Goal: Task Accomplishment & Management: Complete application form

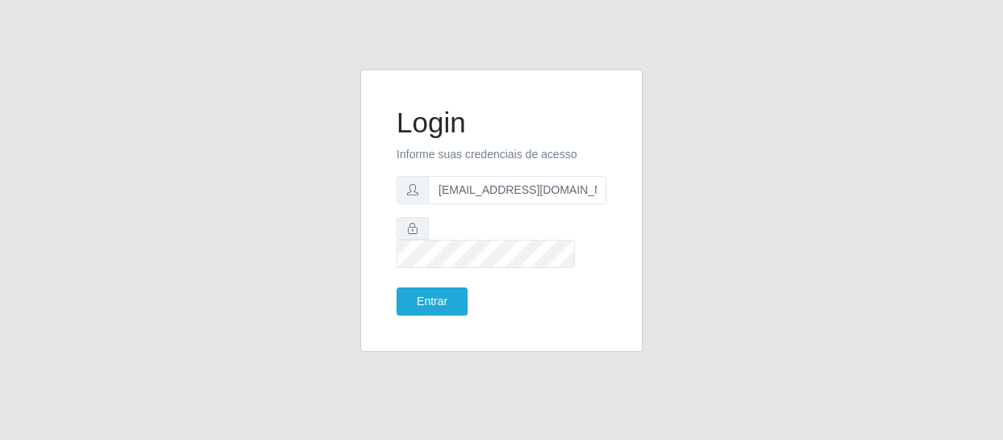
click at [396, 287] on button "Entrar" at bounding box center [431, 301] width 71 height 28
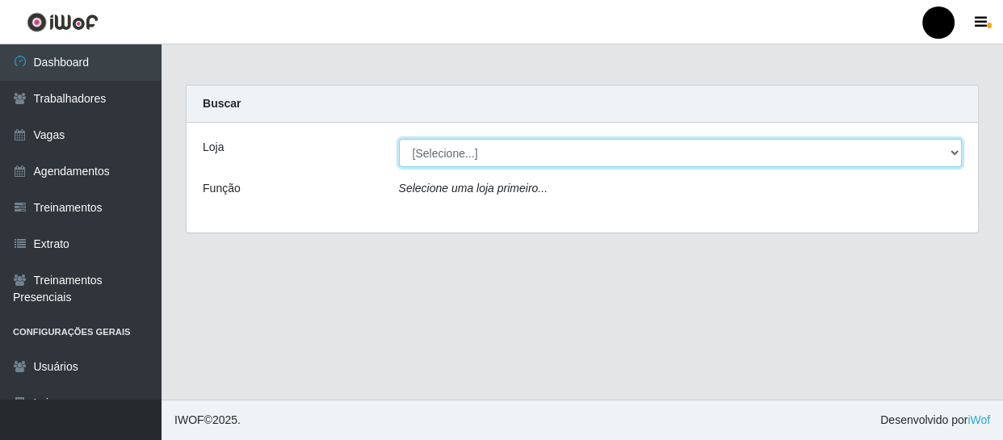
click at [950, 155] on select "[Selecione...] SuperFácil Atacado - Emaús SuperFácil Atacado - Rodoviária Super…" at bounding box center [680, 153] width 563 height 28
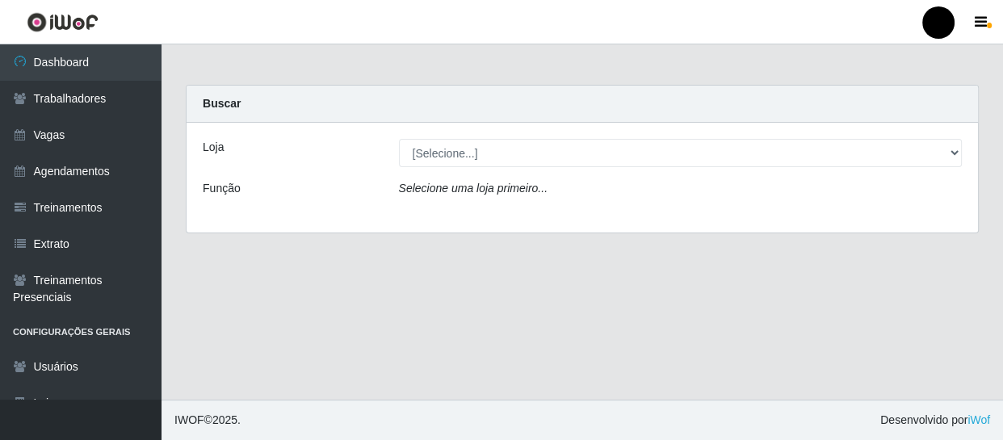
click at [878, 250] on div "Carregando... Buscar Loja [Selecione...] SuperFácil Atacado - Emaús SuperFácil …" at bounding box center [582, 169] width 817 height 168
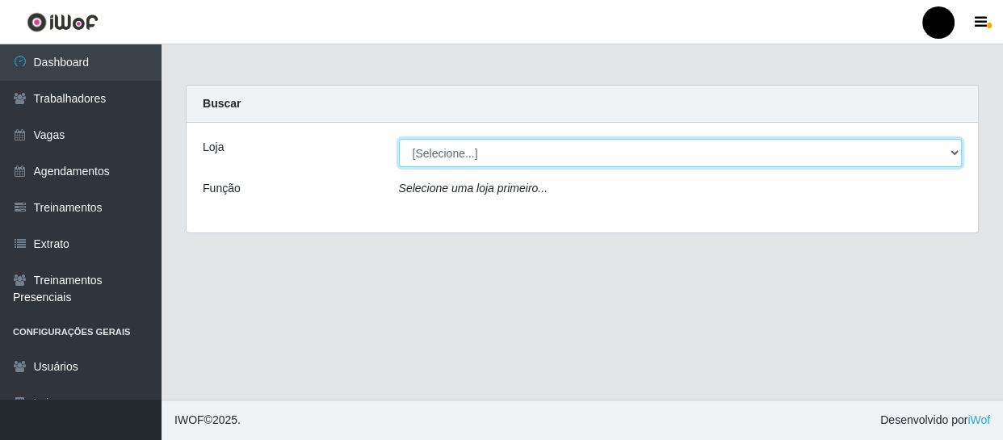
click at [954, 153] on select "[Selecione...] SuperFácil Atacado - Emaús SuperFácil Atacado - Rodoviária Super…" at bounding box center [680, 153] width 563 height 28
select select "408"
click at [399, 139] on select "[Selecione...] SuperFácil Atacado - Emaús SuperFácil Atacado - Rodoviária Super…" at bounding box center [680, 153] width 563 height 28
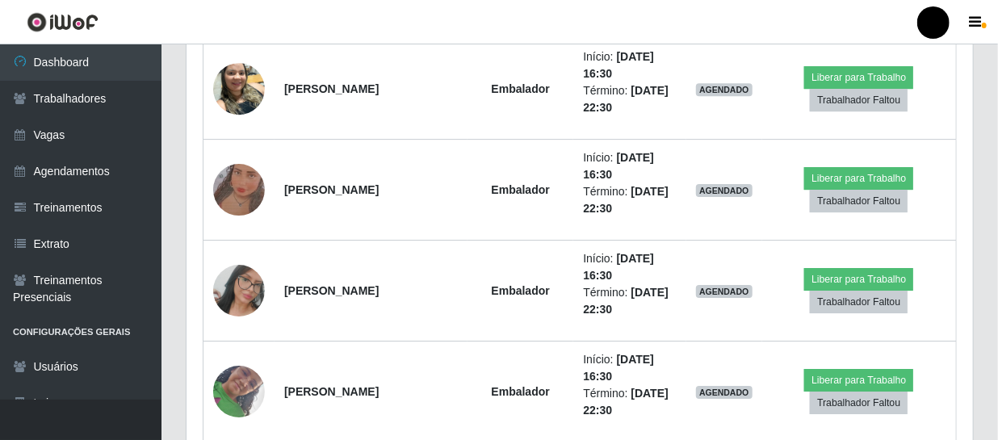
scroll to position [2360, 0]
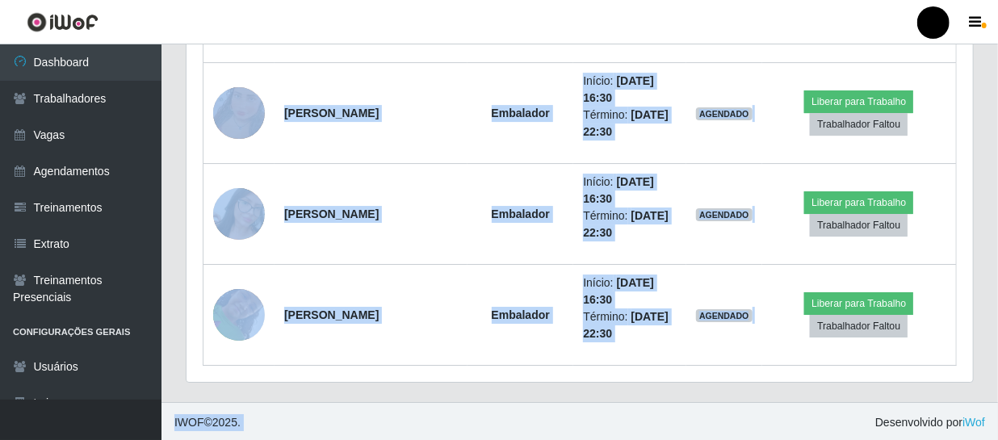
drag, startPoint x: 245, startPoint y: 151, endPoint x: 774, endPoint y: 436, distance: 600.6
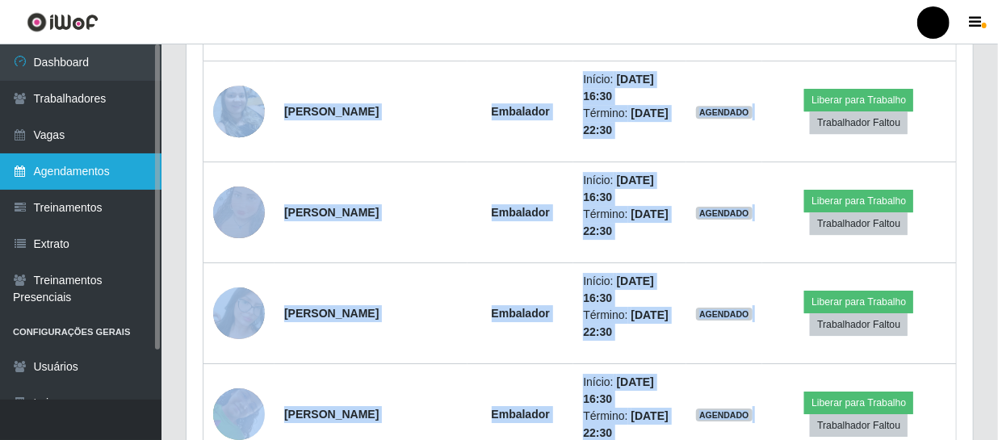
scroll to position [2067, 0]
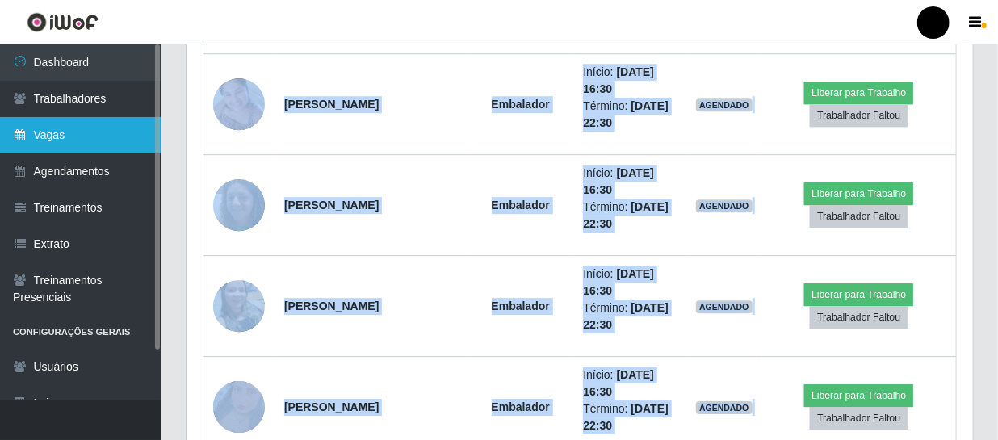
click at [83, 139] on link "Vagas" at bounding box center [80, 135] width 161 height 36
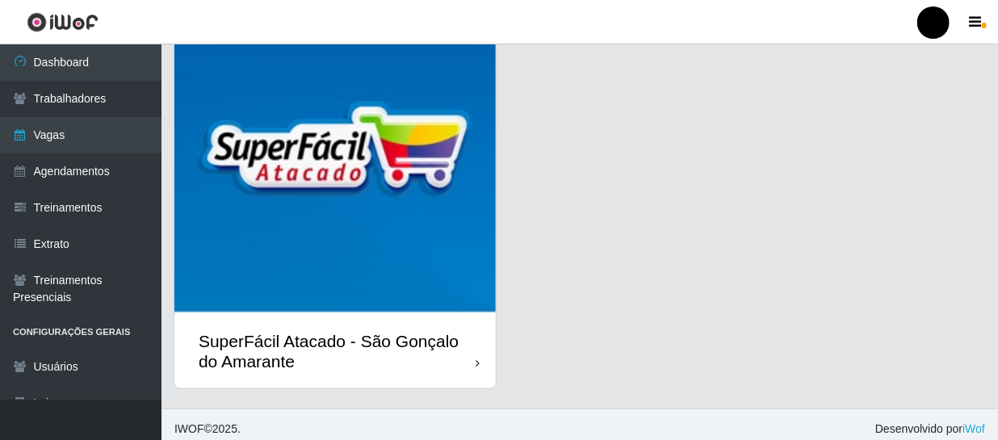
scroll to position [511, 0]
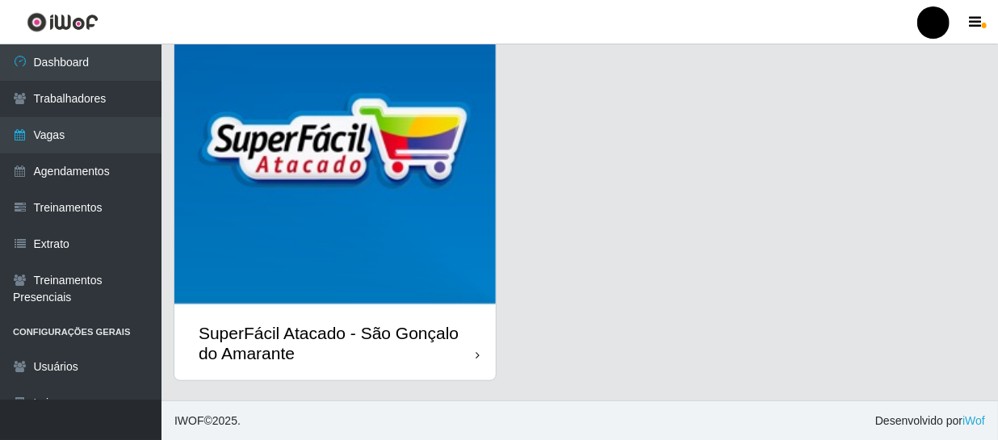
click at [376, 360] on div "SuperFácil Atacado - São Gonçalo do Amarante" at bounding box center [337, 343] width 277 height 40
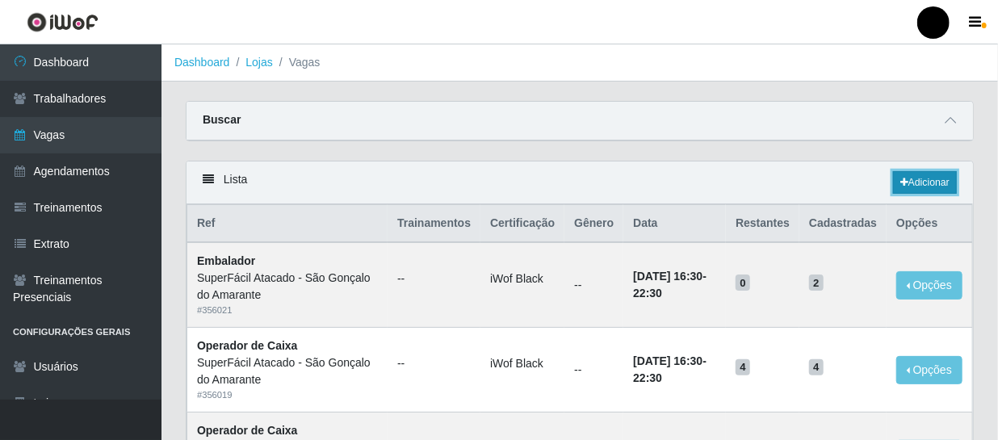
click at [921, 185] on link "Adicionar" at bounding box center [925, 182] width 64 height 23
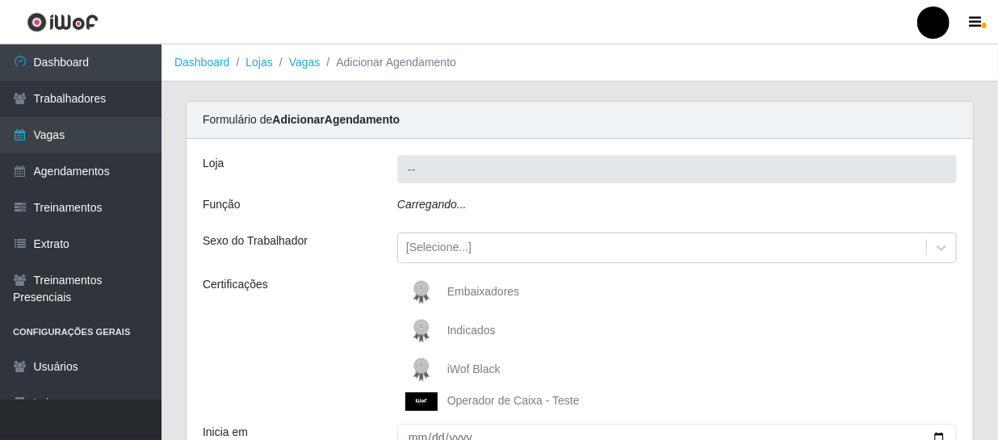
type input "SuperFácil Atacado - São Gonçalo do Amarante"
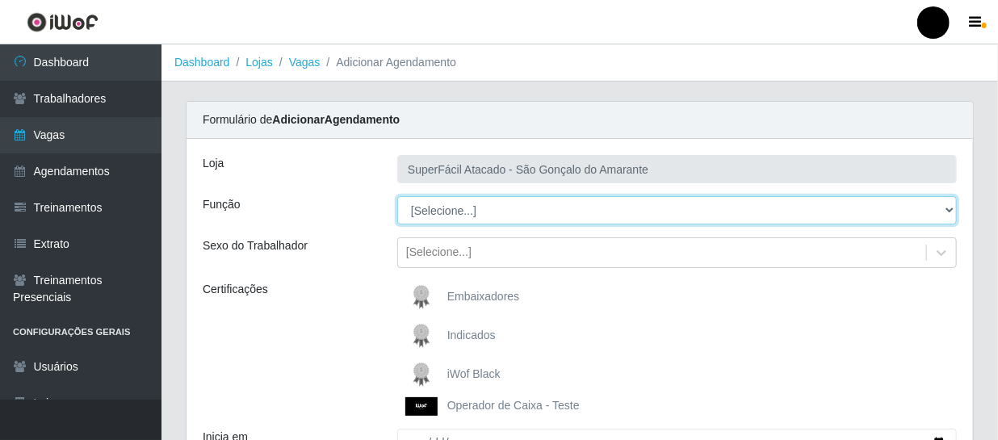
click at [952, 212] on select "[Selecione...] Auxiliar de Estacionamento Auxiliar de Estacionamento + Auxiliar…" at bounding box center [676, 210] width 559 height 28
select select "22"
click at [397, 196] on select "[Selecione...] Auxiliar de Estacionamento Auxiliar de Estacionamento + Auxiliar…" at bounding box center [676, 210] width 559 height 28
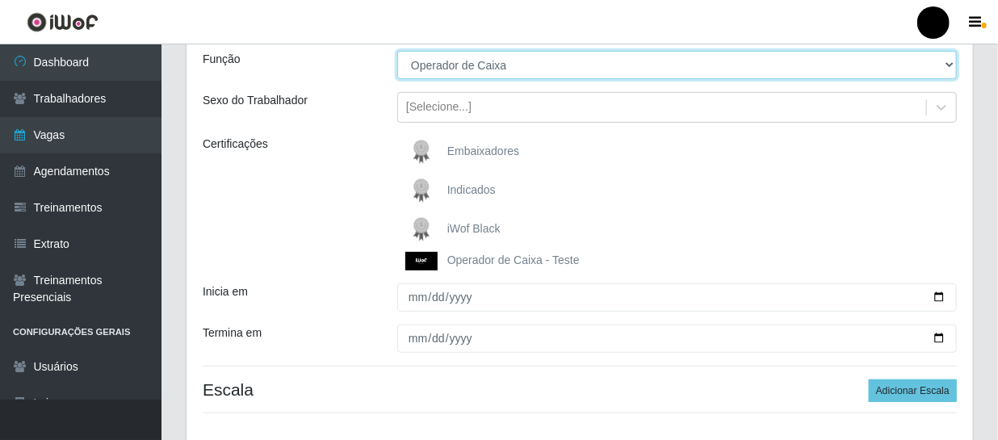
scroll to position [146, 0]
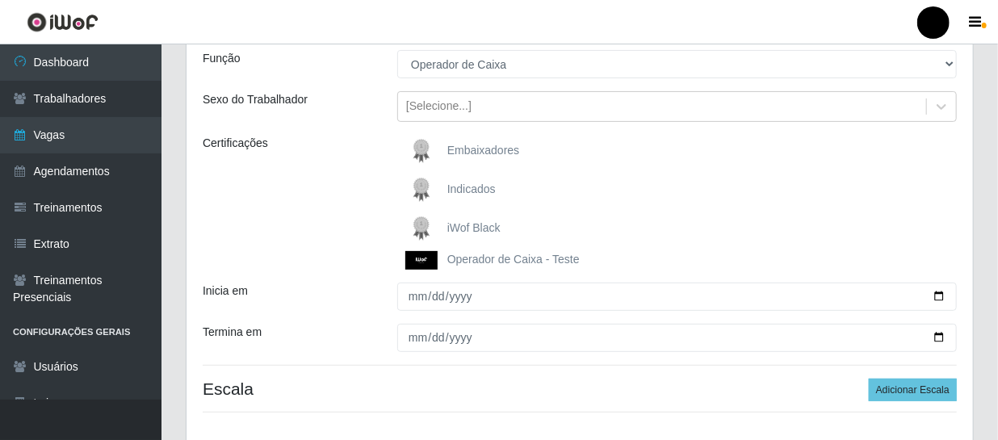
click at [503, 228] on div "iWof Black" at bounding box center [676, 228] width 559 height 32
click at [494, 225] on span "iWof Black" at bounding box center [473, 227] width 53 height 13
click at [0, 0] on input "iWof Black" at bounding box center [0, 0] width 0 height 0
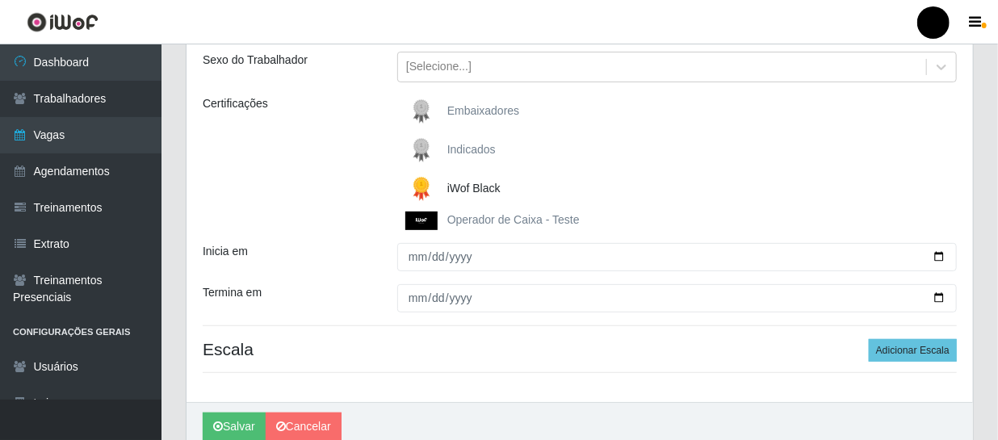
scroll to position [220, 0]
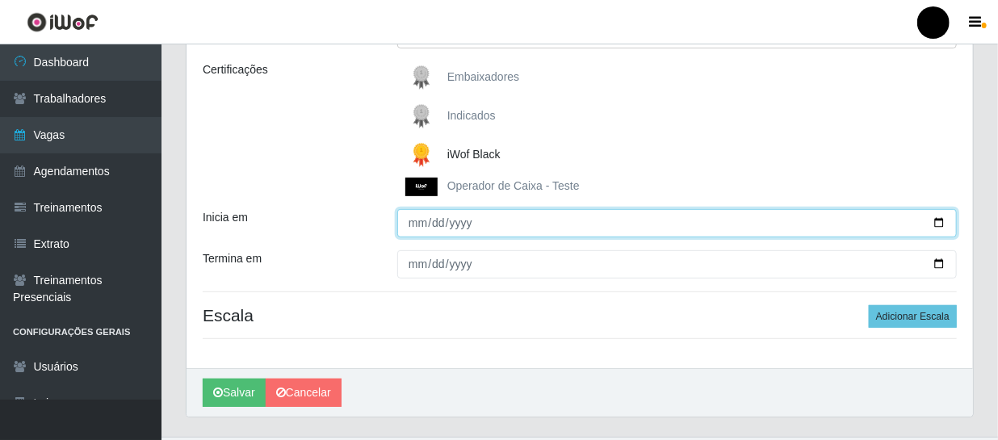
click at [944, 222] on input "Inicia em" at bounding box center [676, 223] width 559 height 28
type input "2025-10-08"
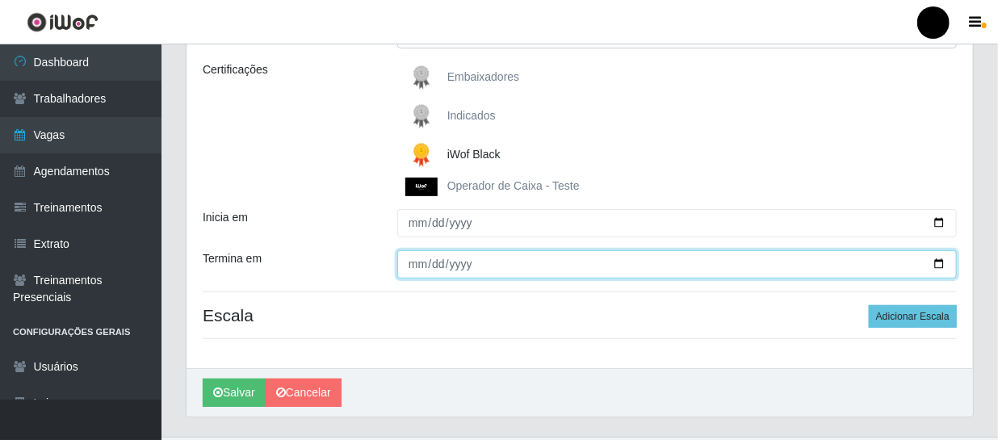
click at [943, 260] on input "Termina em" at bounding box center [676, 264] width 559 height 28
type input "2025-10-08"
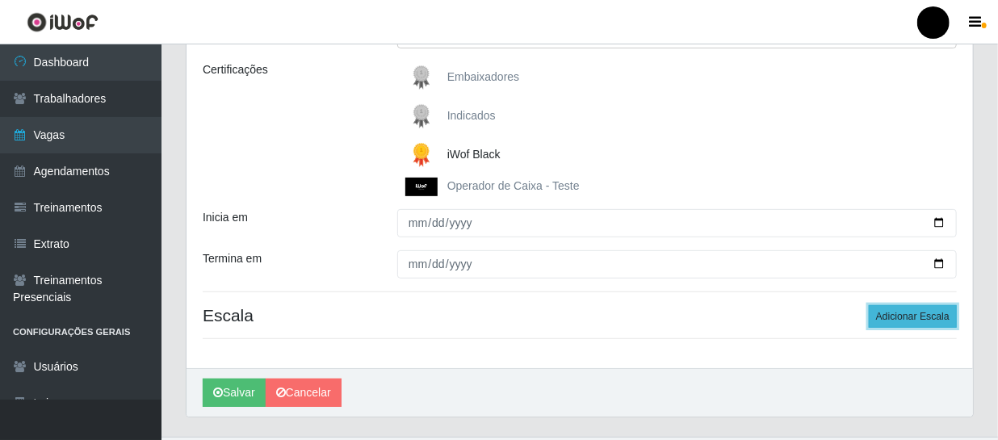
click at [940, 313] on button "Adicionar Escala" at bounding box center [913, 316] width 88 height 23
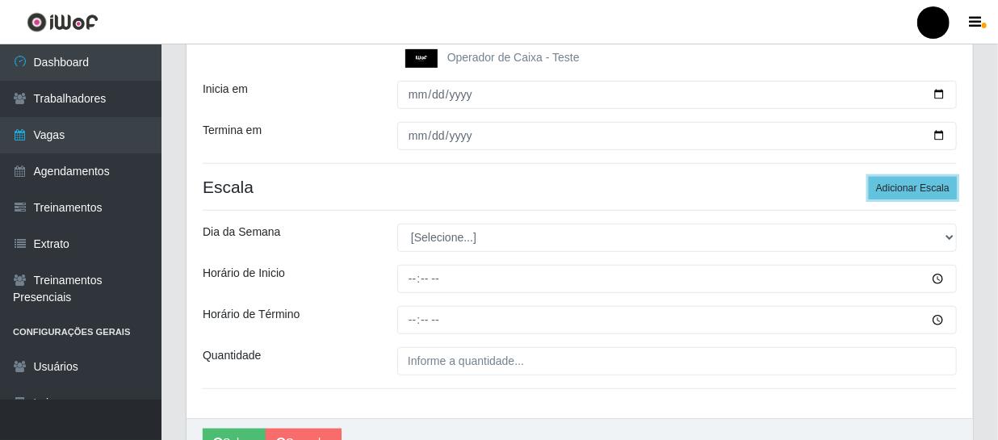
scroll to position [366, 0]
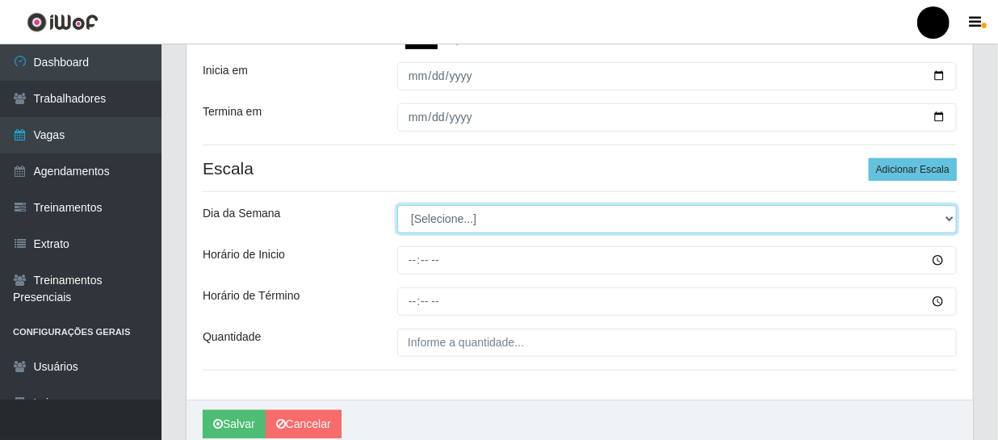
click at [945, 218] on select "[Selecione...] Segunda Terça Quarta Quinta Sexta Sábado Domingo" at bounding box center [676, 219] width 559 height 28
select select "3"
click at [397, 205] on select "[Selecione...] Segunda Terça Quarta Quinta Sexta Sábado Domingo" at bounding box center [676, 219] width 559 height 28
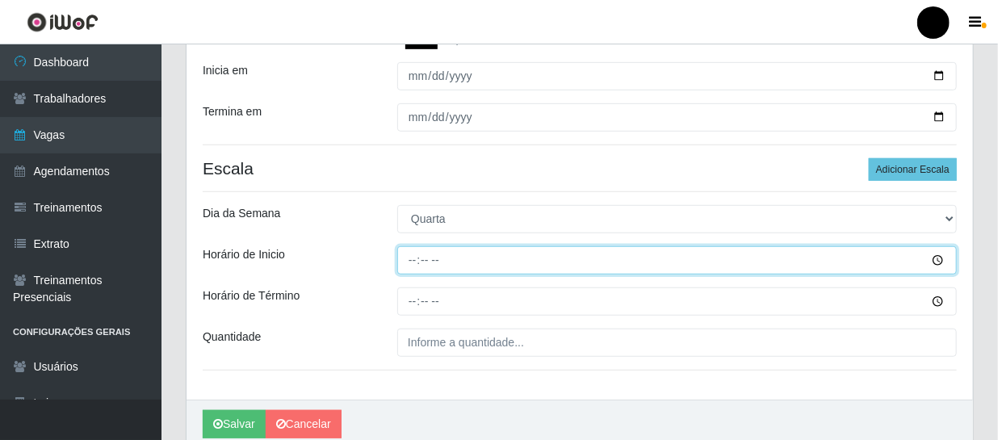
click at [407, 255] on input "Horário de Inicio" at bounding box center [676, 260] width 559 height 28
type input "10:00"
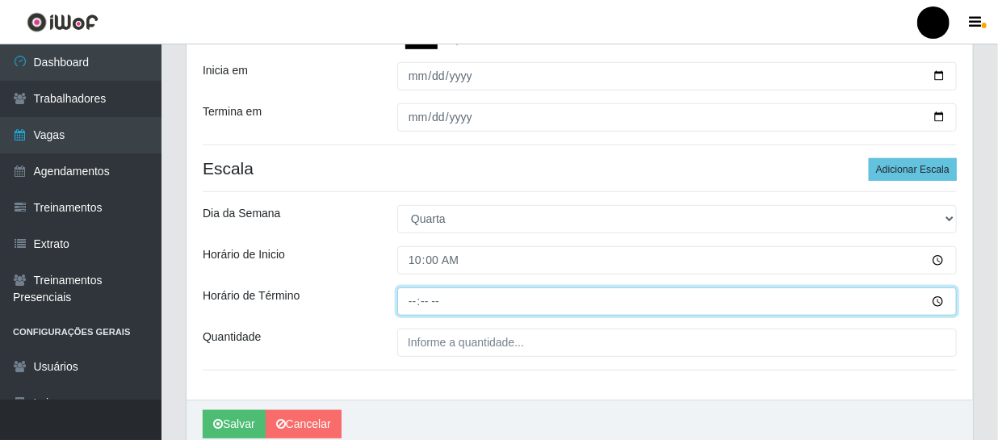
click at [407, 298] on input "Horário de Término" at bounding box center [676, 301] width 559 height 28
type input "16:00"
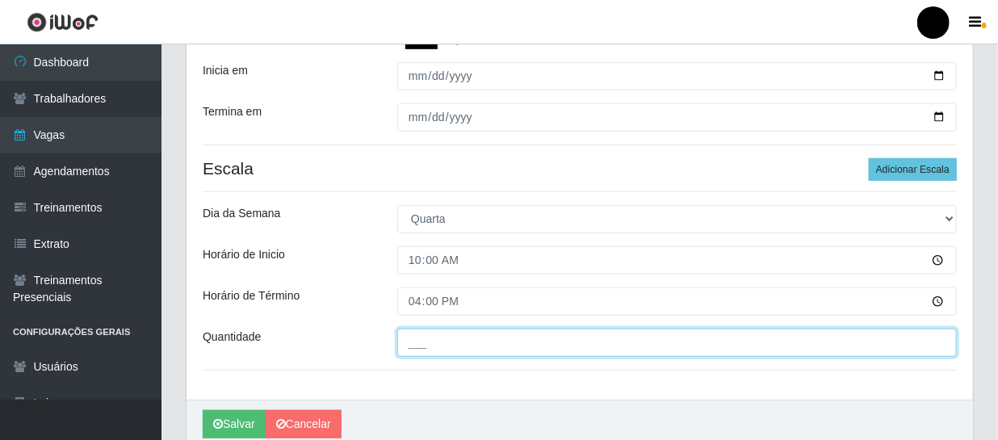
click at [411, 338] on input "___" at bounding box center [676, 343] width 559 height 28
type input "2__"
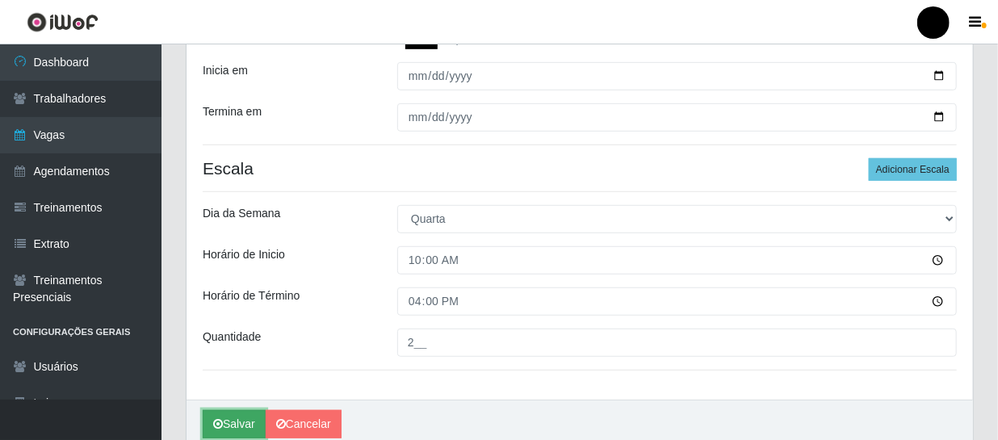
click at [246, 430] on button "Salvar" at bounding box center [234, 424] width 63 height 28
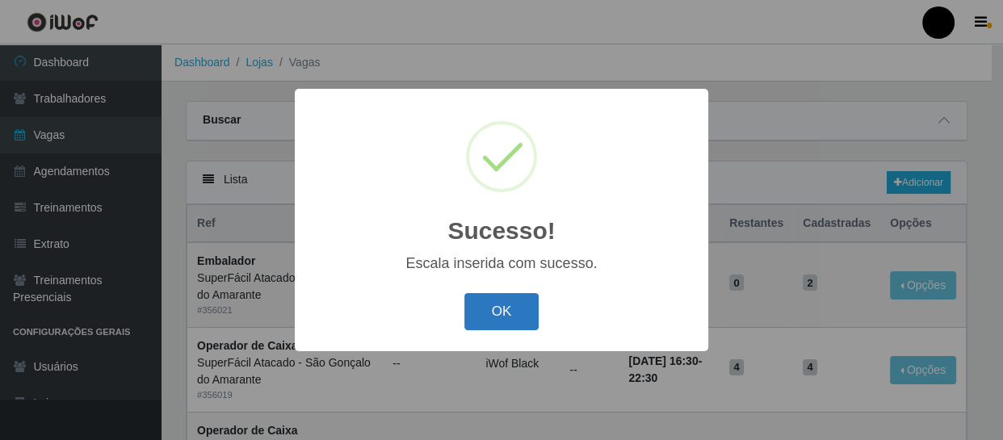
click at [505, 299] on button "OK" at bounding box center [501, 312] width 75 height 38
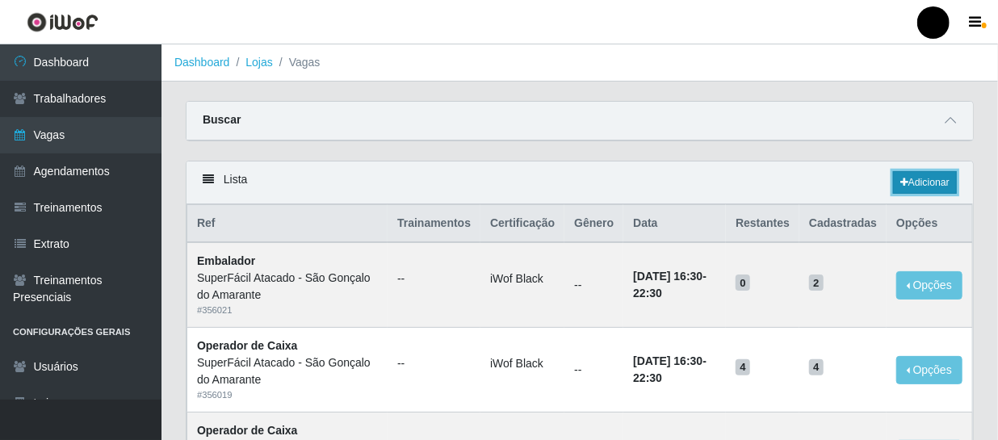
click at [911, 183] on link "Adicionar" at bounding box center [925, 182] width 64 height 23
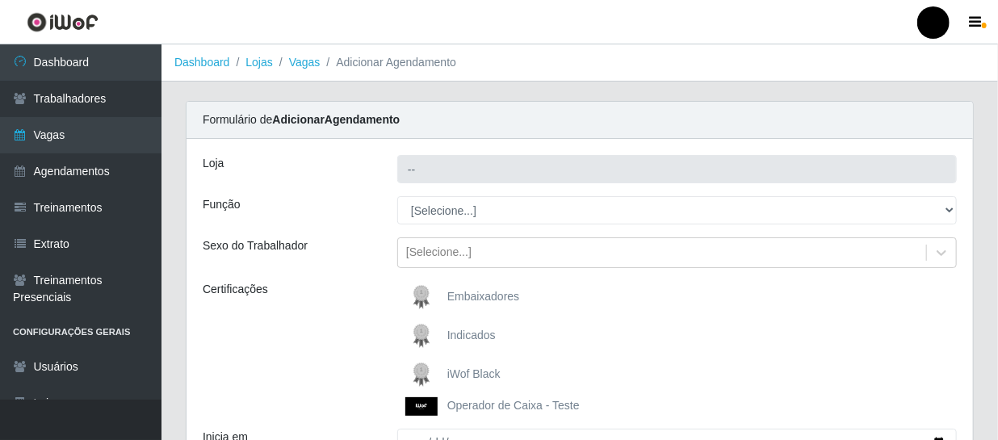
type input "SuperFácil Atacado - São Gonçalo do Amarante"
click at [471, 371] on span "iWof Black" at bounding box center [473, 373] width 53 height 13
click at [0, 0] on input "iWof Black" at bounding box center [0, 0] width 0 height 0
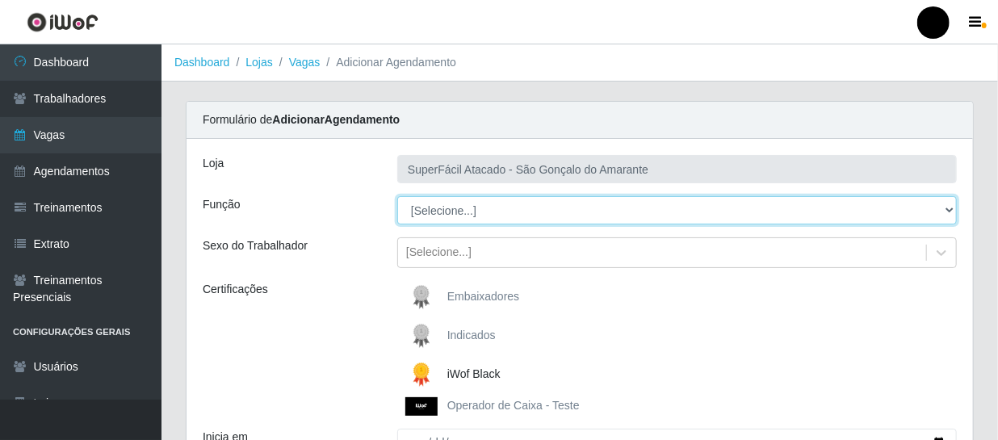
click at [951, 206] on select "[Selecione...] Auxiliar de Estacionamento Auxiliar de Estacionamento + Auxiliar…" at bounding box center [676, 210] width 559 height 28
select select "22"
click at [397, 196] on select "[Selecione...] Auxiliar de Estacionamento Auxiliar de Estacionamento + Auxiliar…" at bounding box center [676, 210] width 559 height 28
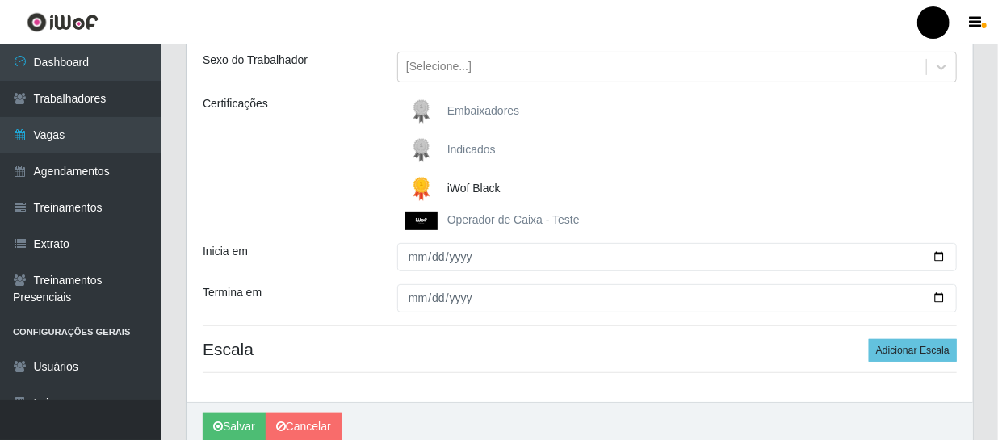
scroll to position [220, 0]
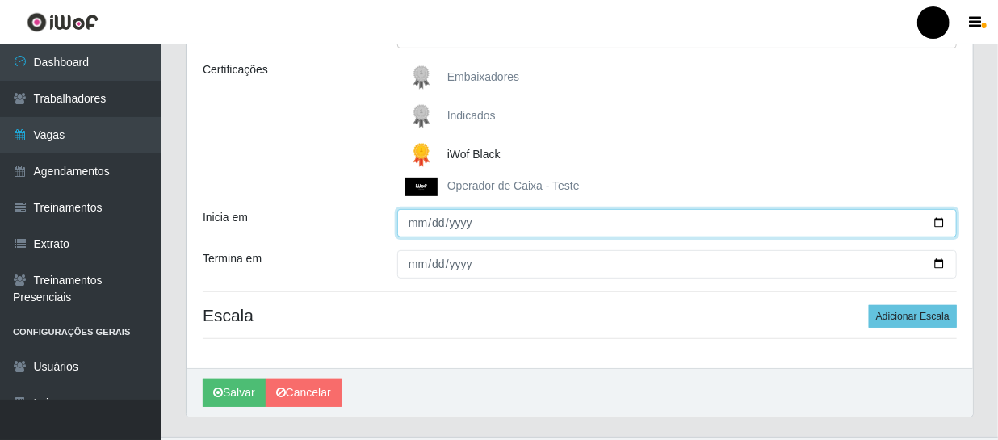
click at [936, 222] on input "Inicia em" at bounding box center [676, 223] width 559 height 28
type input "2025-10-08"
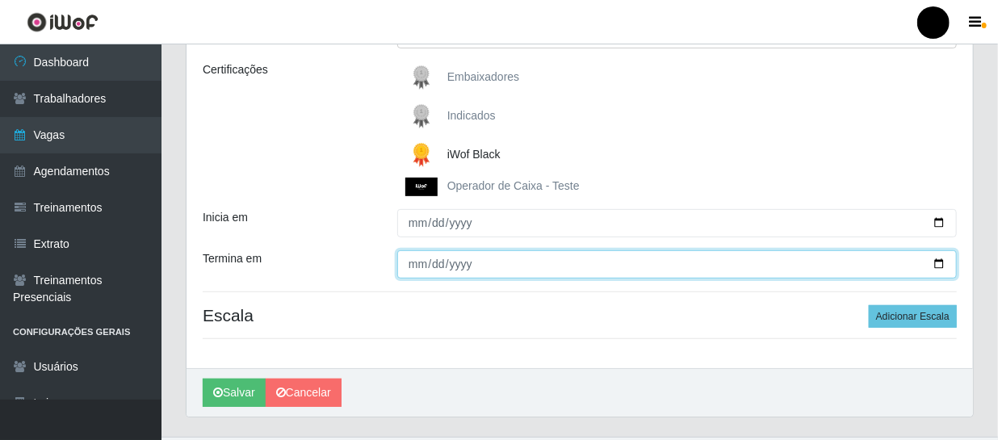
click at [941, 267] on input "Termina em" at bounding box center [676, 264] width 559 height 28
type input "2025-10-08"
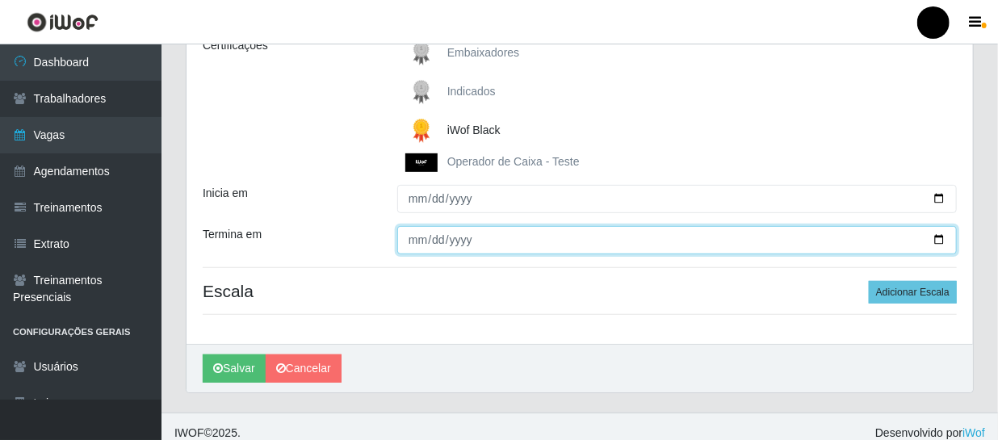
scroll to position [258, 0]
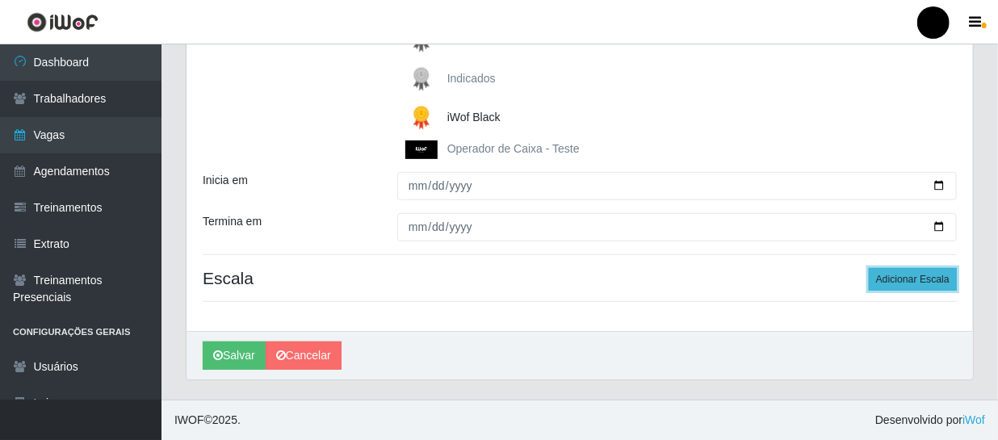
click at [888, 283] on button "Adicionar Escala" at bounding box center [913, 279] width 88 height 23
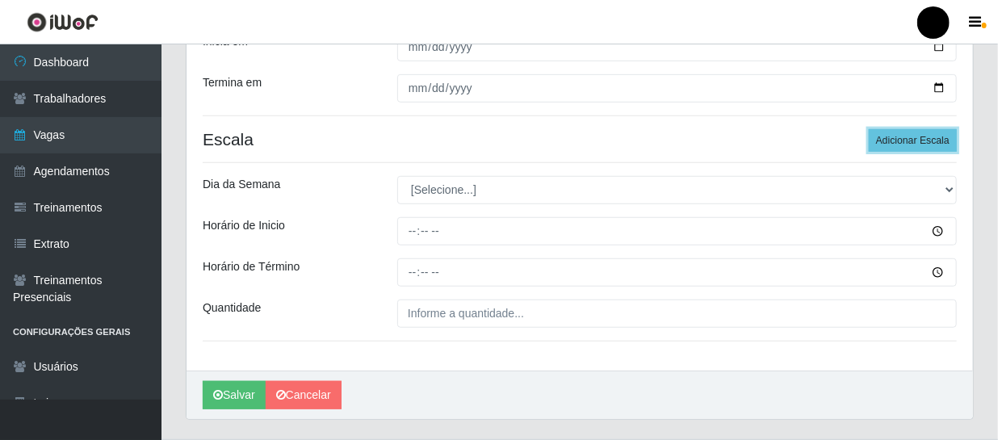
scroll to position [404, 0]
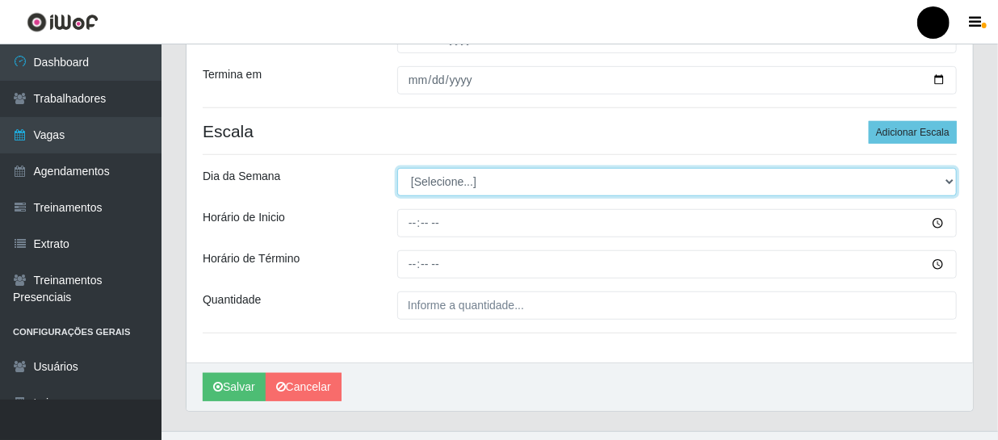
click at [949, 183] on select "[Selecione...] Segunda Terça Quarta Quinta Sexta Sábado Domingo" at bounding box center [676, 182] width 559 height 28
select select "3"
click at [397, 168] on select "[Selecione...] Segunda Terça Quarta Quinta Sexta Sábado Domingo" at bounding box center [676, 182] width 559 height 28
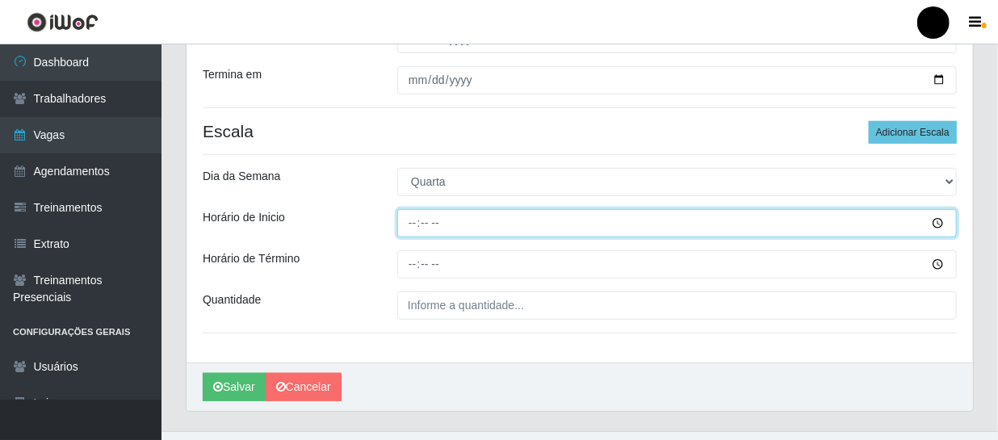
click at [401, 224] on input "Horário de Inicio" at bounding box center [676, 223] width 559 height 28
type input "16:30"
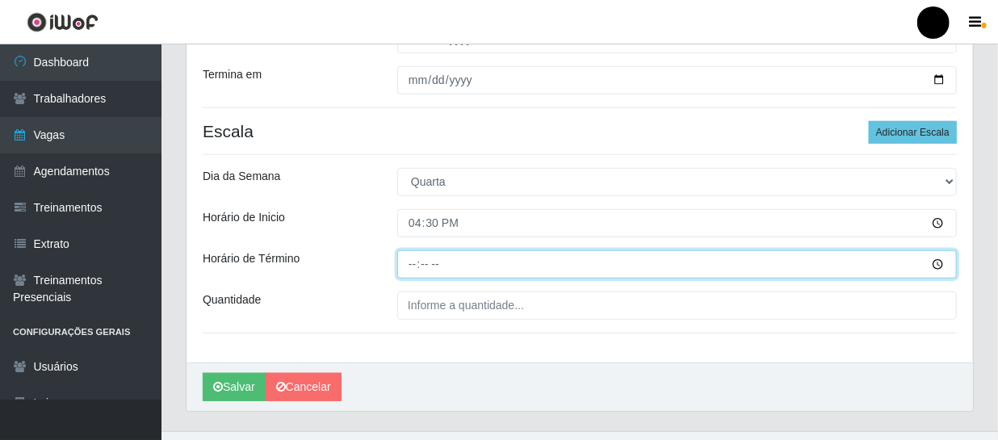
click at [403, 262] on input "Horário de Término" at bounding box center [676, 264] width 559 height 28
type input "22:30"
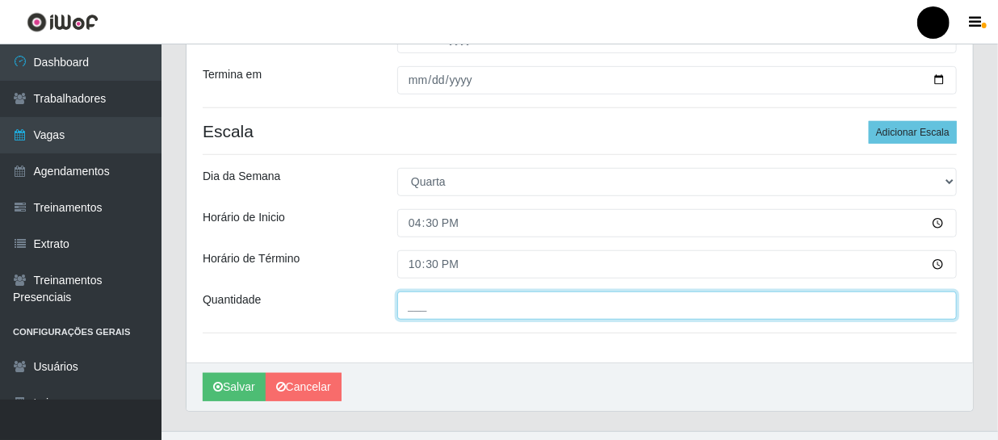
click at [411, 312] on input "___" at bounding box center [676, 305] width 559 height 28
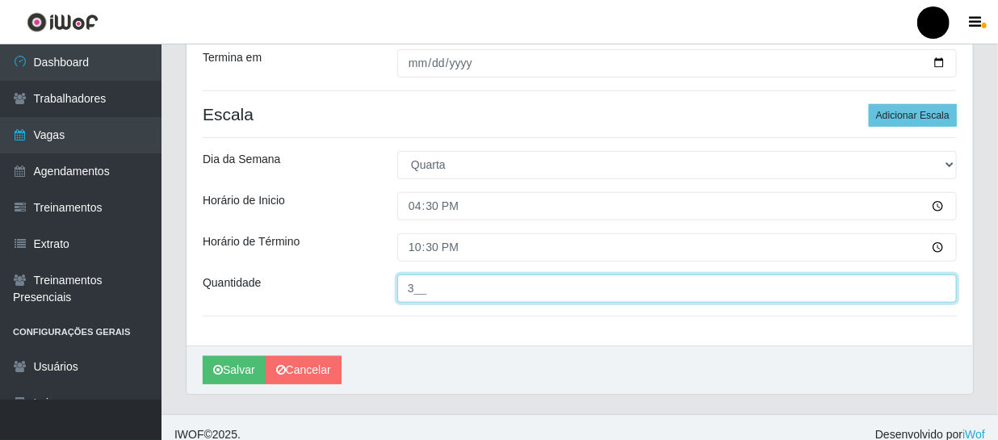
scroll to position [436, 0]
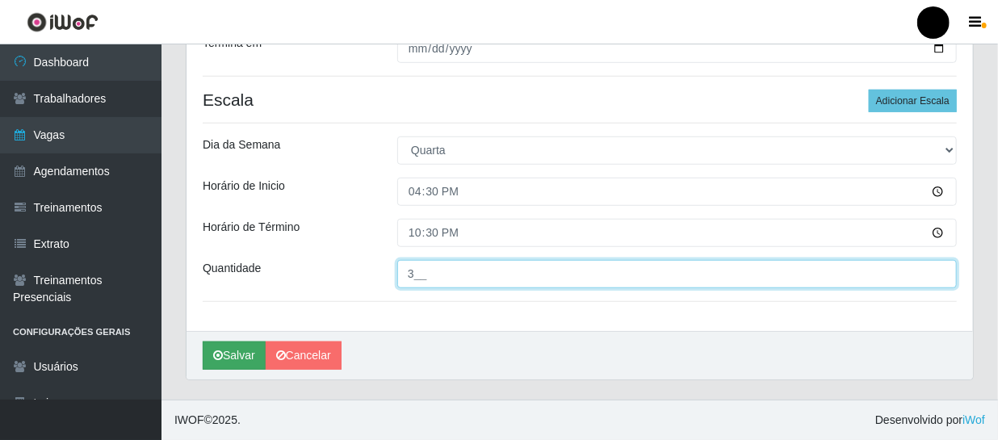
type input "3__"
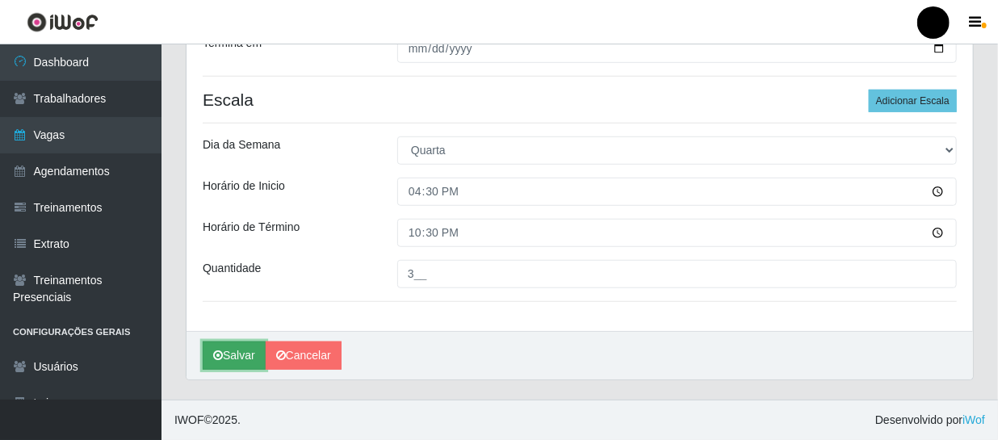
click at [220, 362] on button "Salvar" at bounding box center [234, 355] width 63 height 28
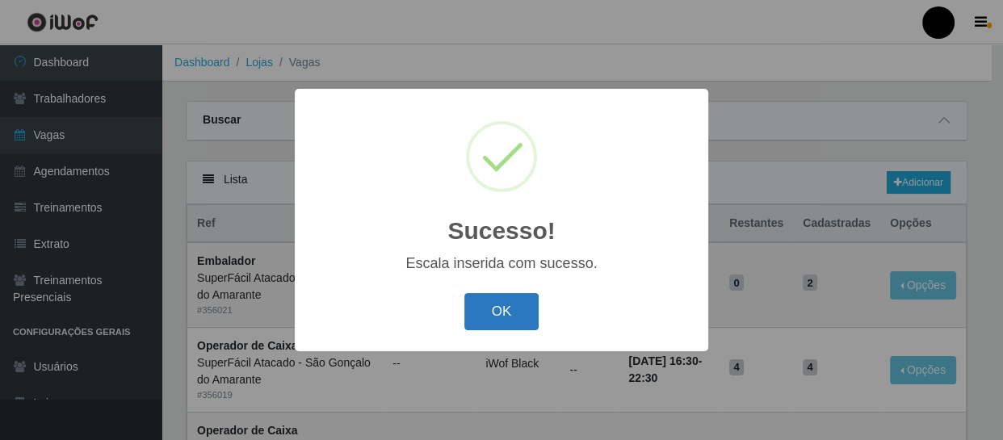
click at [496, 301] on button "OK" at bounding box center [501, 312] width 75 height 38
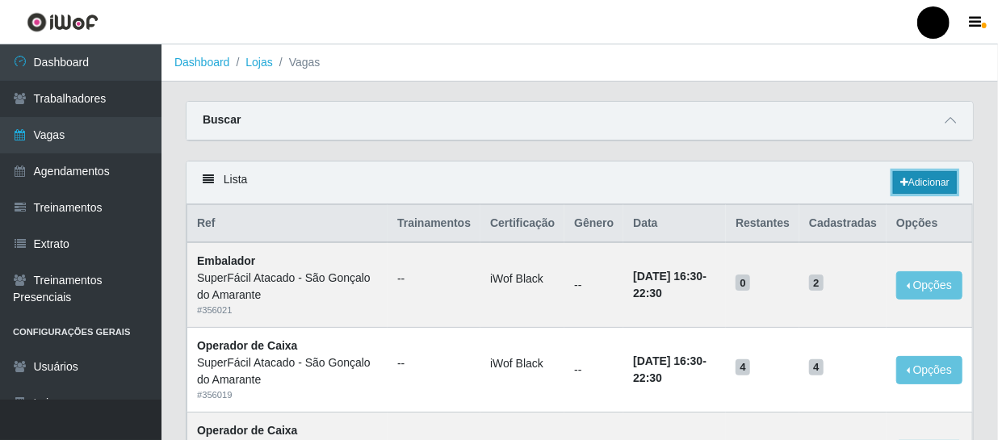
click at [918, 175] on link "Adicionar" at bounding box center [925, 182] width 64 height 23
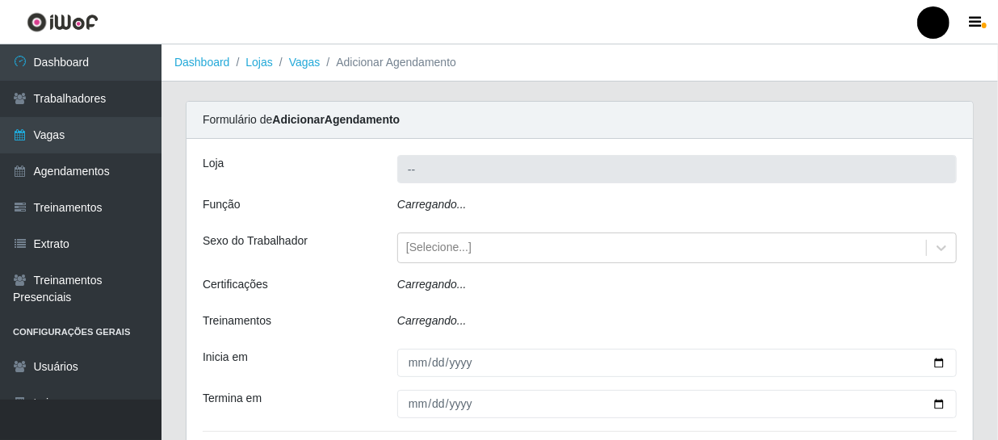
type input "SuperFácil Atacado - São Gonçalo do Amarante"
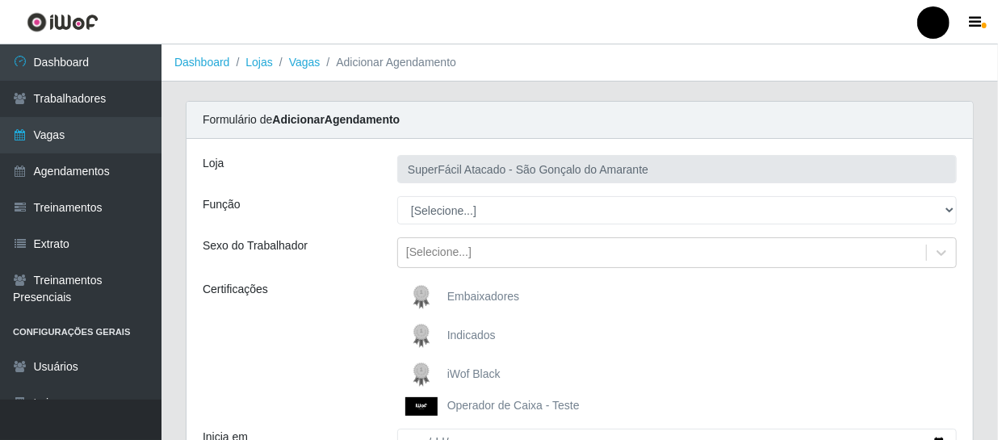
click at [484, 371] on span "iWof Black" at bounding box center [473, 373] width 53 height 13
click at [0, 0] on input "iWof Black" at bounding box center [0, 0] width 0 height 0
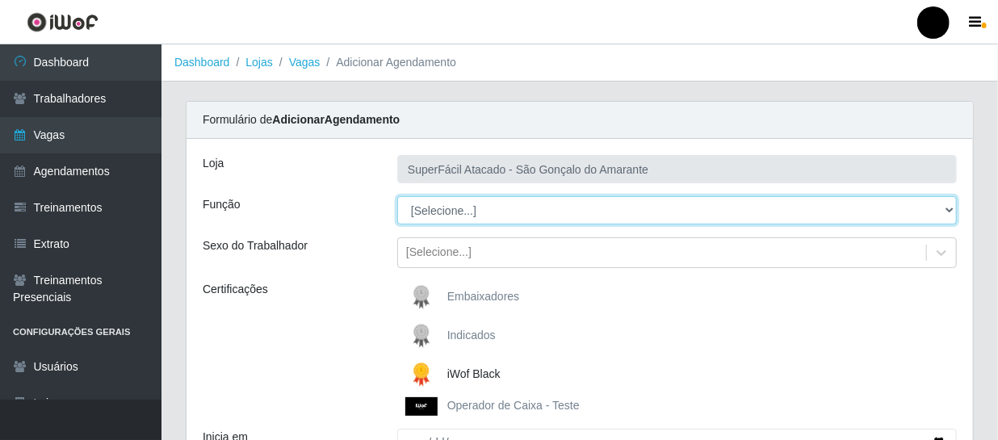
click at [944, 209] on select "[Selecione...] Auxiliar de Estacionamento Auxiliar de Estacionamento + Auxiliar…" at bounding box center [676, 210] width 559 height 28
select select "22"
click at [397, 196] on select "[Selecione...] Auxiliar de Estacionamento Auxiliar de Estacionamento + Auxiliar…" at bounding box center [676, 210] width 559 height 28
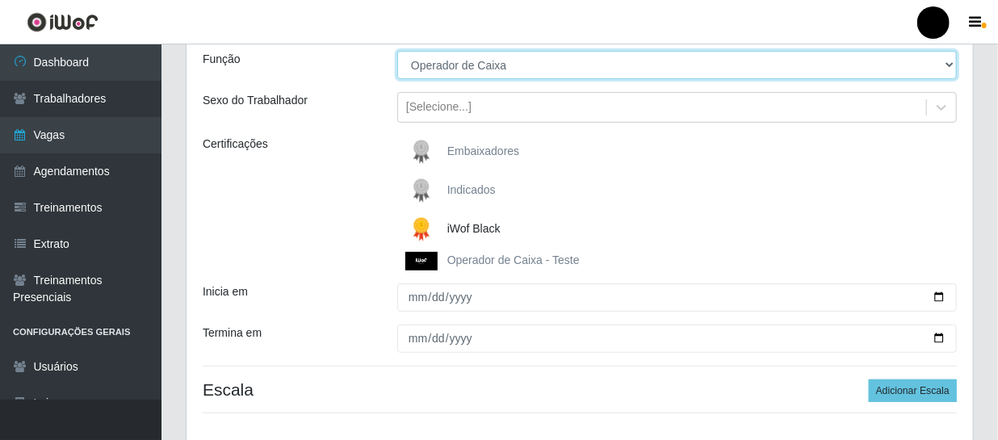
scroll to position [146, 0]
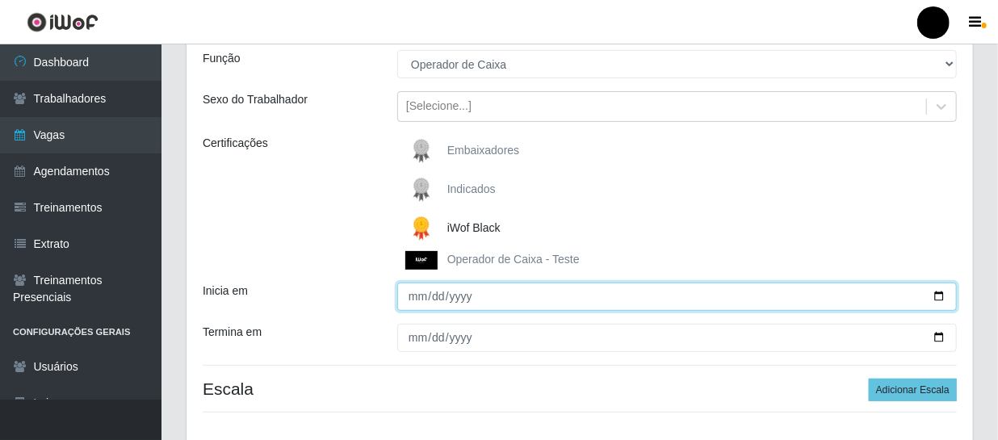
click at [942, 292] on input "Inicia em" at bounding box center [676, 297] width 559 height 28
type input "2025-10-09"
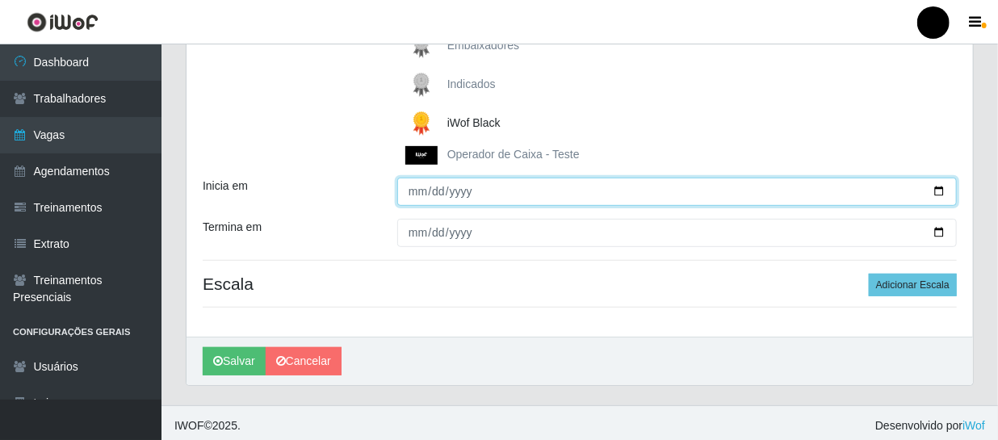
scroll to position [258, 0]
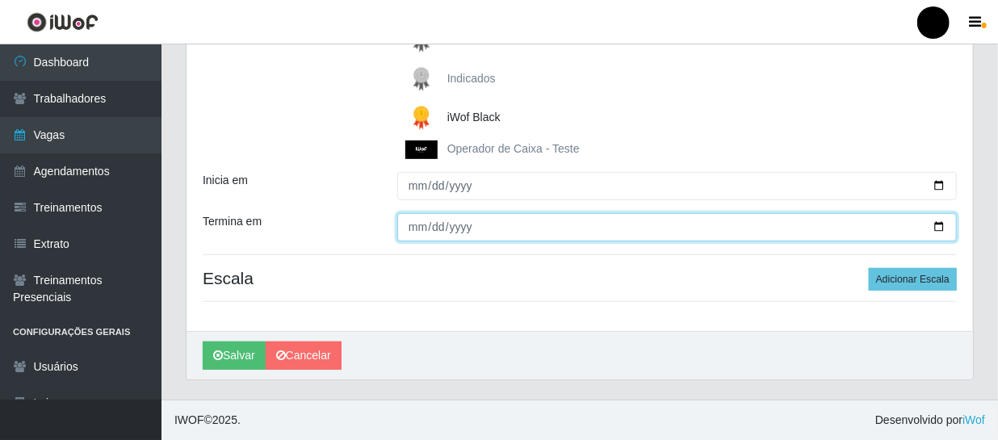
click at [937, 225] on input "Termina em" at bounding box center [676, 227] width 559 height 28
type input "2025-10-09"
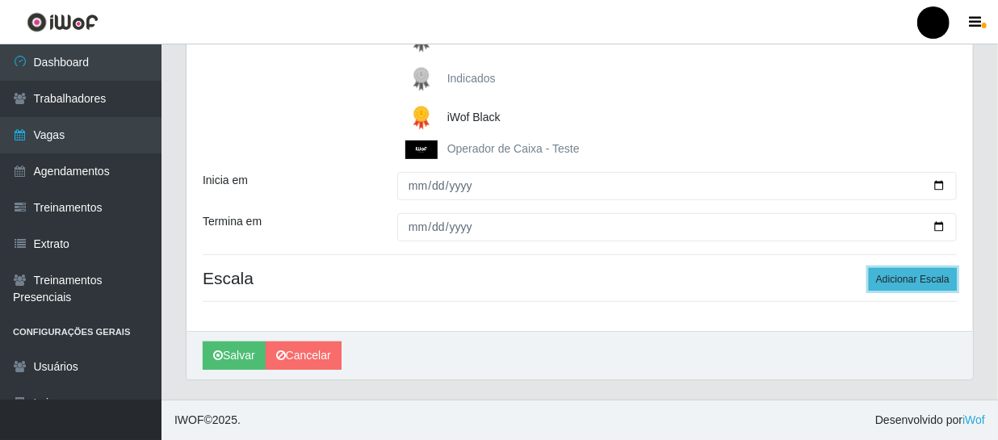
click at [889, 272] on button "Adicionar Escala" at bounding box center [913, 279] width 88 height 23
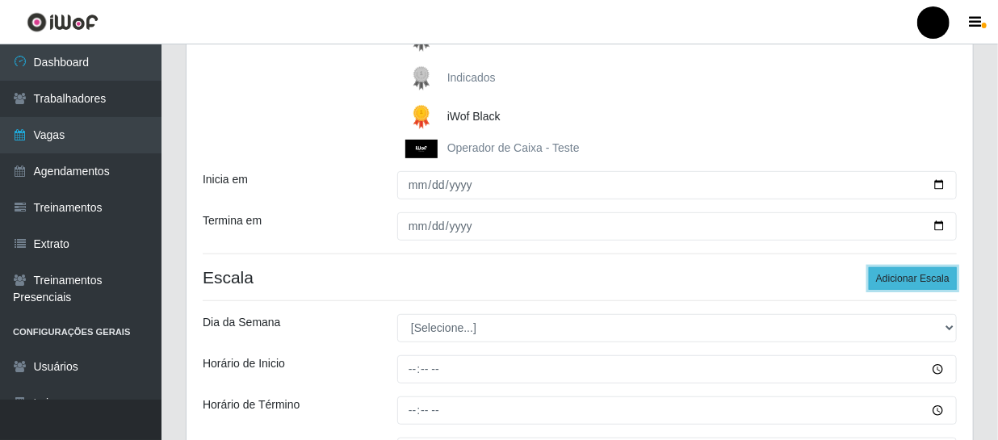
scroll to position [331, 0]
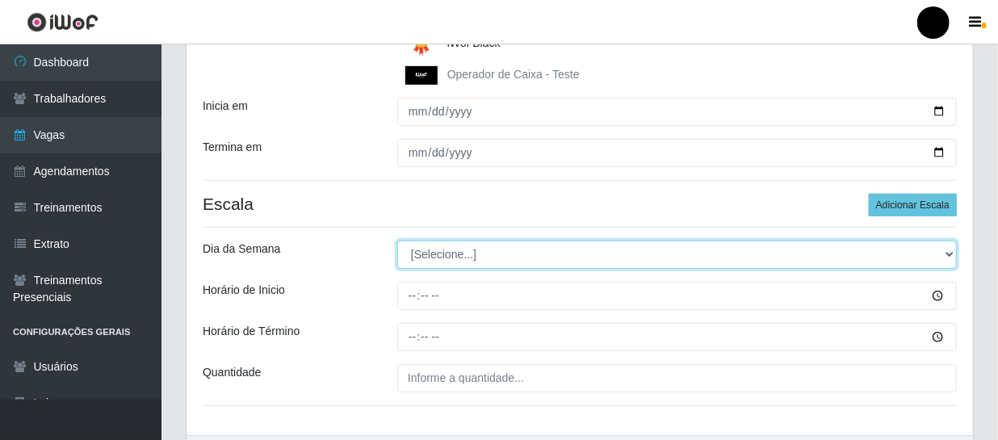
click at [947, 258] on select "[Selecione...] Segunda Terça Quarta Quinta Sexta Sábado Domingo" at bounding box center [676, 255] width 559 height 28
select select "4"
click at [397, 241] on select "[Selecione...] Segunda Terça Quarta Quinta Sexta Sábado Domingo" at bounding box center [676, 255] width 559 height 28
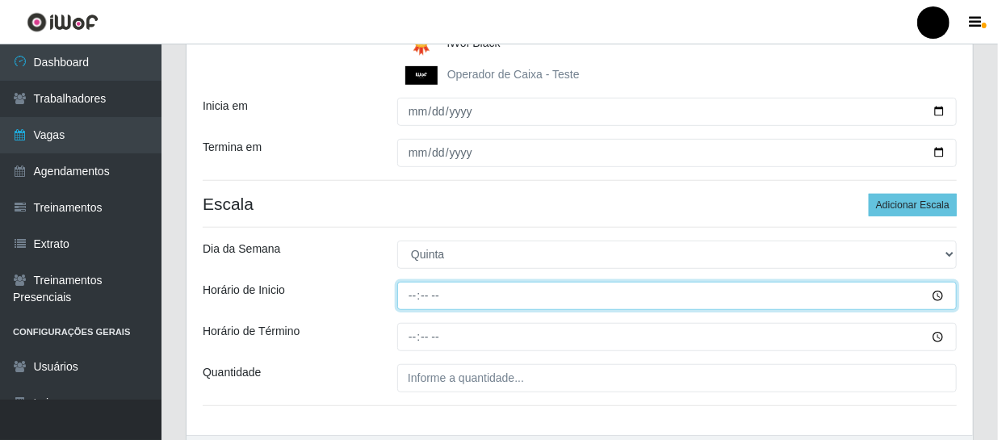
click at [401, 293] on input "Horário de Inicio" at bounding box center [676, 296] width 559 height 28
type input "10:00"
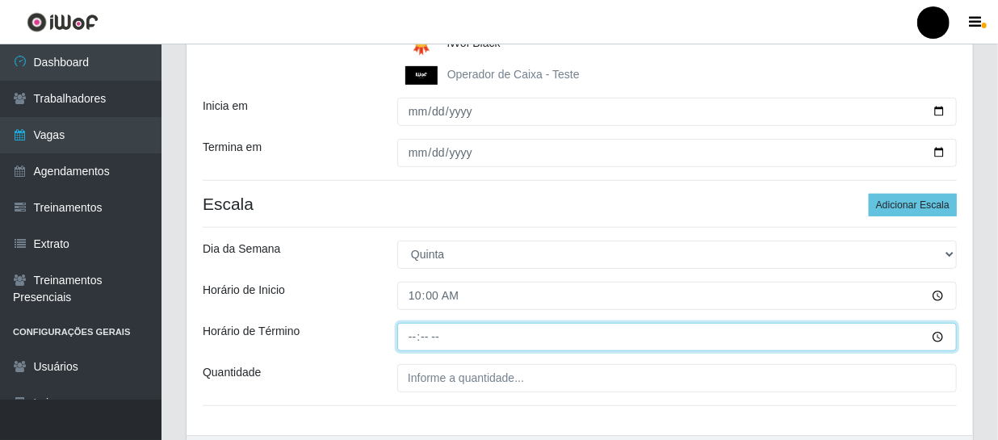
click at [408, 339] on input "Horário de Término" at bounding box center [676, 337] width 559 height 28
type input "16:00"
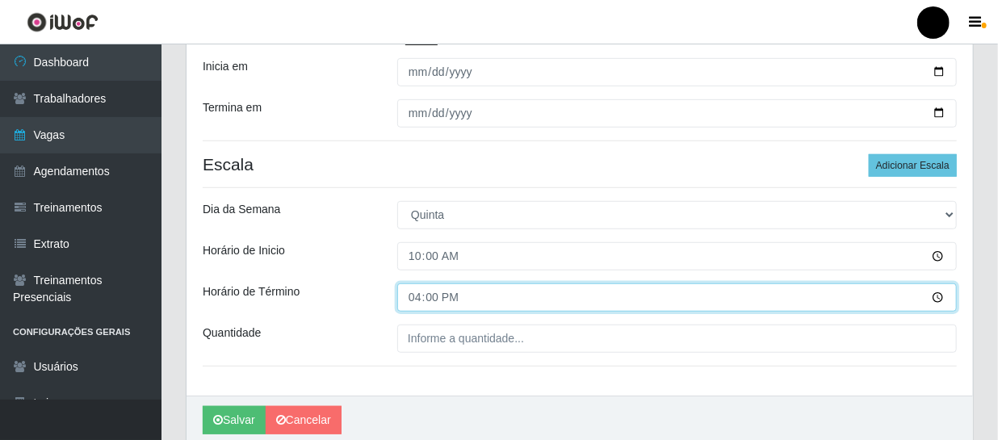
scroll to position [404, 0]
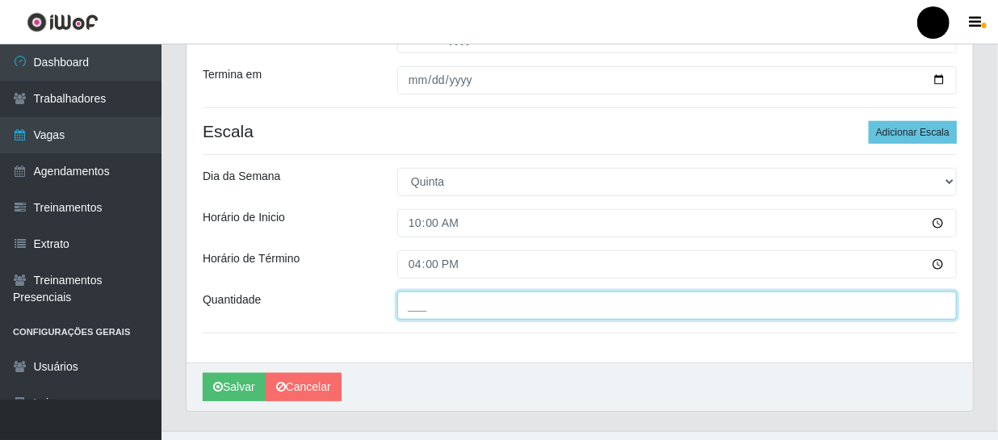
click at [445, 312] on input "___" at bounding box center [676, 305] width 559 height 28
type input "2__"
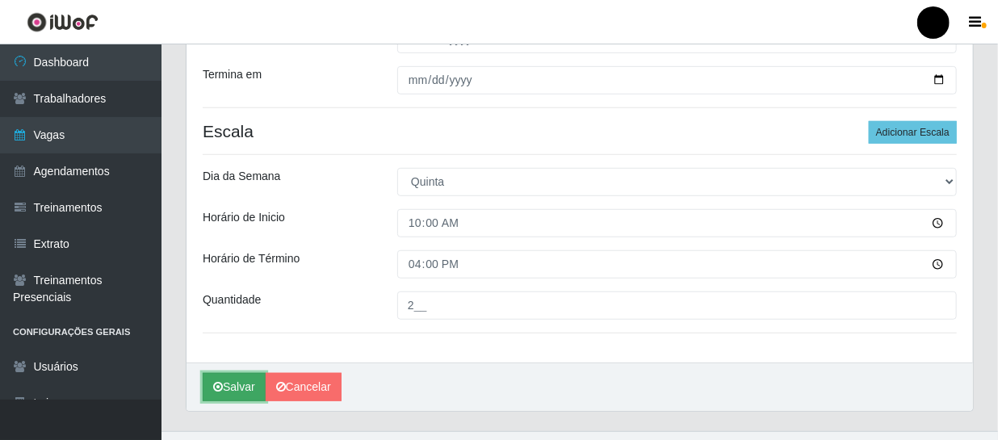
click at [233, 378] on button "Salvar" at bounding box center [234, 387] width 63 height 28
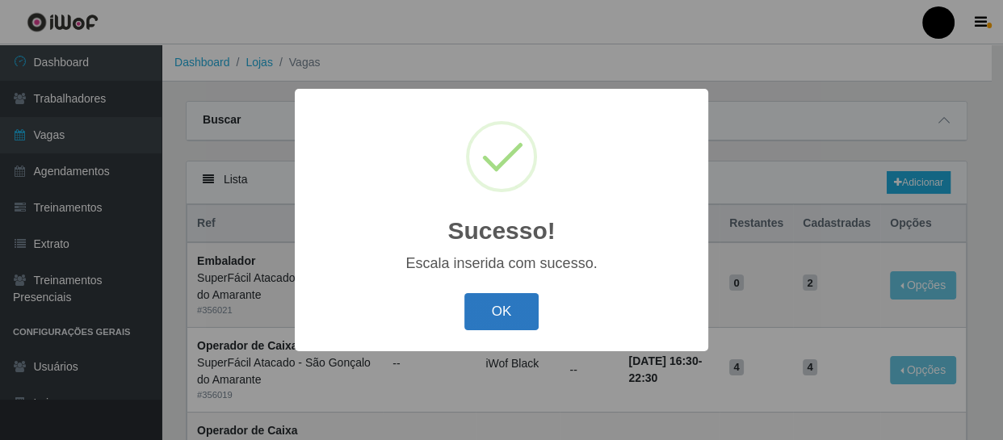
click at [490, 299] on button "OK" at bounding box center [501, 312] width 75 height 38
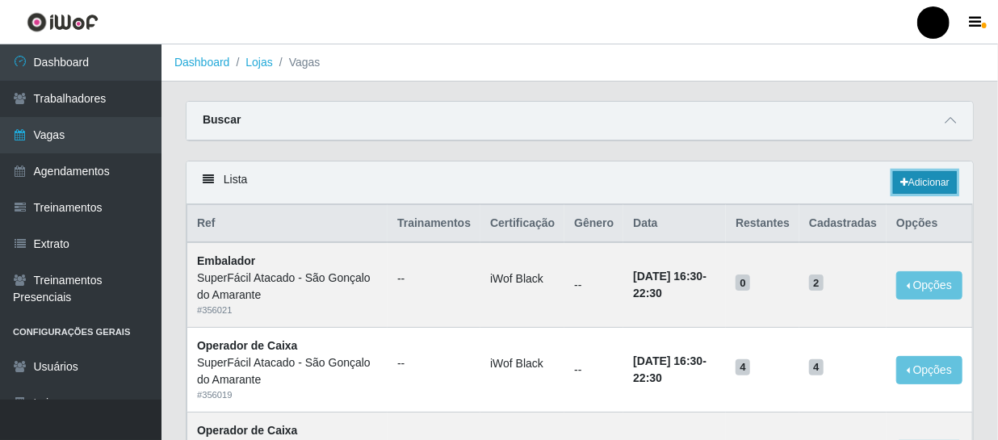
click at [900, 180] on icon at bounding box center [904, 183] width 8 height 10
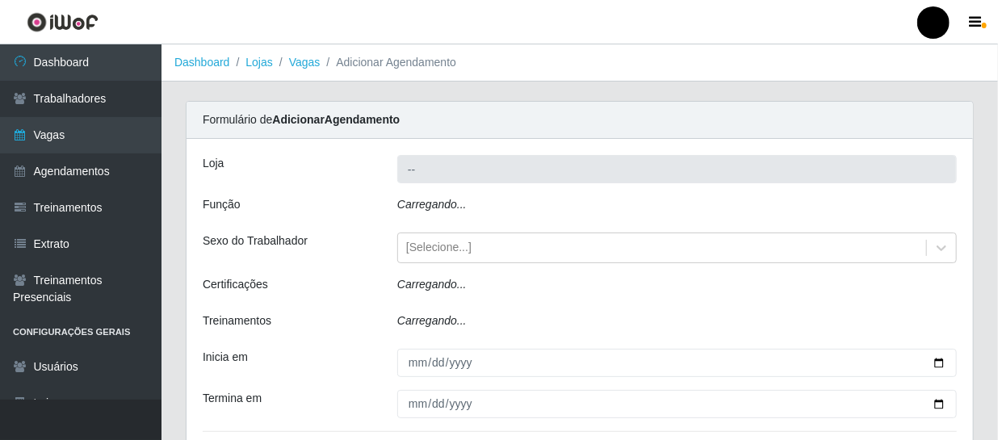
type input "SuperFácil Atacado - São Gonçalo do Amarante"
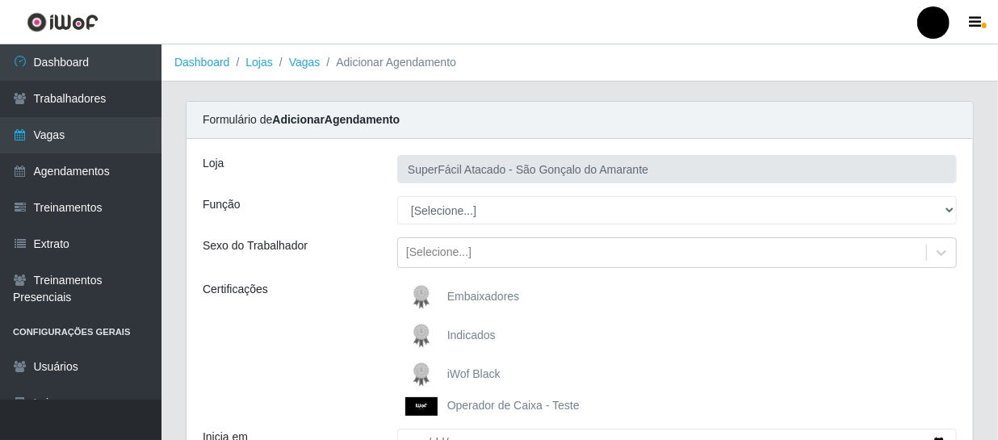
click at [463, 372] on span "iWof Black" at bounding box center [473, 373] width 53 height 13
click at [0, 0] on input "iWof Black" at bounding box center [0, 0] width 0 height 0
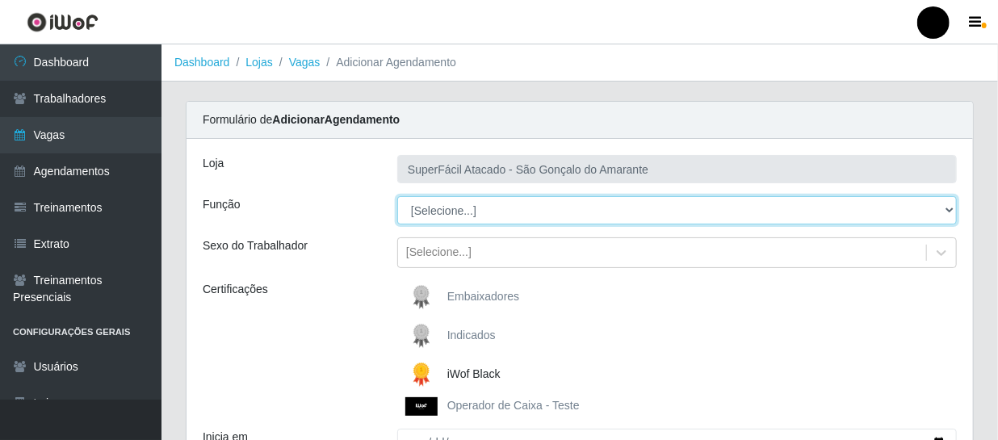
click at [947, 210] on select "[Selecione...] Auxiliar de Estacionamento Auxiliar de Estacionamento + Auxiliar…" at bounding box center [676, 210] width 559 height 28
select select "22"
click at [397, 196] on select "[Selecione...] Auxiliar de Estacionamento Auxiliar de Estacionamento + Auxiliar…" at bounding box center [676, 210] width 559 height 28
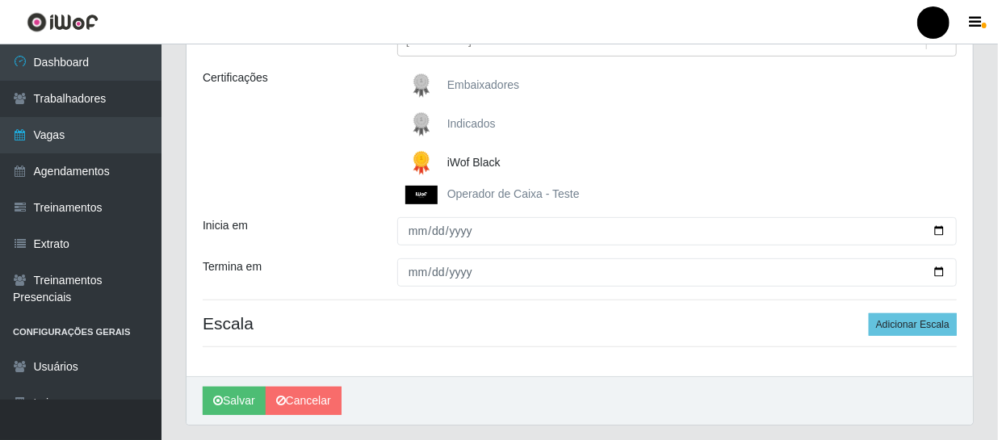
scroll to position [220, 0]
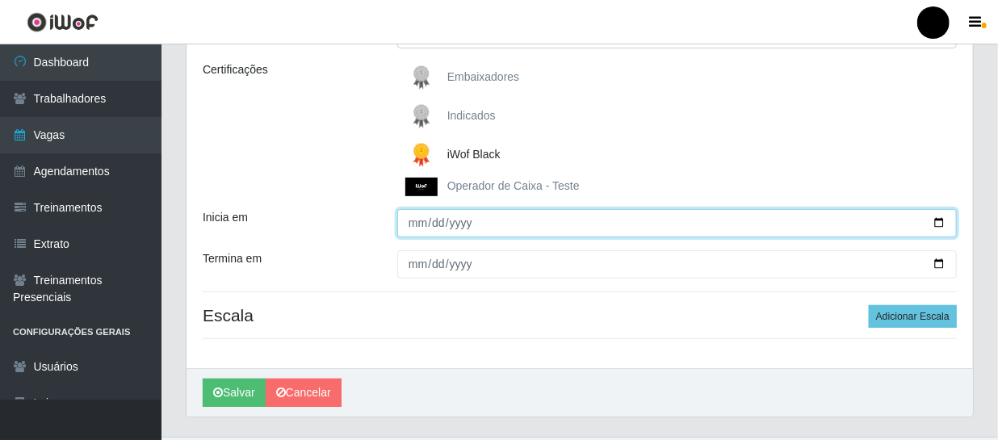
click at [940, 226] on input "Inicia em" at bounding box center [676, 223] width 559 height 28
type input "2025-10-09"
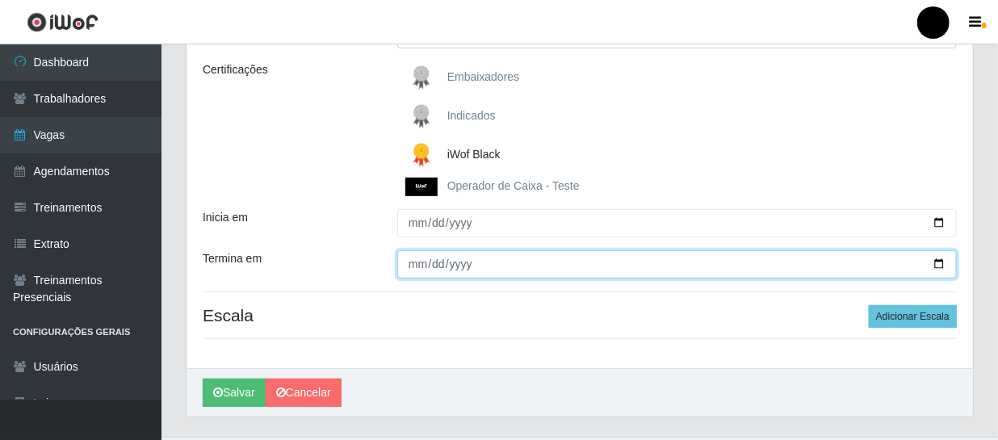
click at [933, 266] on input "Termina em" at bounding box center [676, 264] width 559 height 28
type input "2025-10-09"
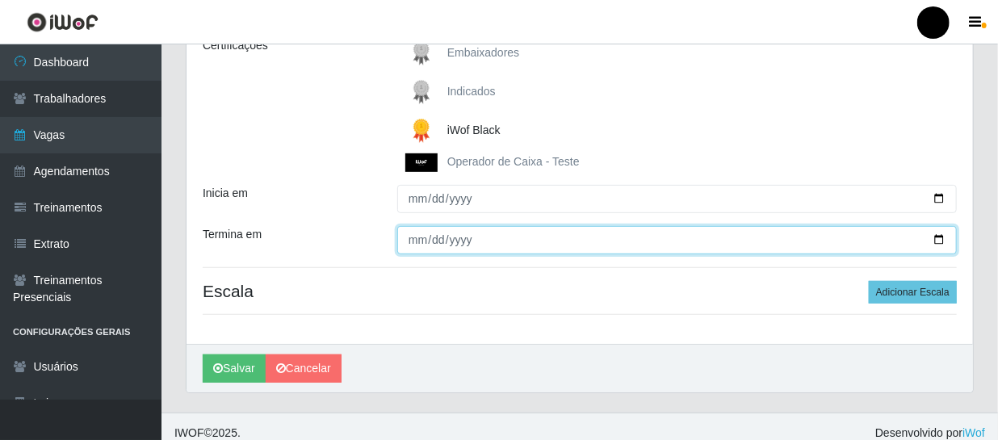
scroll to position [258, 0]
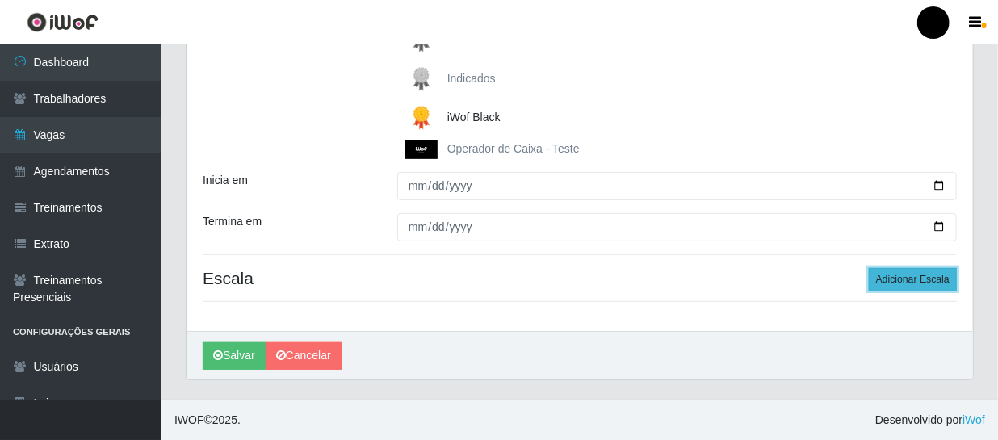
click at [887, 275] on button "Adicionar Escala" at bounding box center [913, 279] width 88 height 23
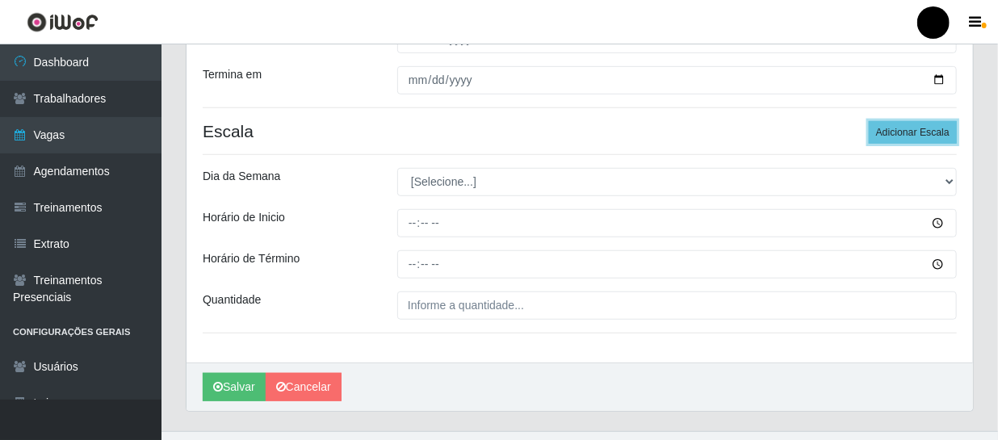
scroll to position [404, 0]
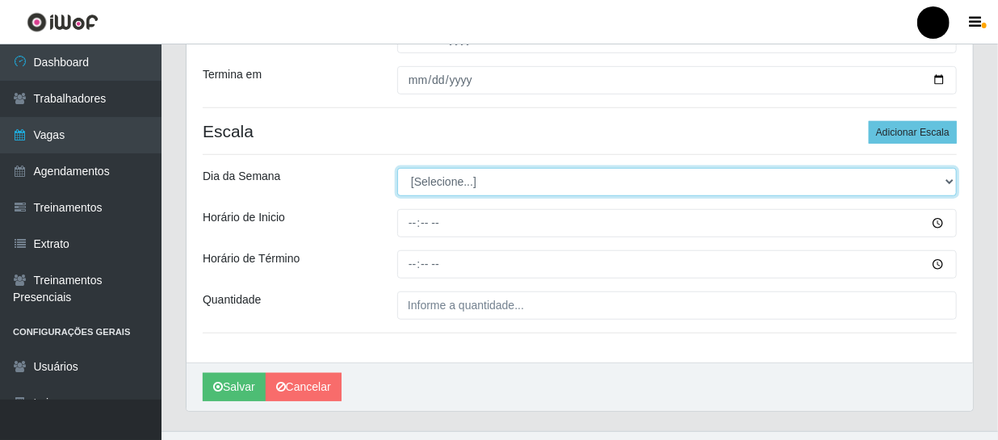
click at [948, 178] on select "[Selecione...] Segunda Terça Quarta Quinta Sexta Sábado Domingo" at bounding box center [676, 182] width 559 height 28
select select "4"
click at [397, 168] on select "[Selecione...] Segunda Terça Quarta Quinta Sexta Sábado Domingo" at bounding box center [676, 182] width 559 height 28
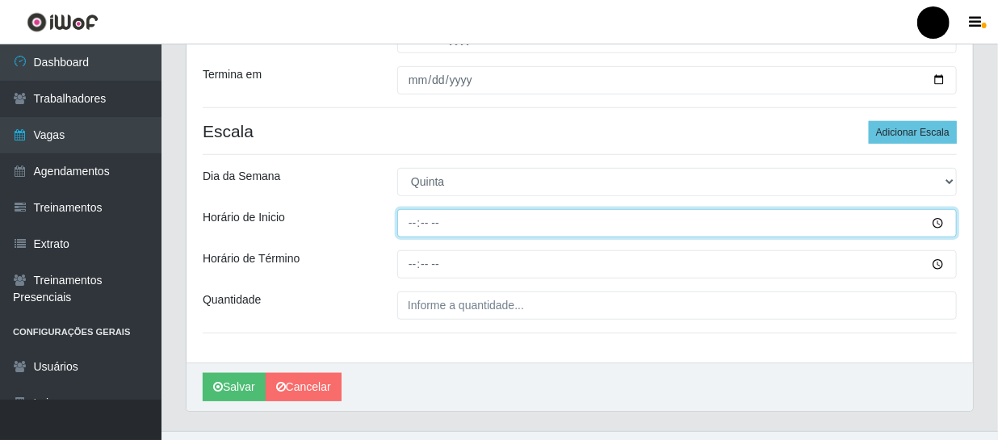
click at [401, 220] on input "Horário de Inicio" at bounding box center [676, 223] width 559 height 28
type input "16:30"
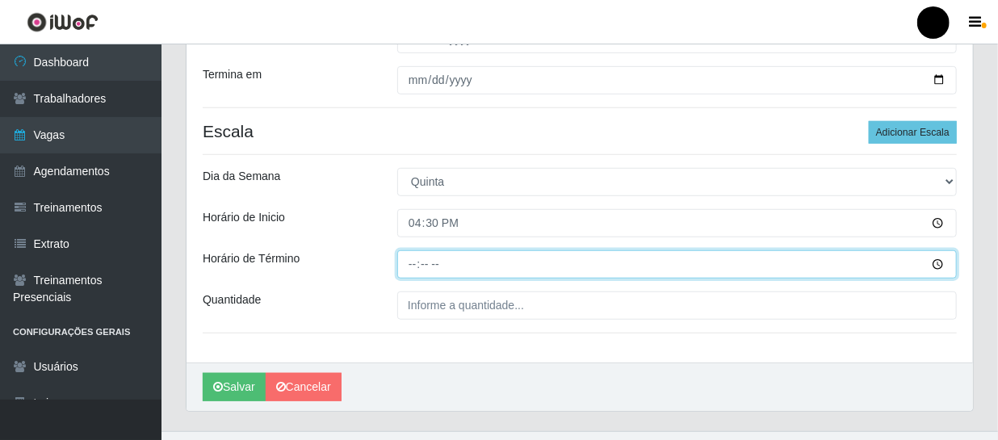
click at [410, 265] on input "Horário de Término" at bounding box center [676, 264] width 559 height 28
type input "22:30"
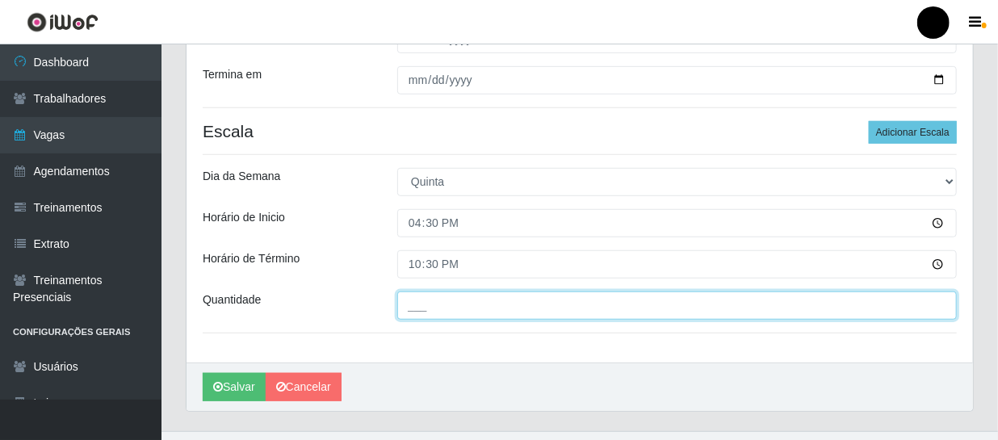
click at [412, 304] on input "___" at bounding box center [676, 305] width 559 height 28
type input "03_"
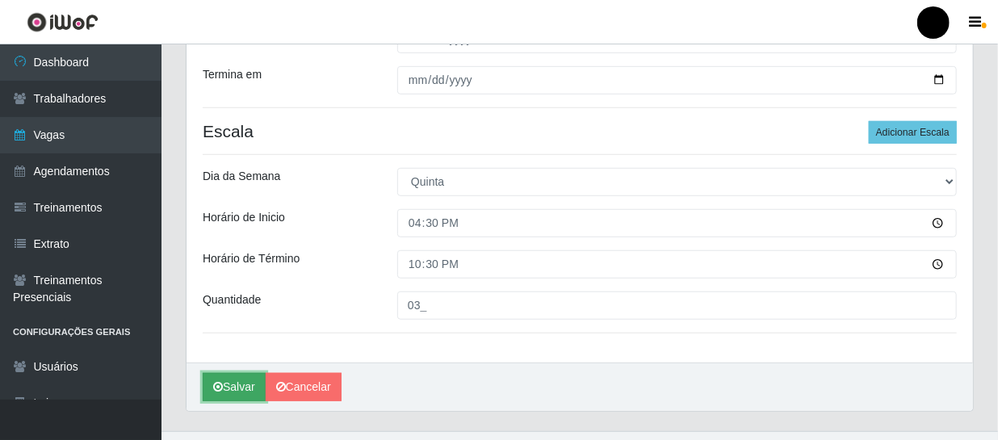
click at [220, 389] on icon "submit" at bounding box center [218, 386] width 10 height 11
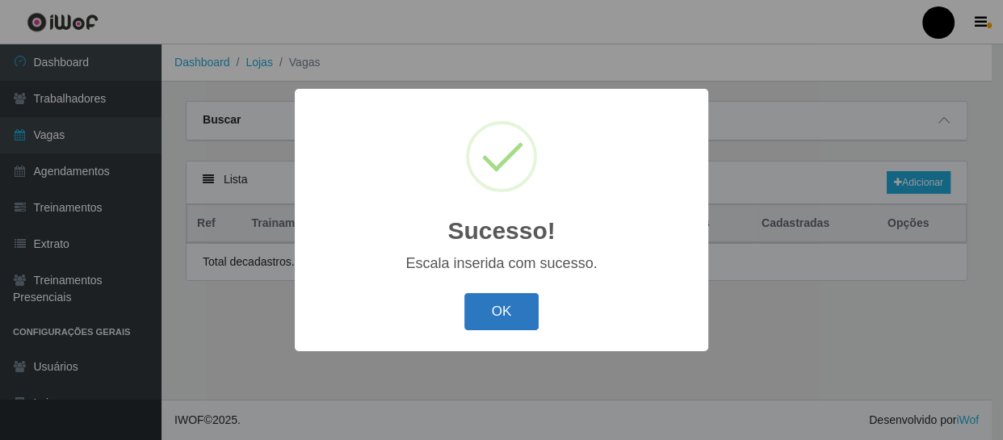
click at [484, 321] on button "OK" at bounding box center [501, 312] width 75 height 38
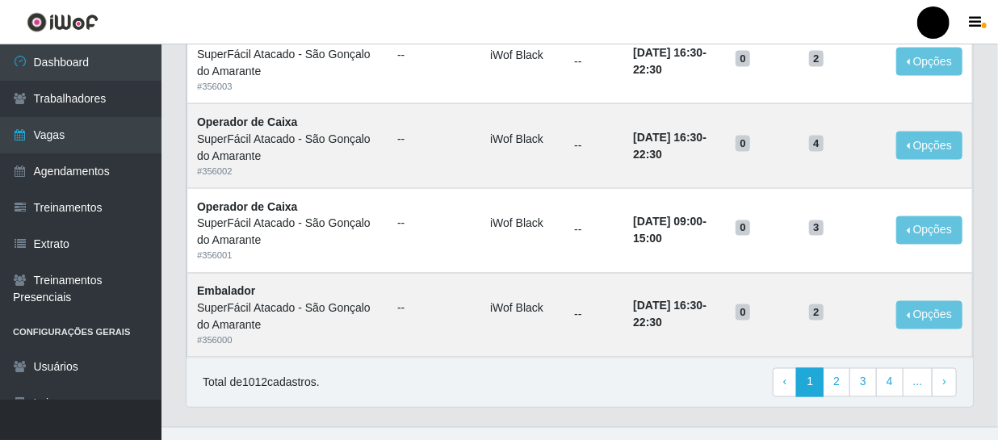
scroll to position [1180, 0]
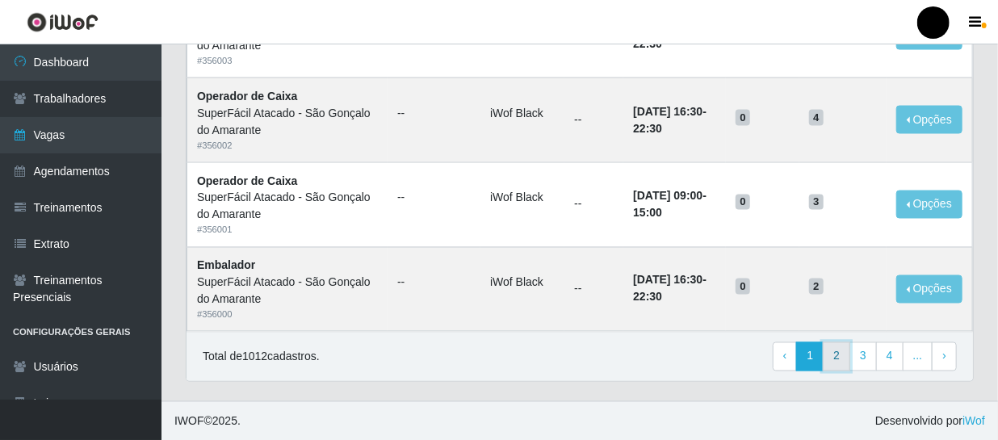
click at [839, 357] on link "2" at bounding box center [836, 356] width 27 height 29
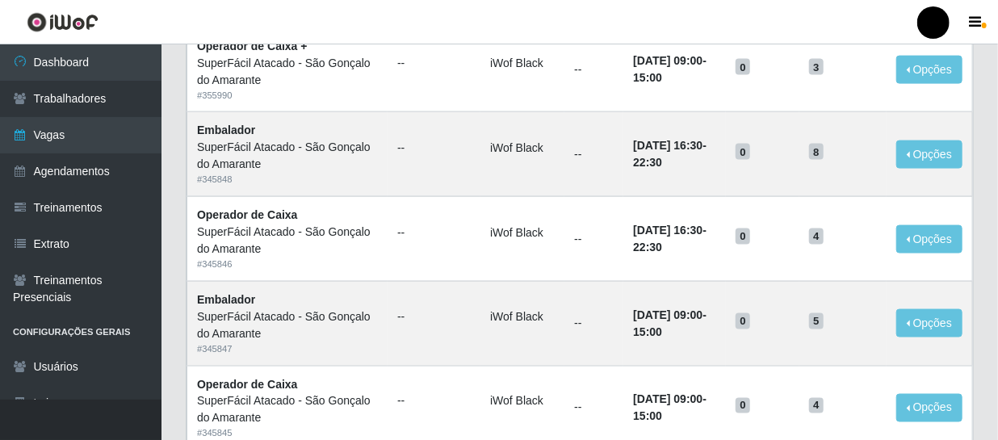
scroll to position [1174, 0]
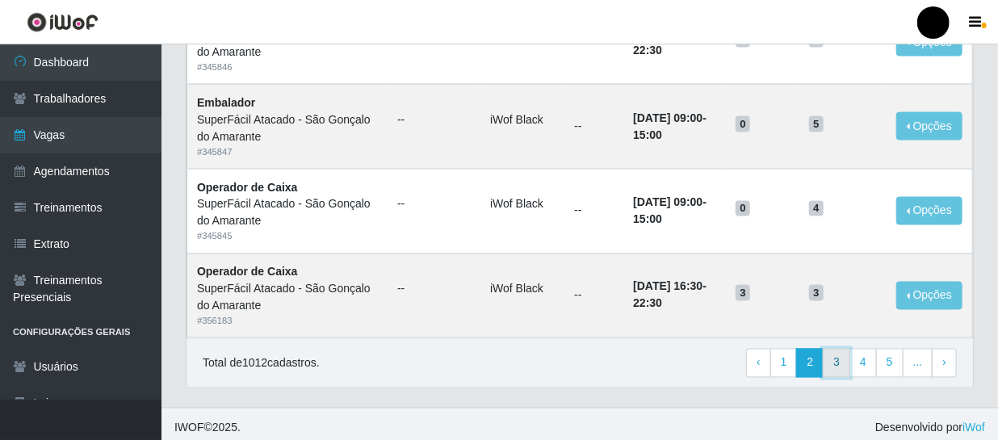
click at [844, 358] on link "3" at bounding box center [836, 363] width 27 height 29
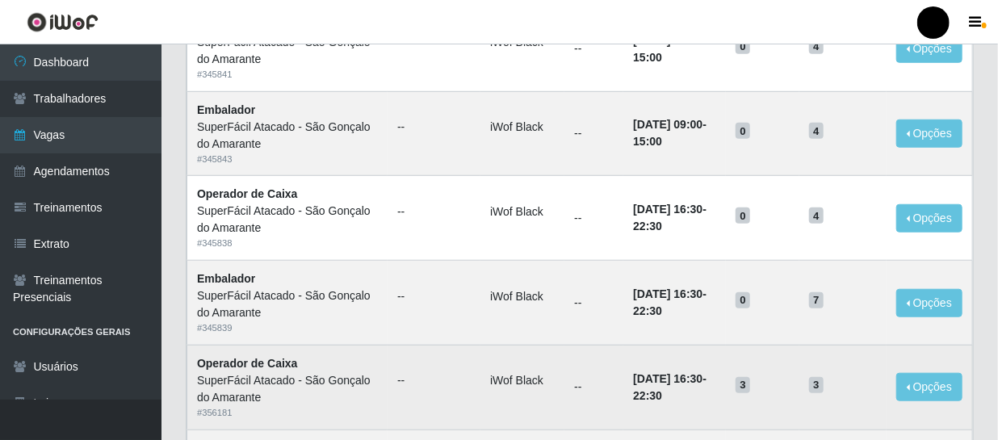
scroll to position [513, 0]
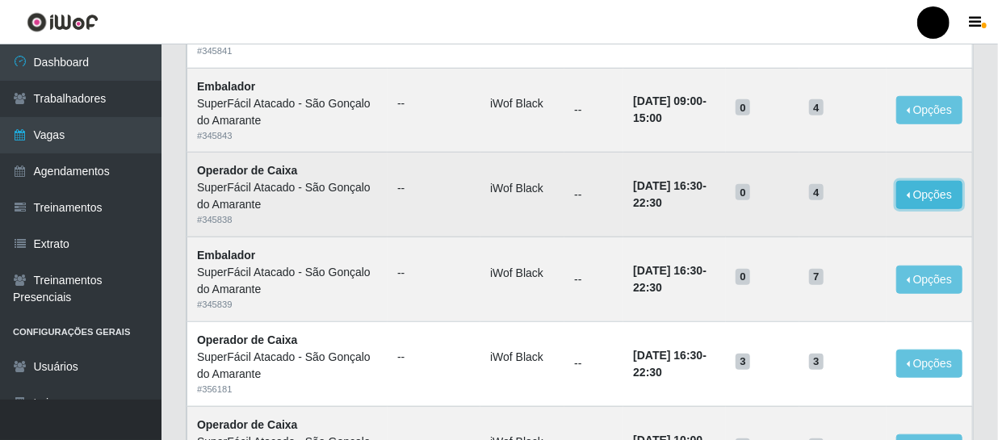
click at [926, 197] on button "Opções" at bounding box center [929, 195] width 66 height 28
click at [865, 199] on button "Editar" at bounding box center [830, 198] width 128 height 33
click at [913, 195] on button "Opções" at bounding box center [929, 195] width 66 height 28
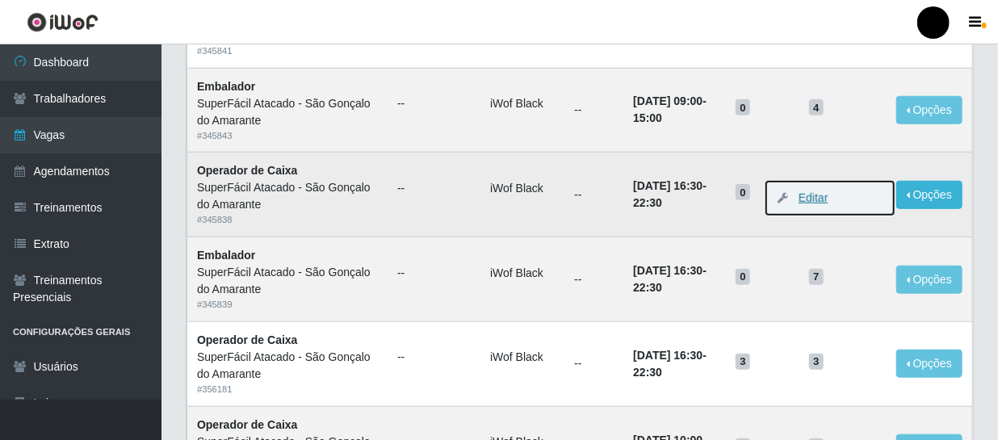
click at [831, 195] on button "Editar" at bounding box center [830, 198] width 128 height 33
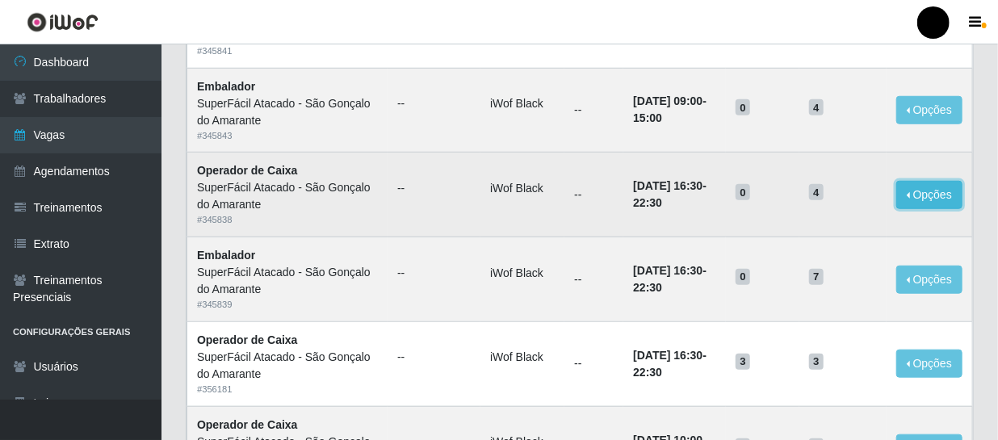
click at [938, 199] on button "Opções" at bounding box center [929, 195] width 66 height 28
click at [860, 199] on button "Editar" at bounding box center [830, 198] width 128 height 33
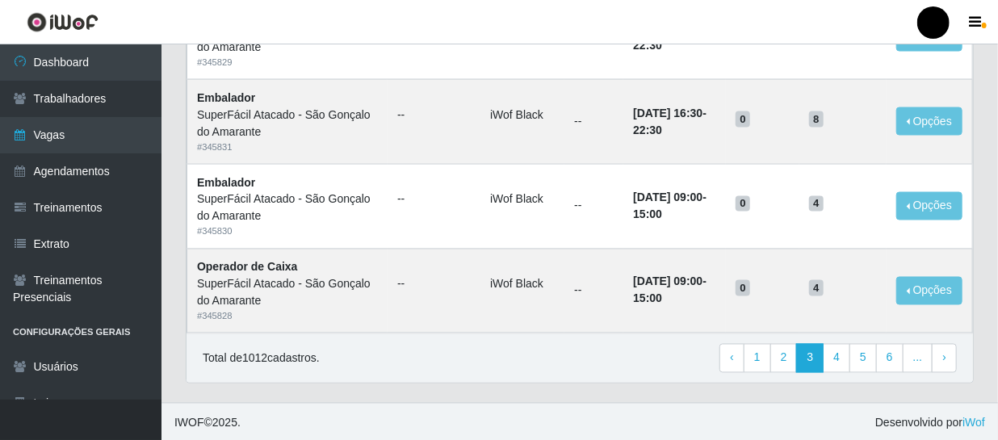
scroll to position [1180, 0]
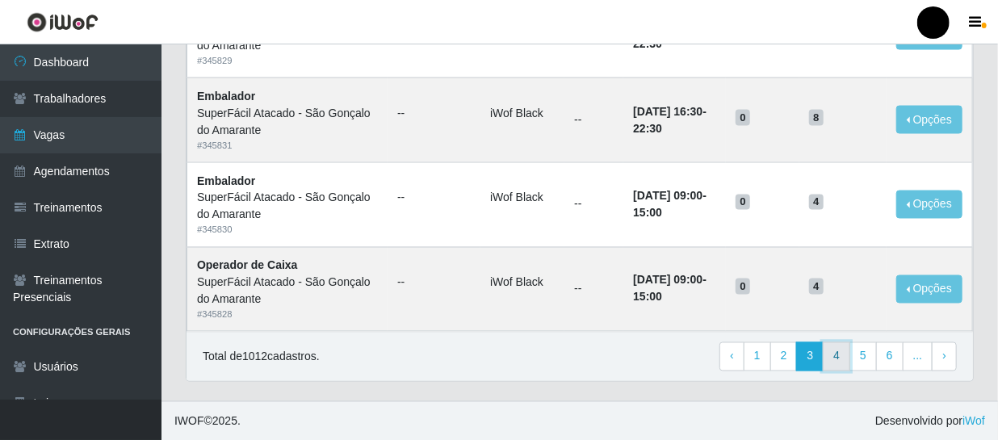
click at [831, 359] on link "4" at bounding box center [836, 356] width 27 height 29
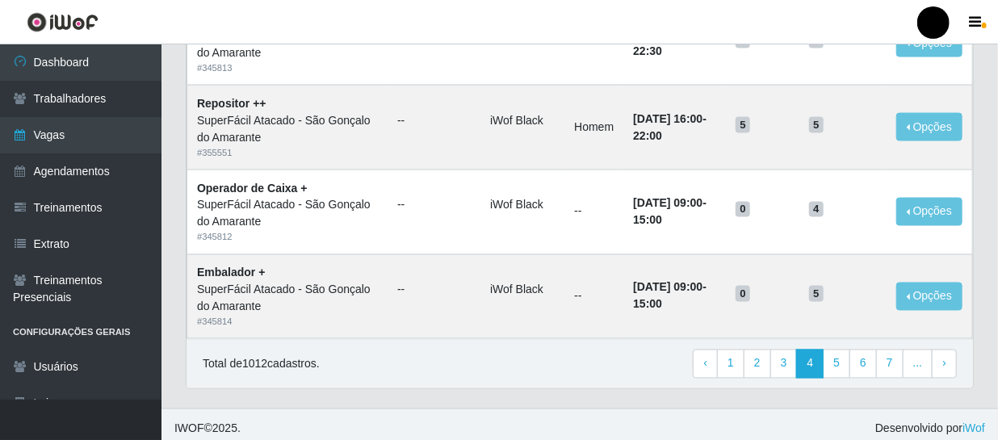
scroll to position [1174, 0]
click at [789, 363] on link "3" at bounding box center [783, 363] width 27 height 29
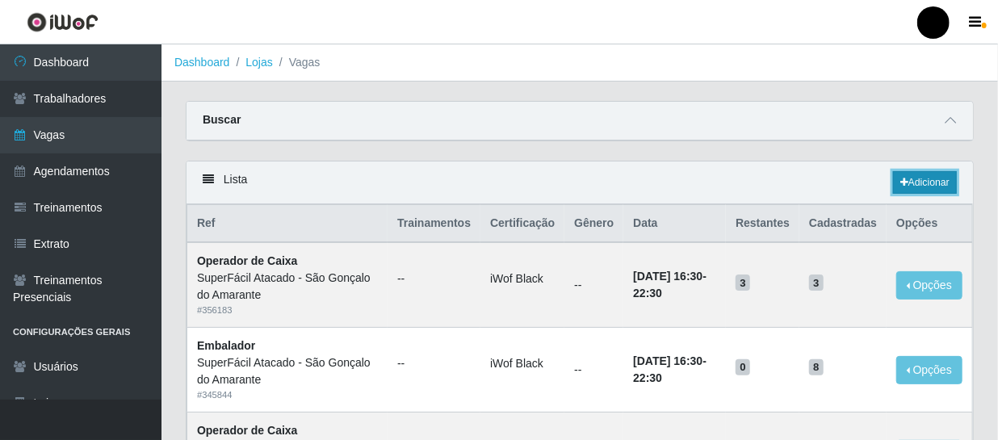
click at [925, 182] on link "Adicionar" at bounding box center [925, 182] width 64 height 23
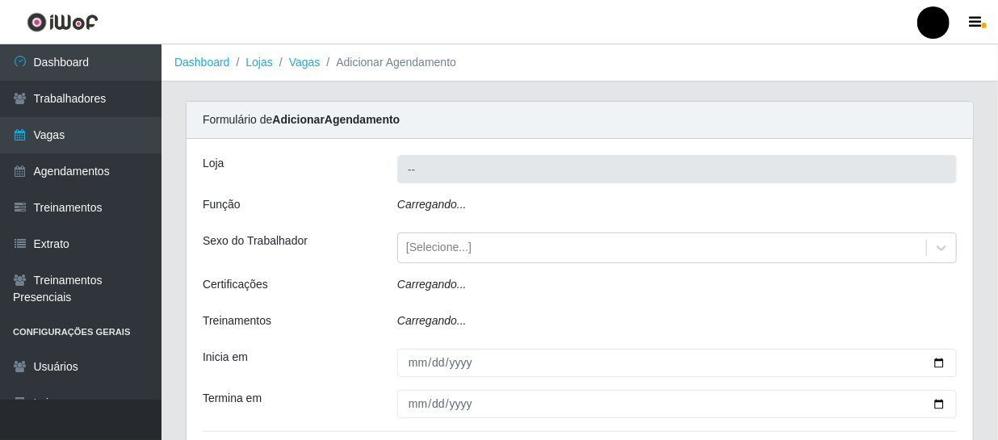
type input "SuperFácil Atacado - São Gonçalo do Amarante"
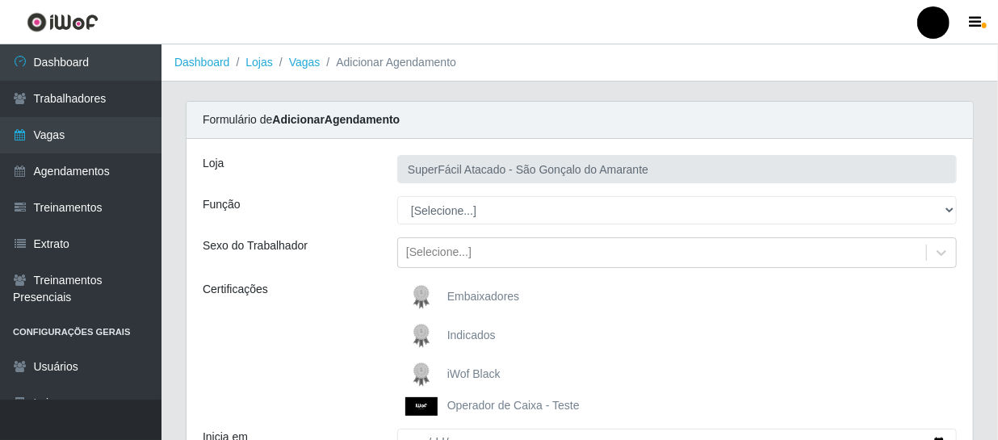
click at [471, 371] on span "iWof Black" at bounding box center [473, 373] width 53 height 13
click at [0, 0] on input "iWof Black" at bounding box center [0, 0] width 0 height 0
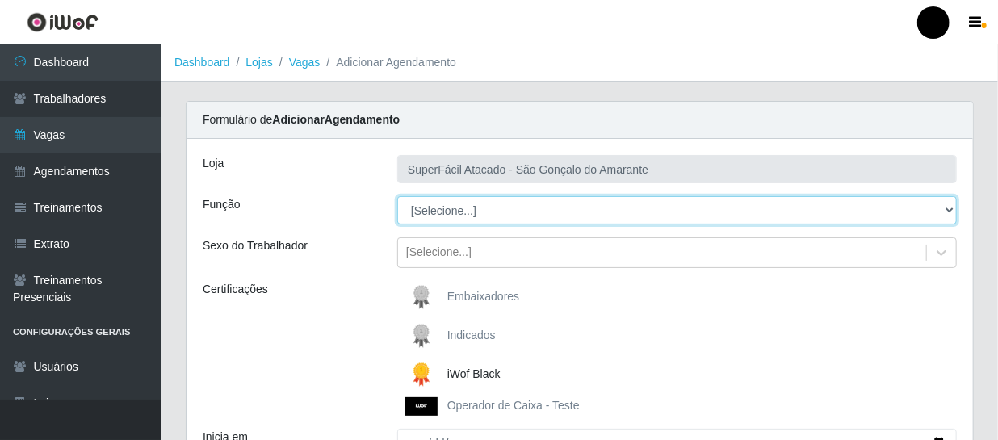
click at [949, 203] on select "[Selecione...] Auxiliar de Estacionamento Auxiliar de Estacionamento + Auxiliar…" at bounding box center [676, 210] width 559 height 28
select select "22"
click at [397, 196] on select "[Selecione...] Auxiliar de Estacionamento Auxiliar de Estacionamento + Auxiliar…" at bounding box center [676, 210] width 559 height 28
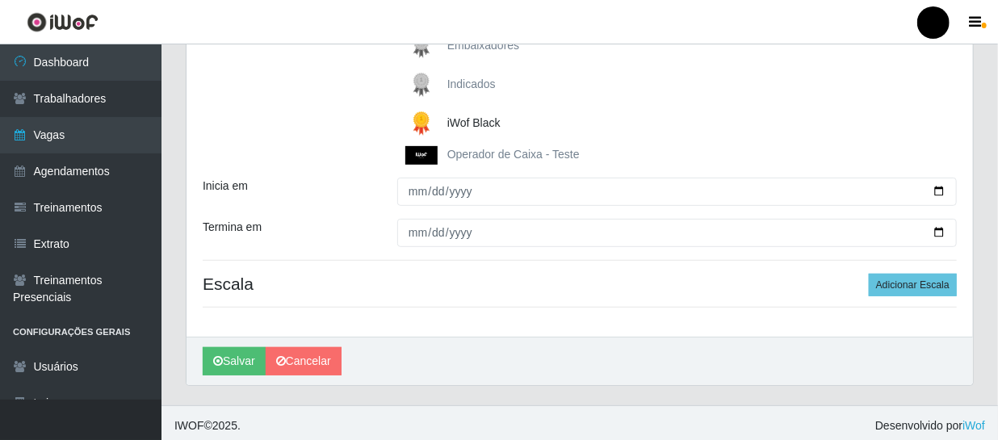
scroll to position [258, 0]
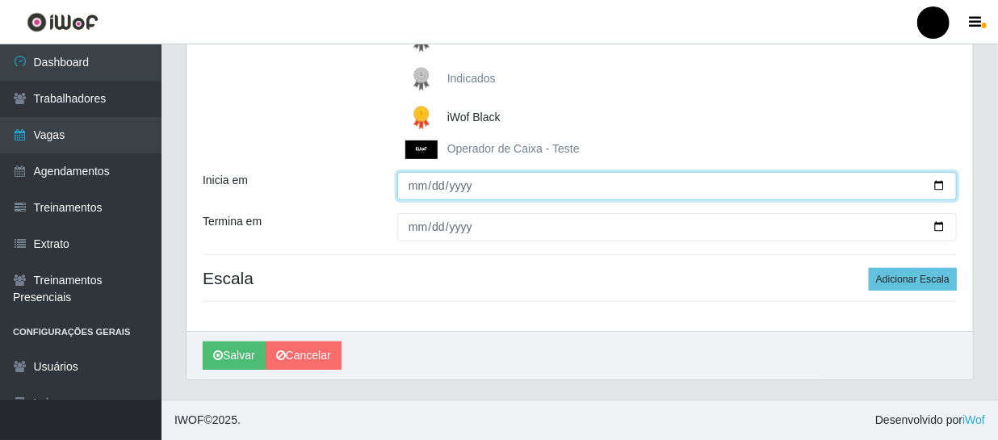
click at [938, 187] on input "Inicia em" at bounding box center [676, 186] width 559 height 28
type input "[DATE]"
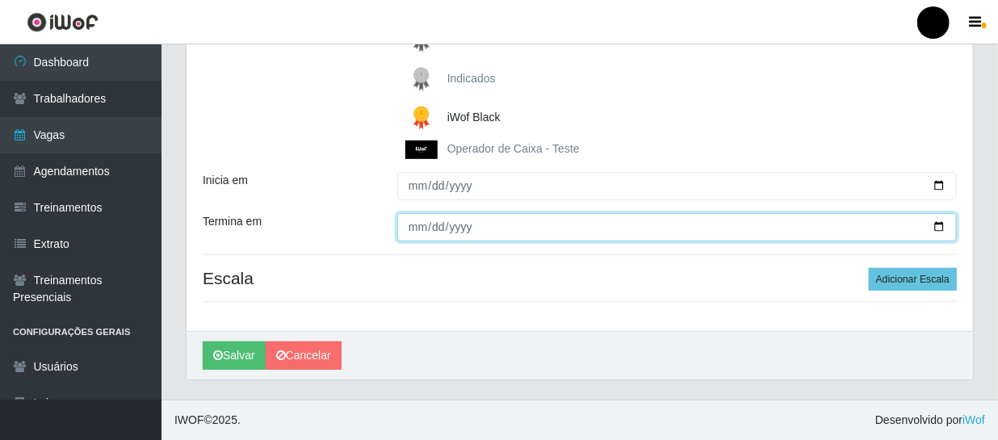
click at [937, 224] on input "Termina em" at bounding box center [676, 227] width 559 height 28
type input "[DATE]"
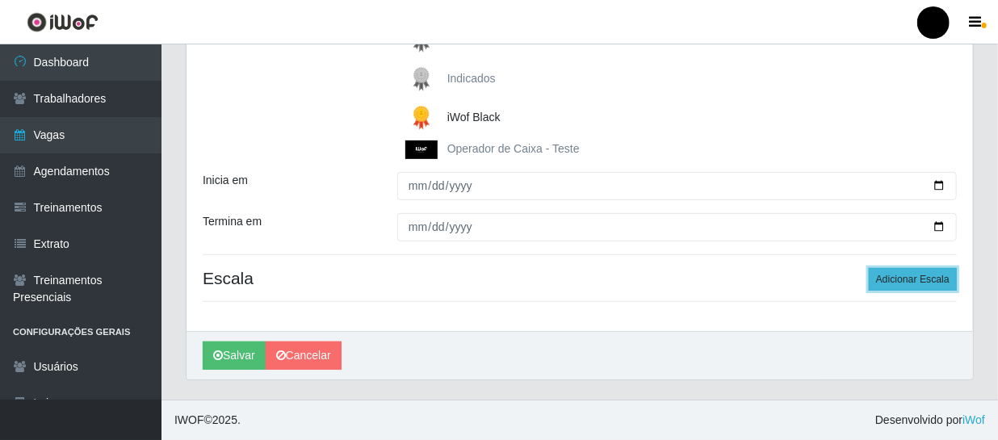
click at [904, 284] on button "Adicionar Escala" at bounding box center [913, 279] width 88 height 23
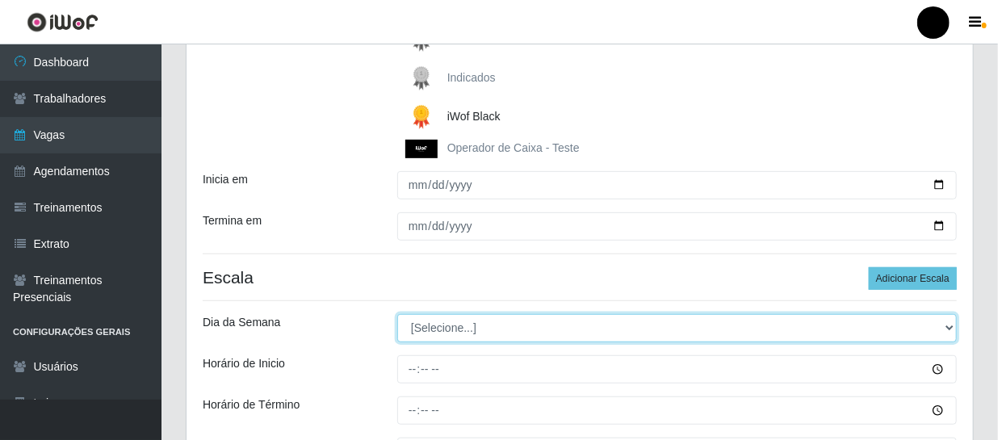
click at [952, 326] on select "[Selecione...] Segunda Terça Quarta Quinta Sexta Sábado Domingo" at bounding box center [676, 328] width 559 height 28
select select "4"
click at [397, 314] on select "[Selecione...] Segunda Terça Quarta Quinta Sexta Sábado Domingo" at bounding box center [676, 328] width 559 height 28
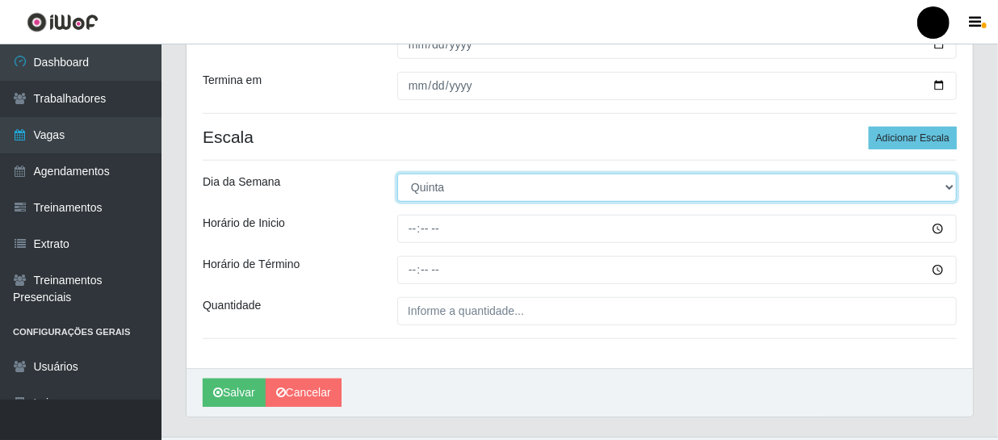
scroll to position [404, 0]
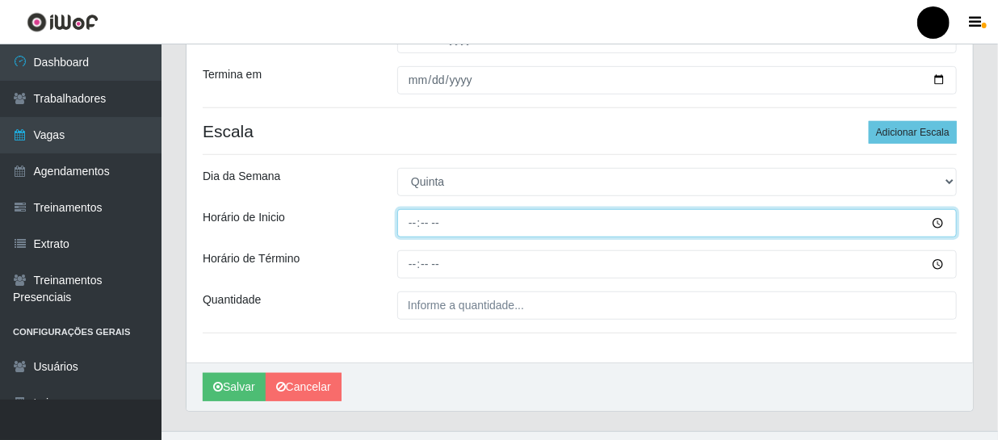
click at [403, 221] on input "Horário de Inicio" at bounding box center [676, 223] width 559 height 28
type input "10:00"
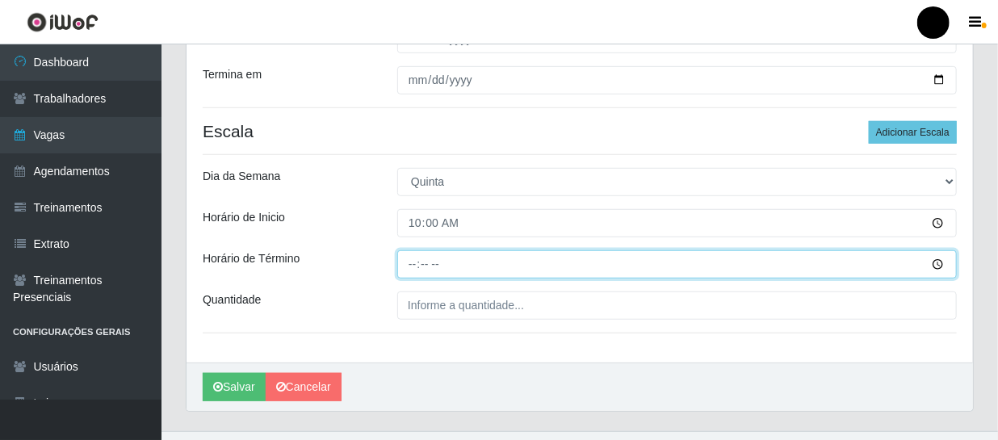
click at [401, 264] on input "Horário de Término" at bounding box center [676, 264] width 559 height 28
type input "16:00"
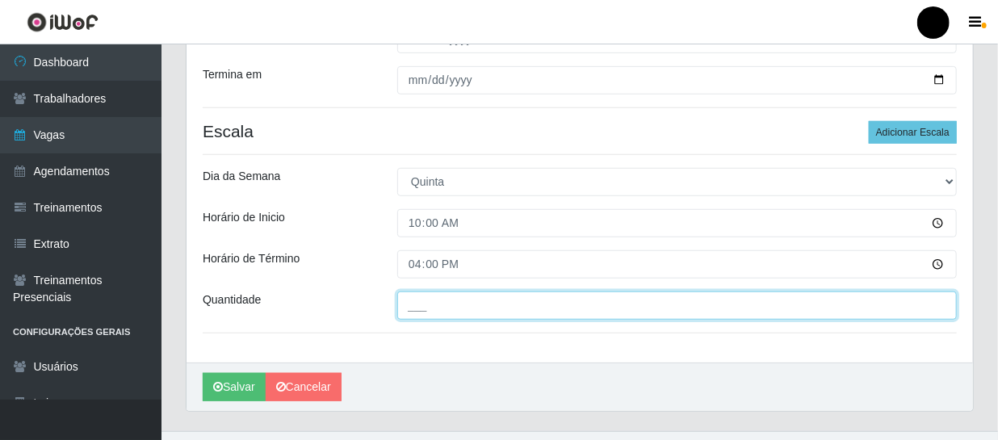
click at [402, 299] on input "___" at bounding box center [676, 305] width 559 height 28
type input "02_"
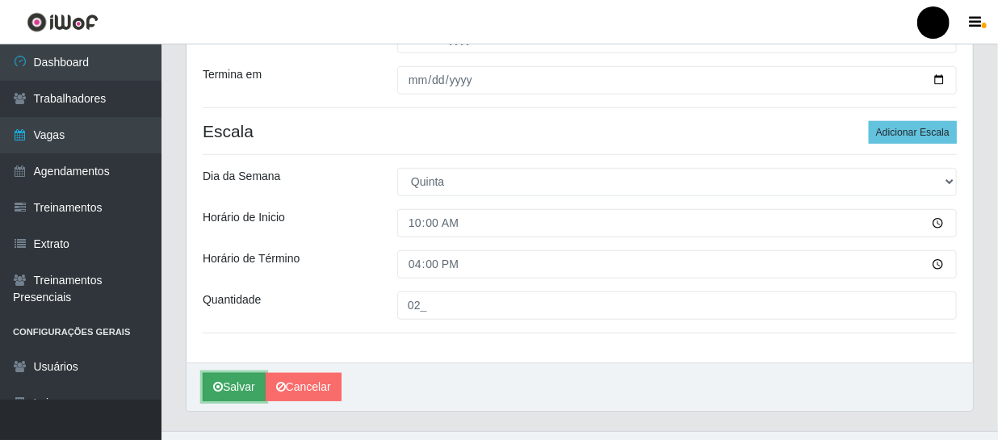
click at [248, 392] on button "Salvar" at bounding box center [234, 387] width 63 height 28
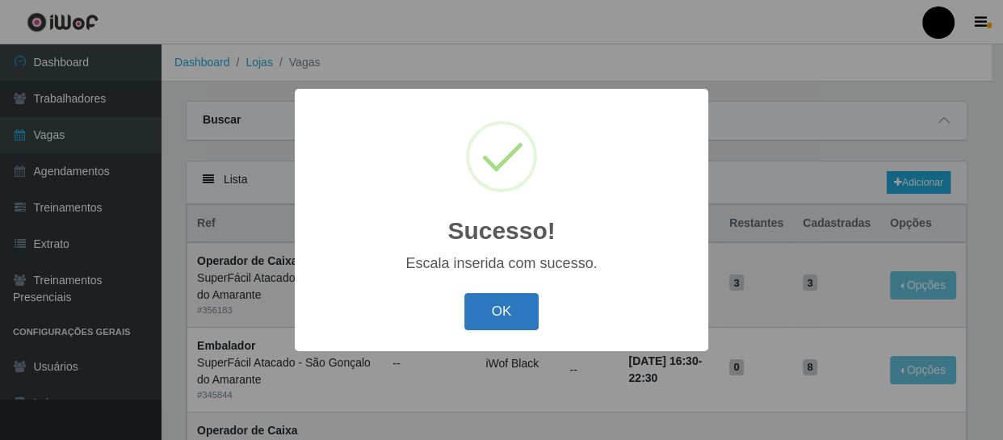
click at [473, 309] on button "OK" at bounding box center [501, 312] width 75 height 38
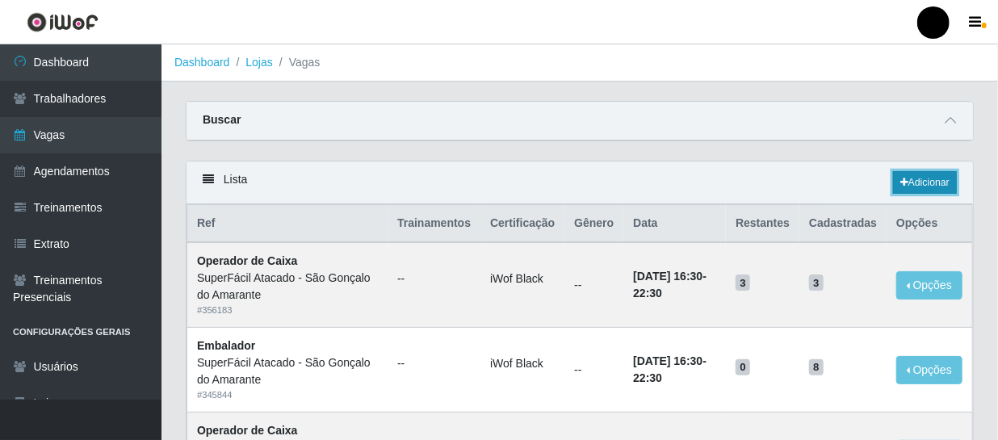
click at [905, 186] on link "Adicionar" at bounding box center [925, 182] width 64 height 23
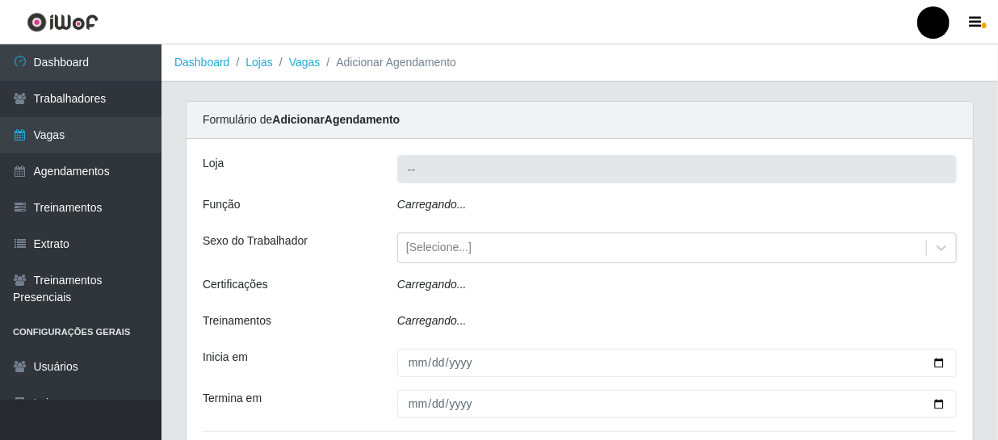
type input "SuperFácil Atacado - São Gonçalo do Amarante"
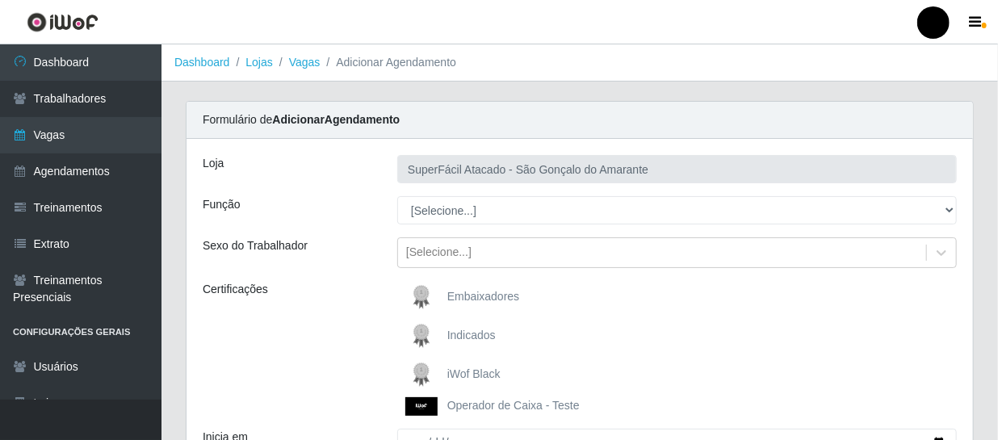
click at [482, 373] on span "iWof Black" at bounding box center [473, 373] width 53 height 13
click at [0, 0] on input "iWof Black" at bounding box center [0, 0] width 0 height 0
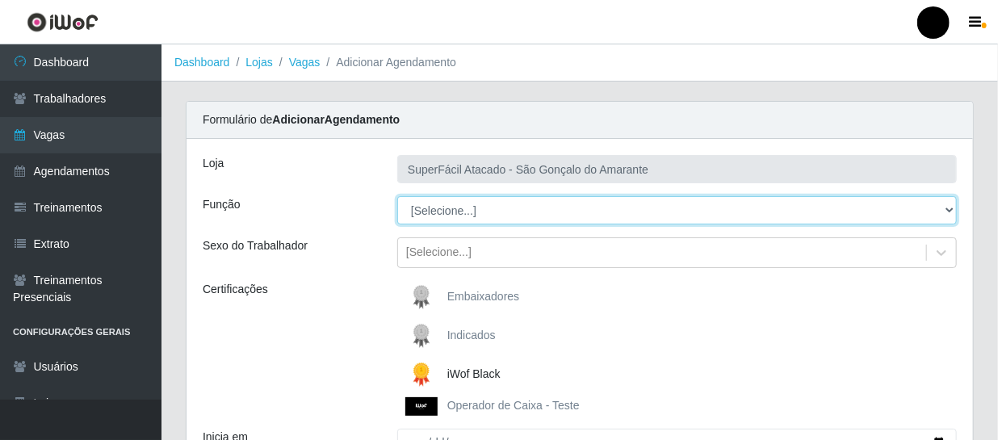
click at [953, 205] on select "[Selecione...] Auxiliar de Estacionamento Auxiliar de Estacionamento + Auxiliar…" at bounding box center [676, 210] width 559 height 28
select select "22"
click at [397, 196] on select "[Selecione...] Auxiliar de Estacionamento Auxiliar de Estacionamento + Auxiliar…" at bounding box center [676, 210] width 559 height 28
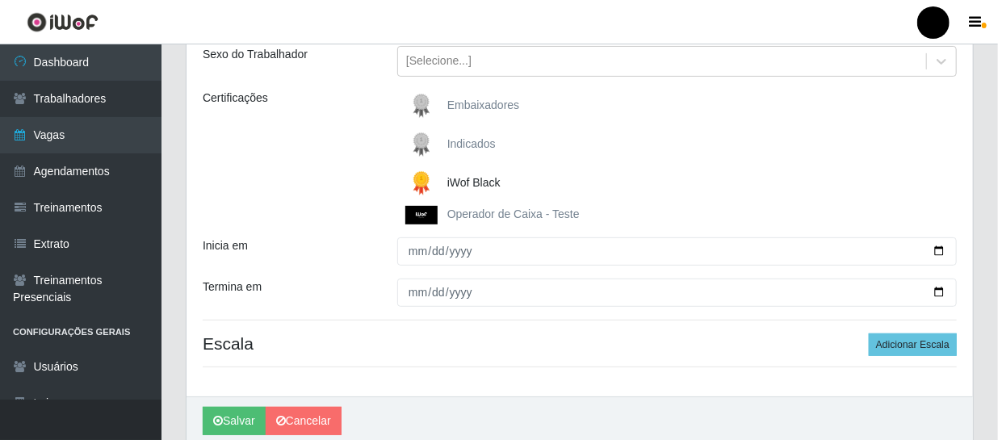
scroll to position [220, 0]
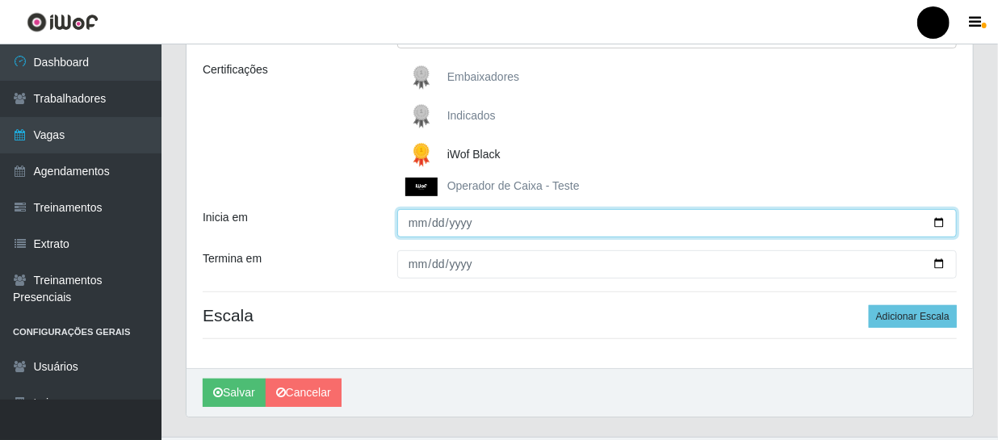
click at [938, 224] on input "Inicia em" at bounding box center [676, 223] width 559 height 28
type input "[DATE]"
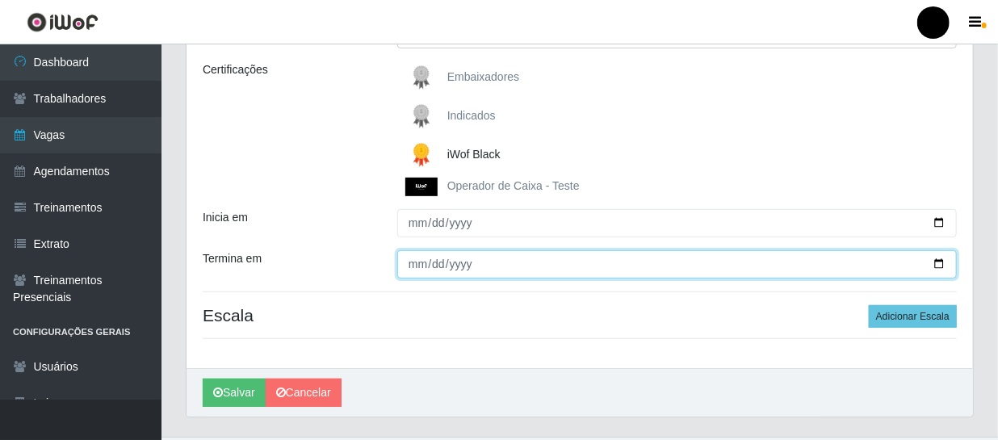
click at [936, 262] on input "Termina em" at bounding box center [676, 264] width 559 height 28
type input "[DATE]"
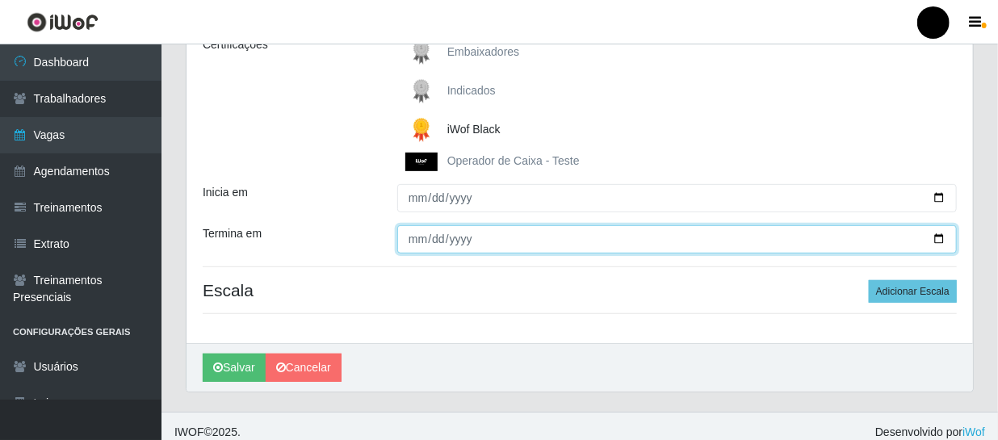
scroll to position [258, 0]
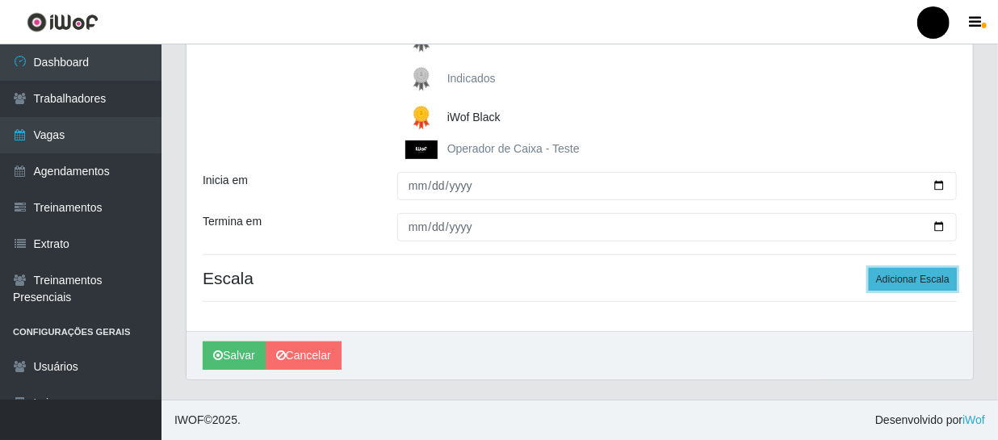
click at [938, 277] on button "Adicionar Escala" at bounding box center [913, 279] width 88 height 23
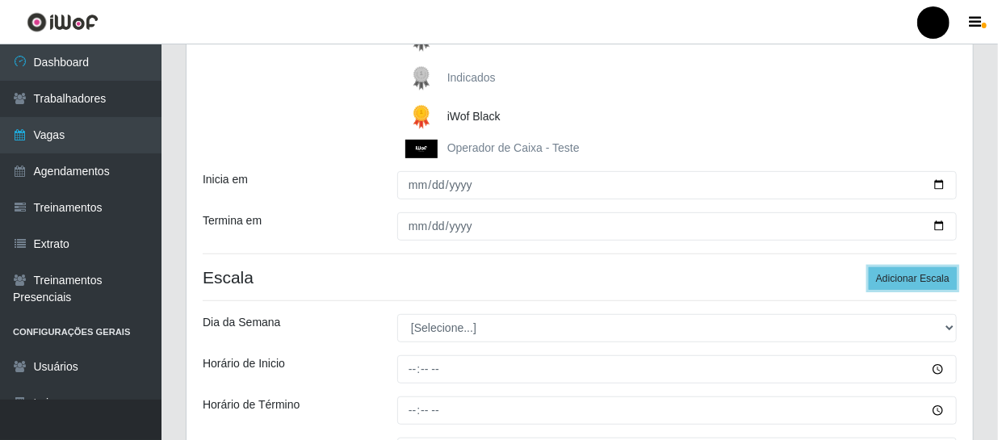
scroll to position [404, 0]
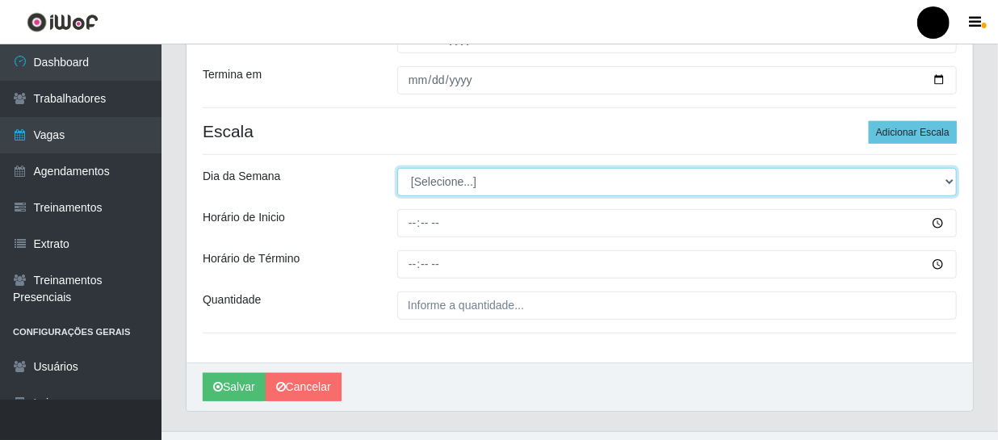
click at [949, 186] on select "[Selecione...] Segunda Terça Quarta Quinta Sexta Sábado Domingo" at bounding box center [676, 182] width 559 height 28
click at [397, 168] on select "[Selecione...] Segunda Terça Quarta Quinta Sexta Sábado Domingo" at bounding box center [676, 182] width 559 height 28
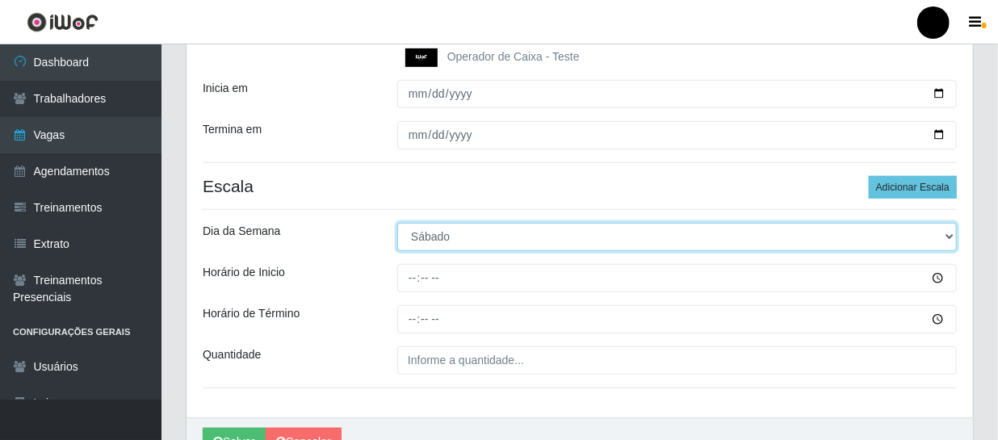
scroll to position [258, 0]
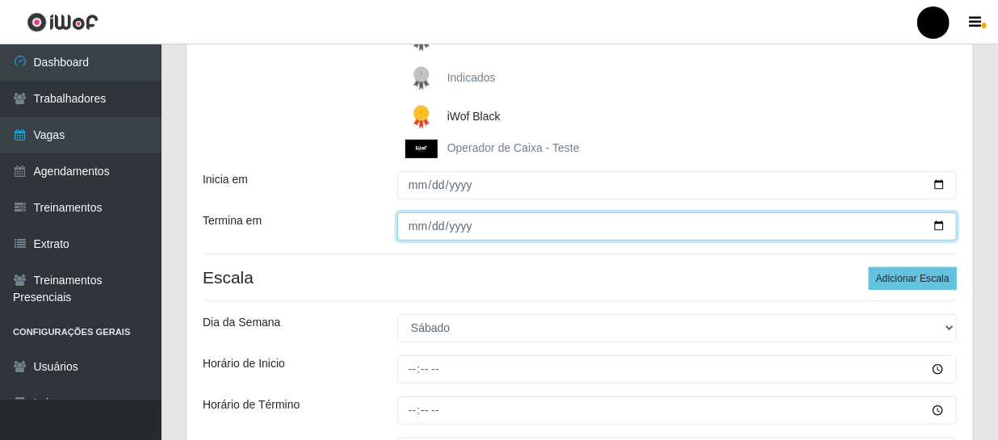
click at [940, 223] on input "[DATE]" at bounding box center [676, 226] width 559 height 28
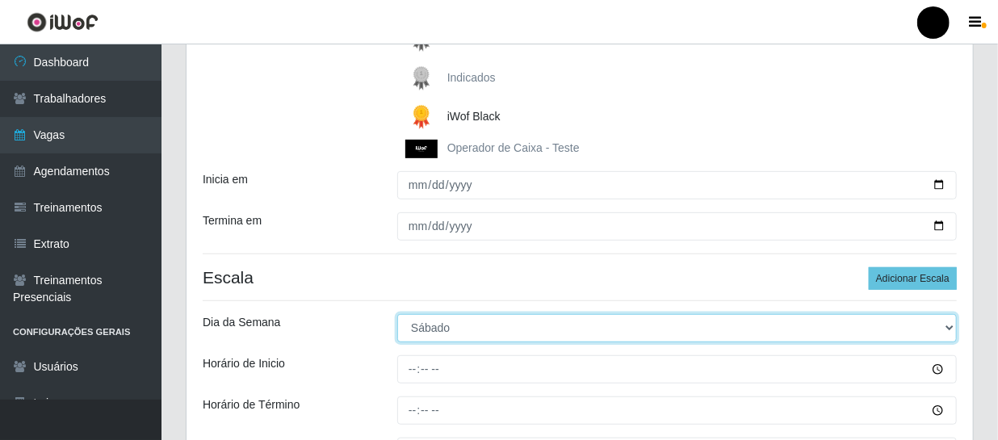
click at [940, 326] on select "[Selecione...] Segunda Terça Quarta Quinta Sexta Sábado Domingo" at bounding box center [676, 328] width 559 height 28
select select "5"
click at [397, 314] on select "[Selecione...] Segunda Terça Quarta Quinta Sexta Sábado Domingo" at bounding box center [676, 328] width 559 height 28
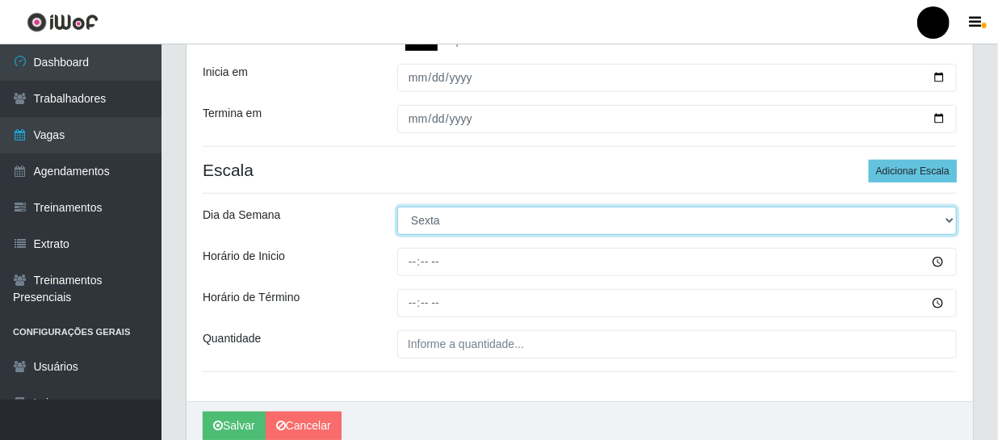
scroll to position [366, 0]
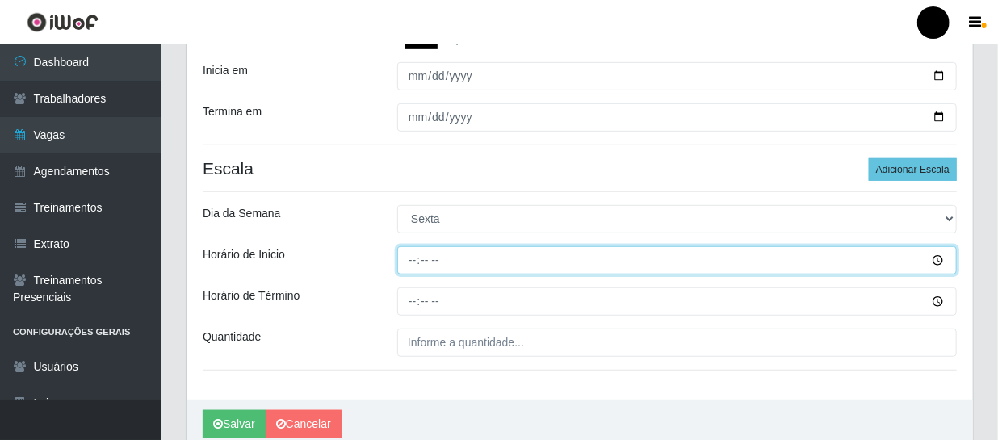
click at [411, 258] on input "Horário de Inicio" at bounding box center [676, 260] width 559 height 28
type input "16:30"
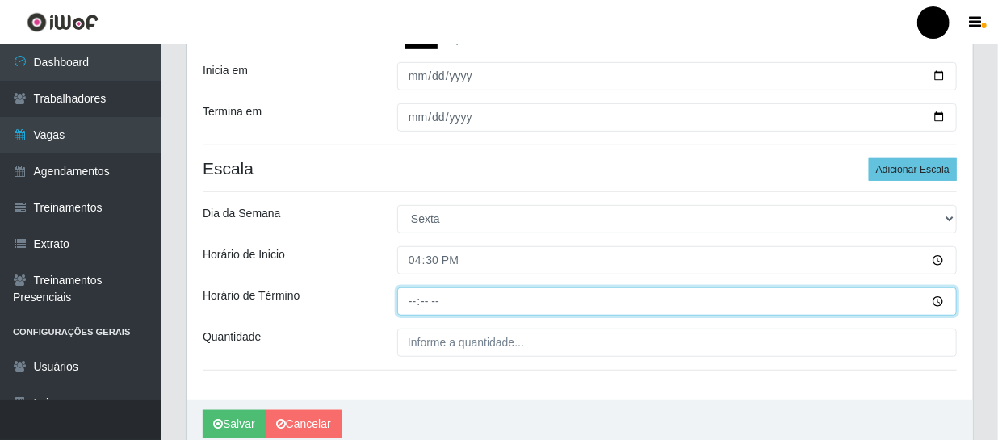
click at [400, 298] on input "Horário de Término" at bounding box center [676, 301] width 559 height 28
type input "22:30"
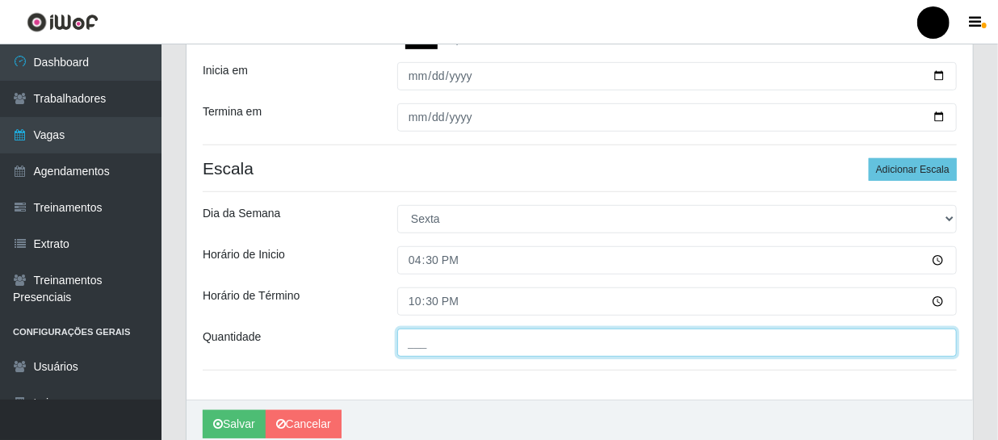
click at [412, 346] on input "___" at bounding box center [676, 343] width 559 height 28
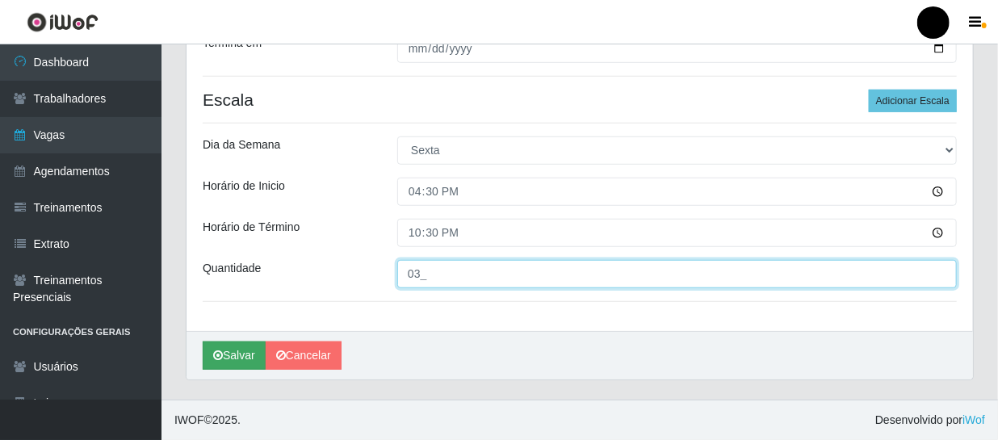
type input "03_"
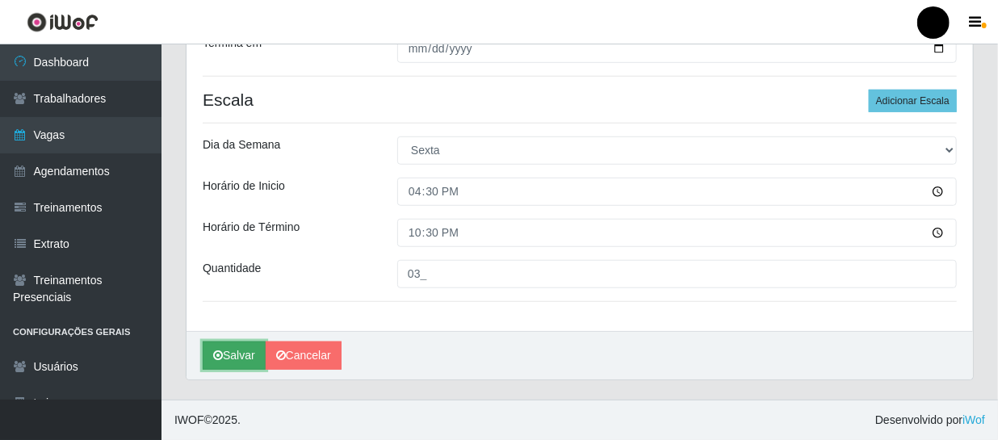
click at [218, 353] on icon "submit" at bounding box center [218, 355] width 10 height 11
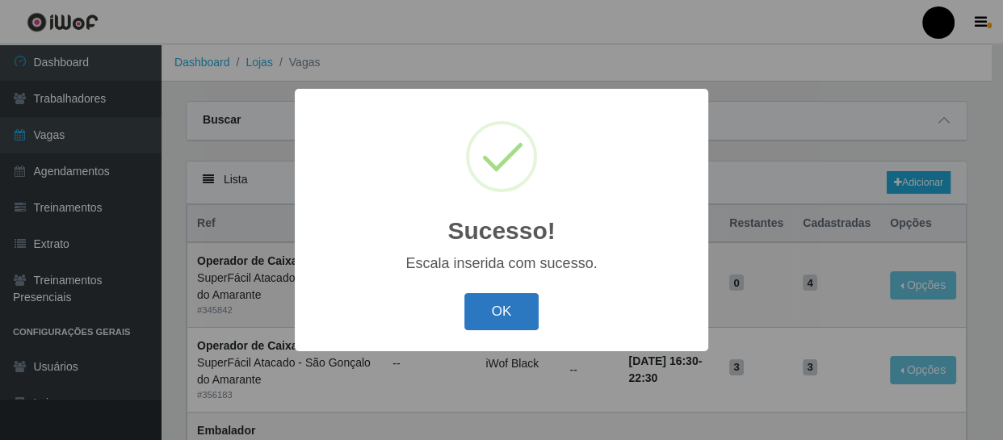
click at [484, 315] on button "OK" at bounding box center [501, 312] width 75 height 38
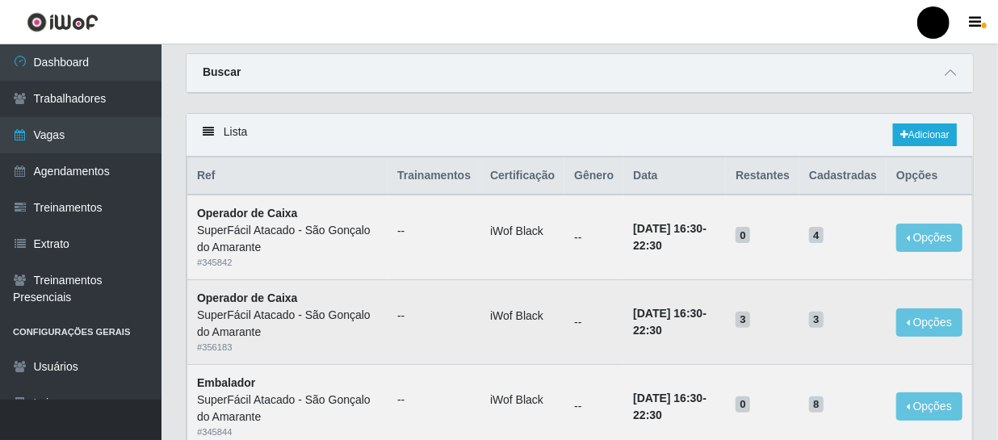
scroll to position [73, 0]
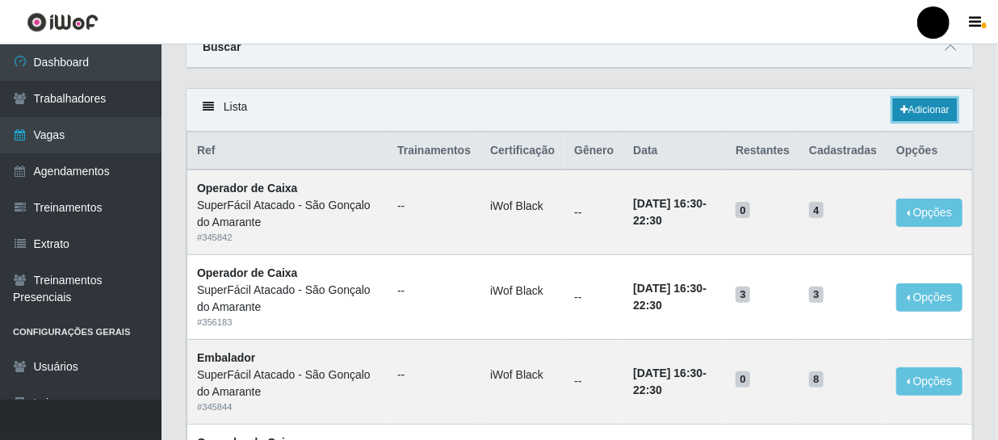
click at [926, 115] on link "Adicionar" at bounding box center [925, 109] width 64 height 23
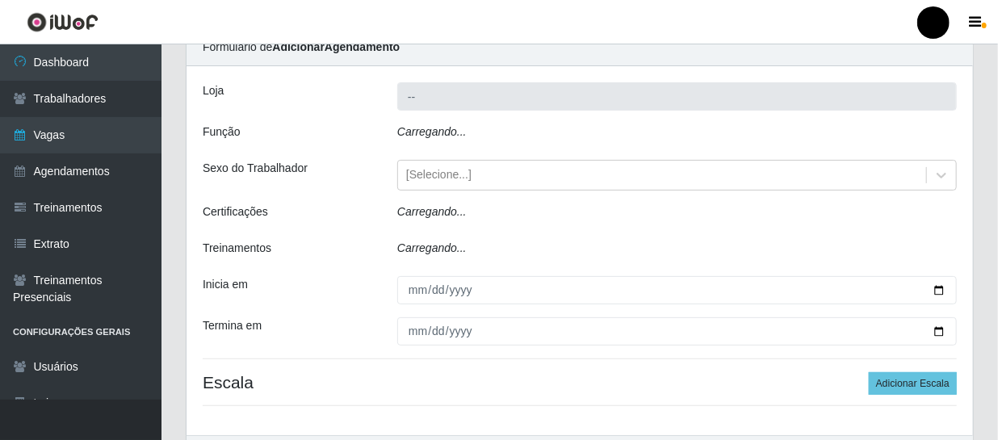
type input "SuperFácil Atacado - São Gonçalo do Amarante"
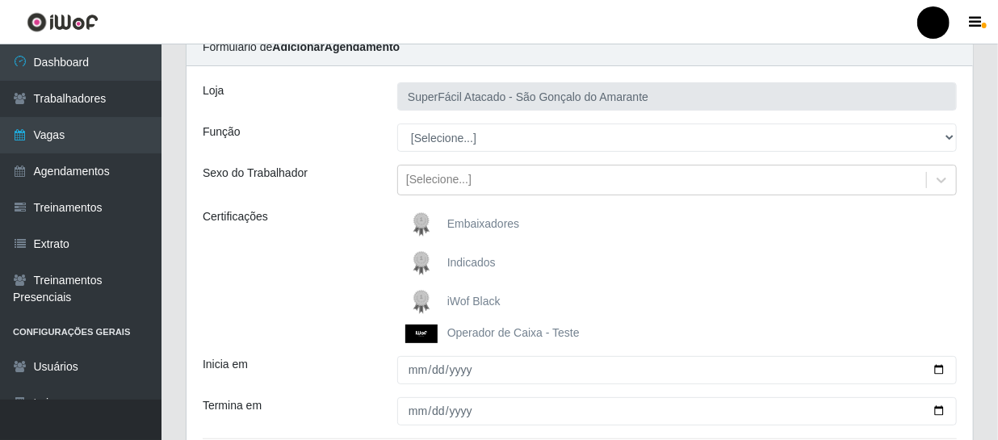
click at [486, 303] on span "iWof Black" at bounding box center [473, 301] width 53 height 13
click at [0, 0] on input "iWof Black" at bounding box center [0, 0] width 0 height 0
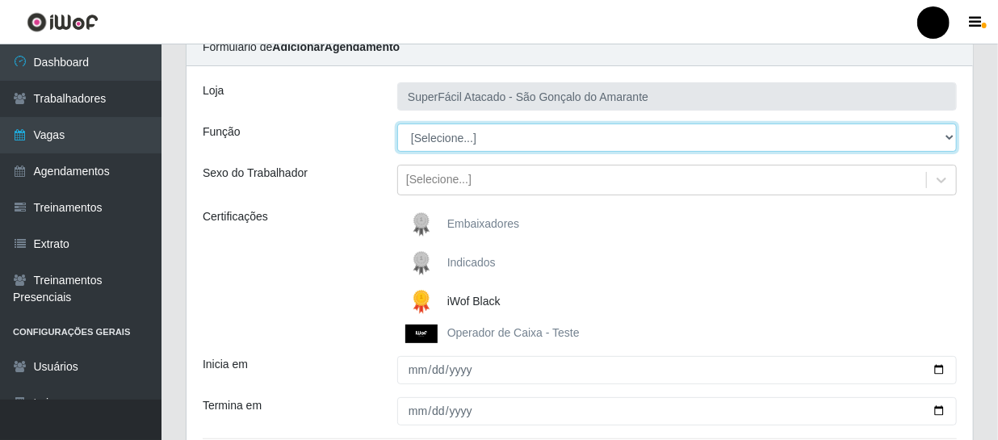
click at [946, 132] on select "[Selecione...] Auxiliar de Estacionamento Auxiliar de Estacionamento + Auxiliar…" at bounding box center [676, 138] width 559 height 28
select select "22"
click at [397, 124] on select "[Selecione...] Auxiliar de Estacionamento Auxiliar de Estacionamento + Auxiliar…" at bounding box center [676, 138] width 559 height 28
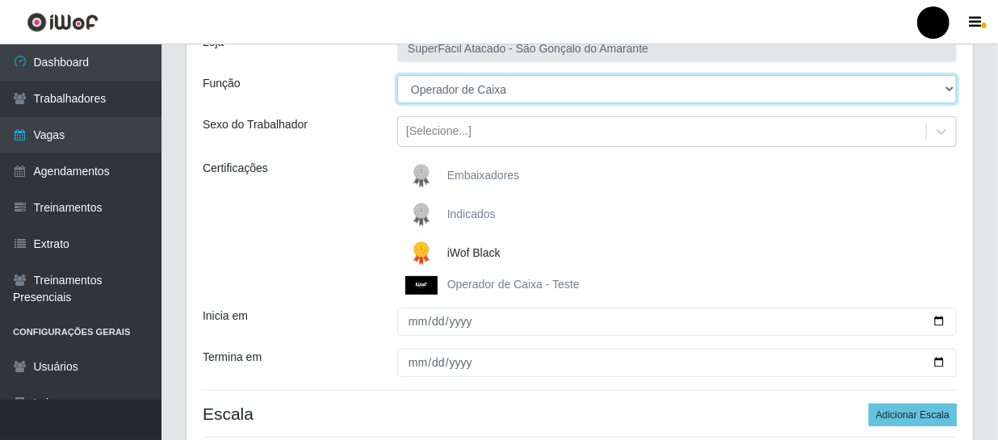
scroll to position [146, 0]
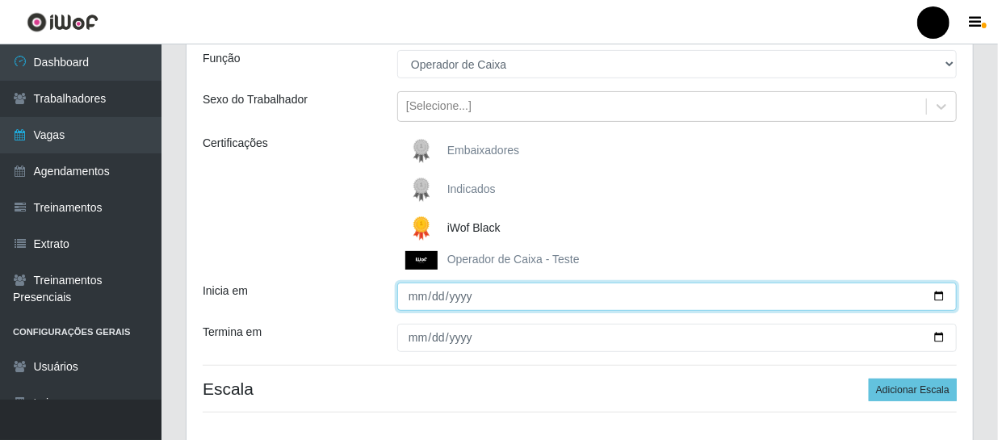
click at [938, 292] on input "Inicia em" at bounding box center [676, 297] width 559 height 28
type input "[DATE]"
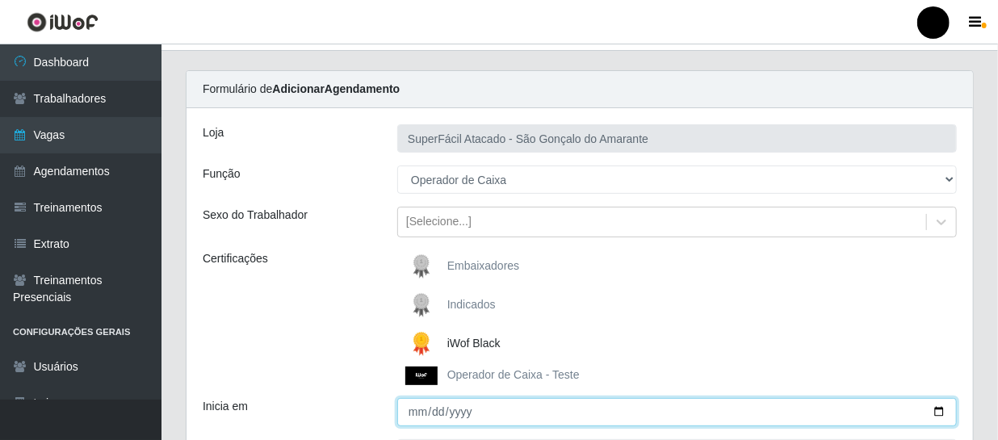
scroll to position [0, 0]
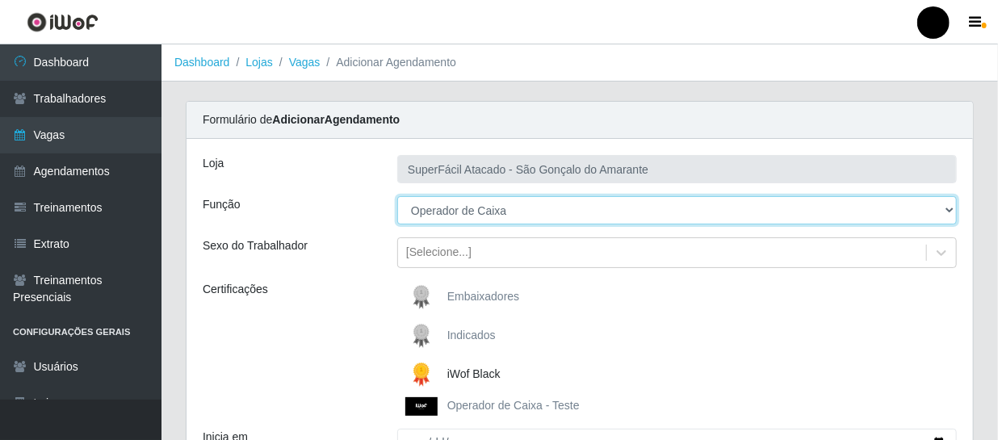
click at [952, 209] on select "[Selecione...] Auxiliar de Estacionamento Auxiliar de Estacionamento + Auxiliar…" at bounding box center [676, 210] width 559 height 28
select select "72"
click at [397, 196] on select "[Selecione...] Auxiliar de Estacionamento Auxiliar de Estacionamento + Auxiliar…" at bounding box center [676, 210] width 559 height 28
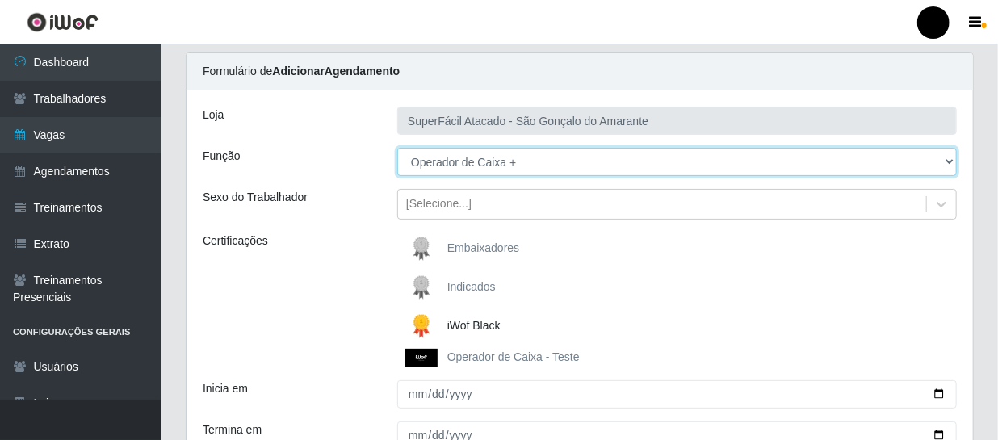
scroll to position [146, 0]
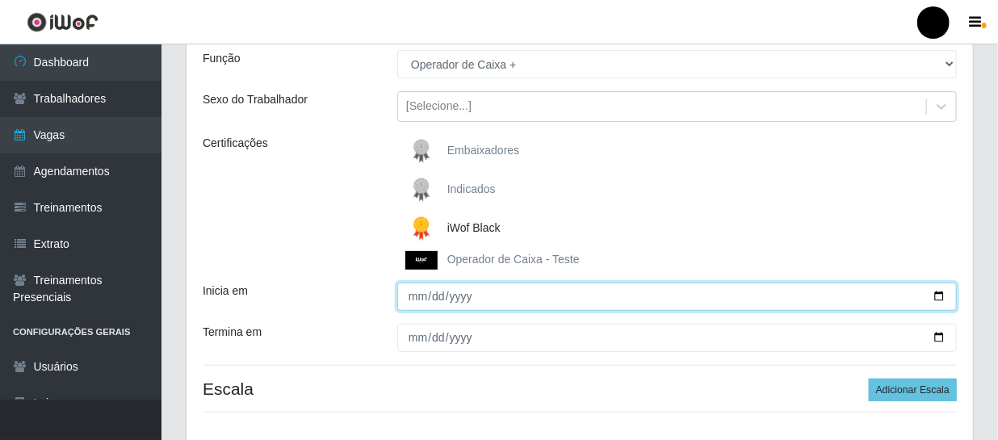
click at [942, 298] on input "[DATE]" at bounding box center [676, 297] width 559 height 28
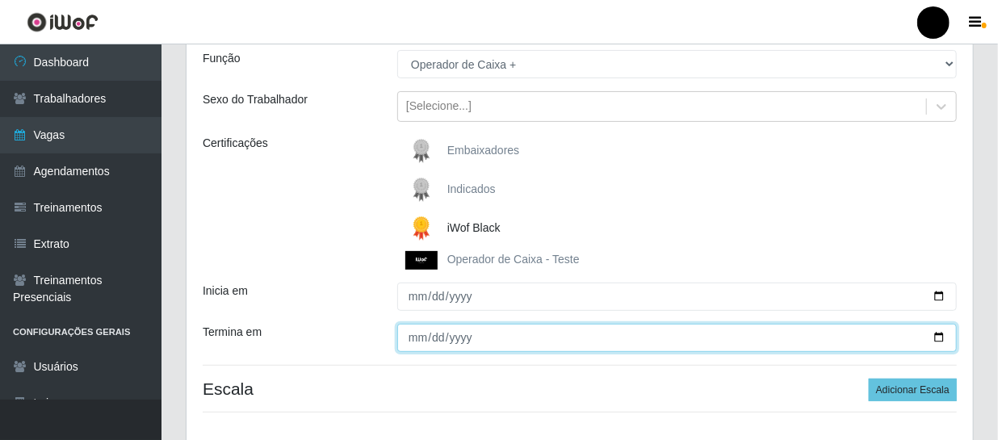
click at [937, 337] on input "Termina em" at bounding box center [676, 338] width 559 height 28
type input "[DATE]"
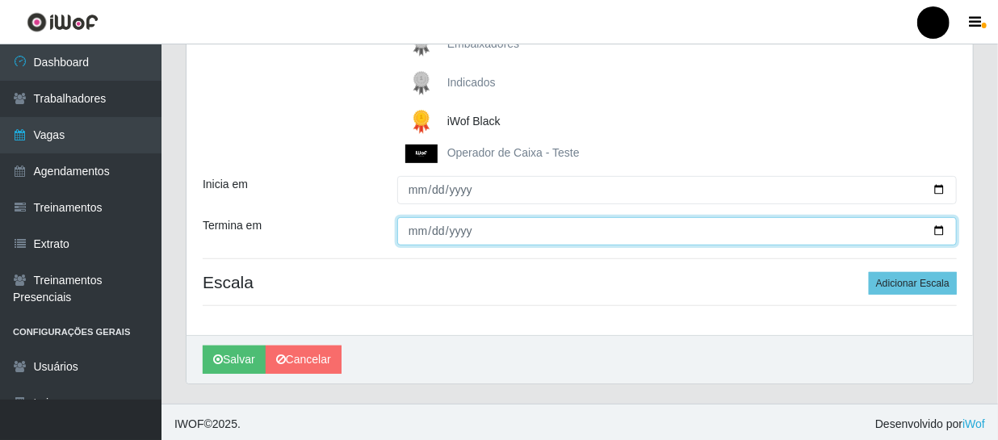
scroll to position [258, 0]
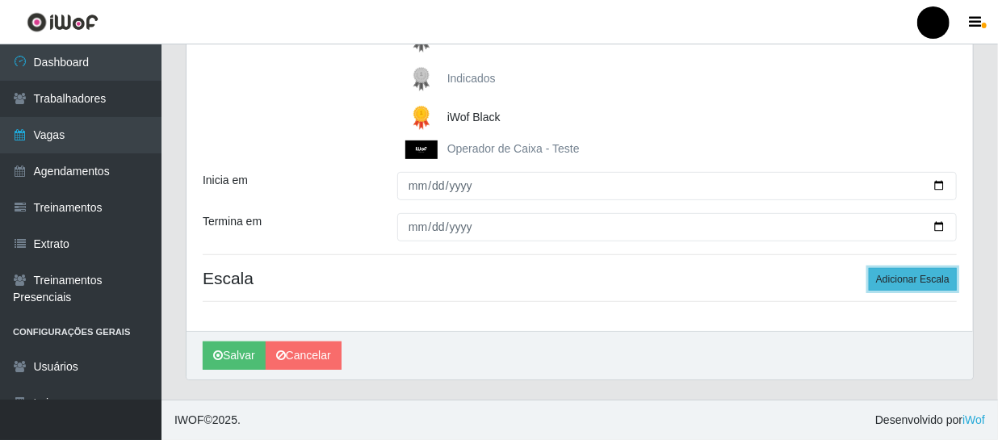
click at [892, 279] on button "Adicionar Escala" at bounding box center [913, 279] width 88 height 23
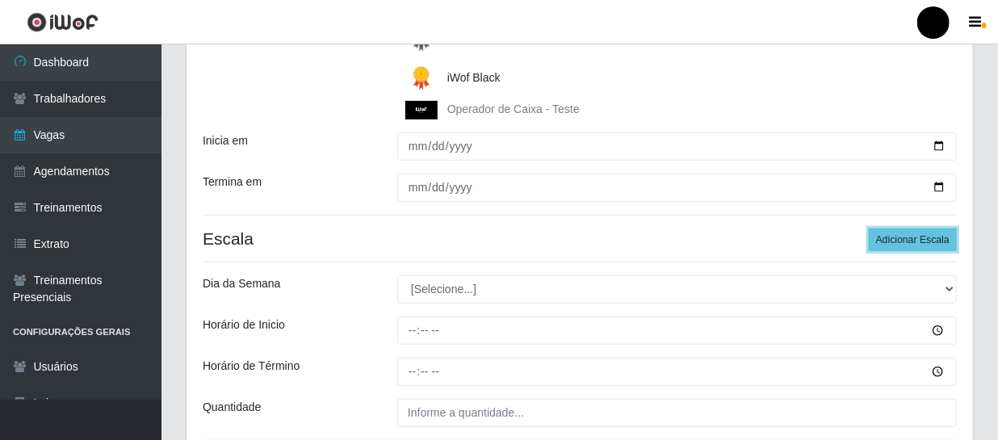
scroll to position [331, 0]
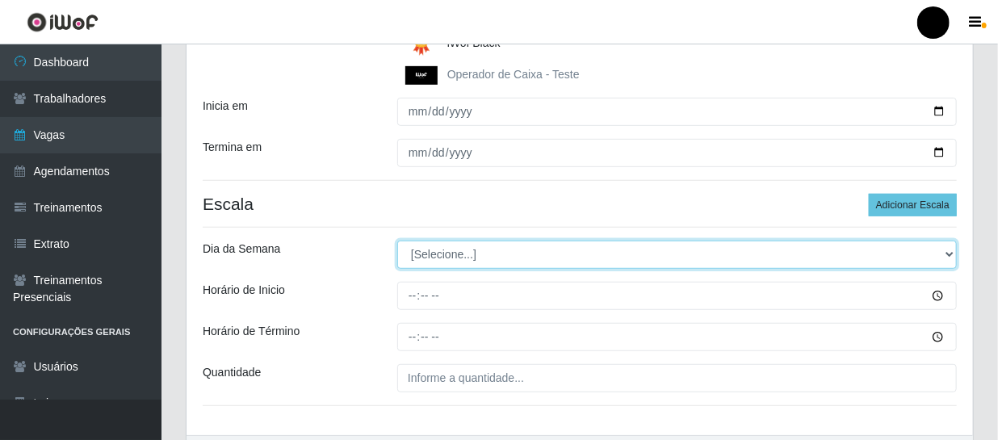
click at [954, 252] on select "[Selecione...] Segunda Terça Quarta Quinta Sexta Sábado Domingo" at bounding box center [676, 255] width 559 height 28
select select "6"
click at [397, 241] on select "[Selecione...] Segunda Terça Quarta Quinta Sexta Sábado Domingo" at bounding box center [676, 255] width 559 height 28
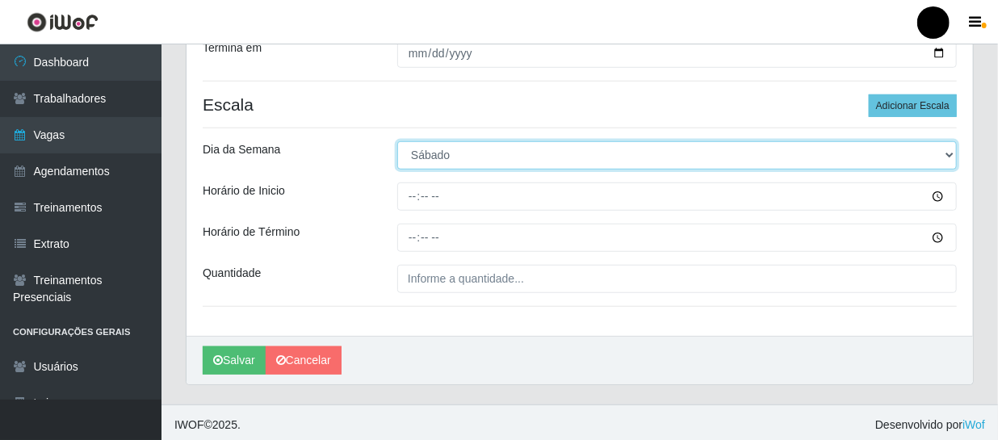
scroll to position [436, 0]
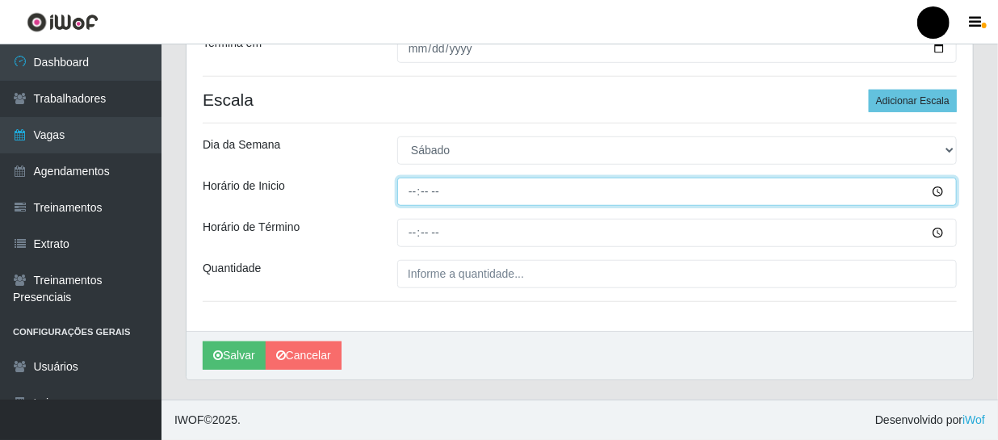
click at [404, 193] on input "Horário de Inicio" at bounding box center [676, 192] width 559 height 28
type input "10:00"
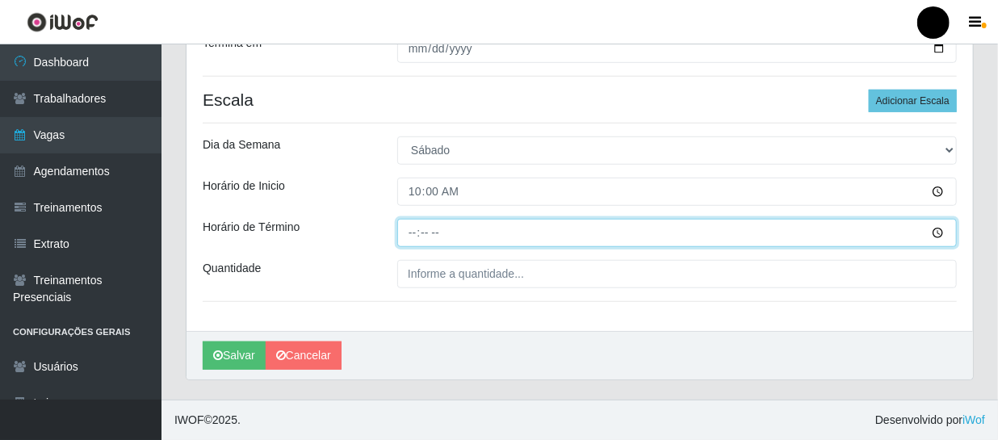
click at [406, 236] on input "Horário de Término" at bounding box center [676, 233] width 559 height 28
type input "16:00"
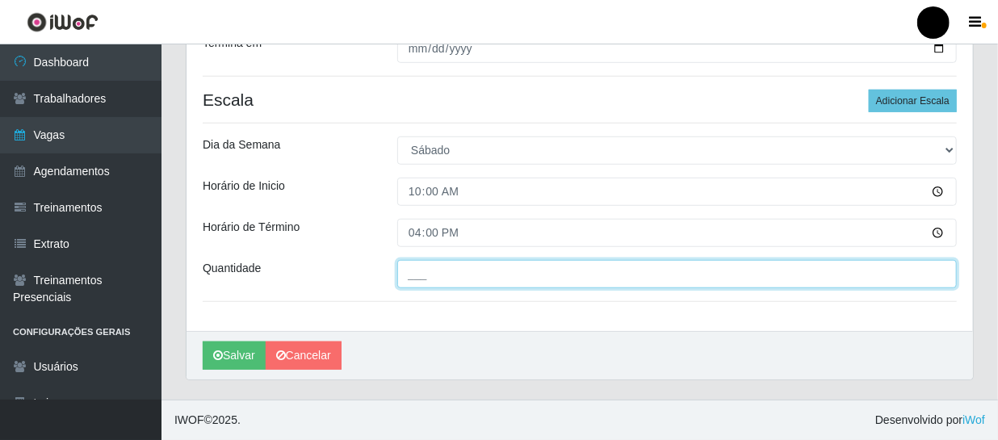
click at [405, 266] on input "___" at bounding box center [676, 274] width 559 height 28
type input "02_"
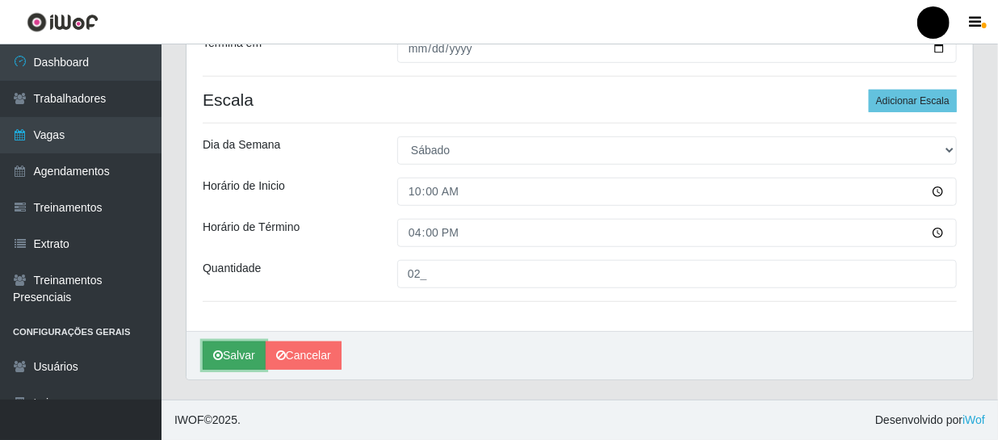
click at [241, 360] on button "Salvar" at bounding box center [234, 355] width 63 height 28
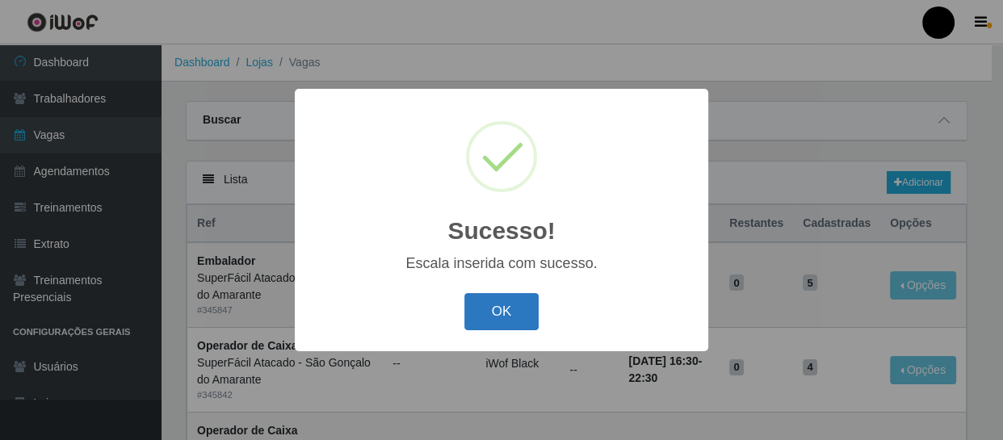
click at [476, 315] on button "OK" at bounding box center [501, 312] width 75 height 38
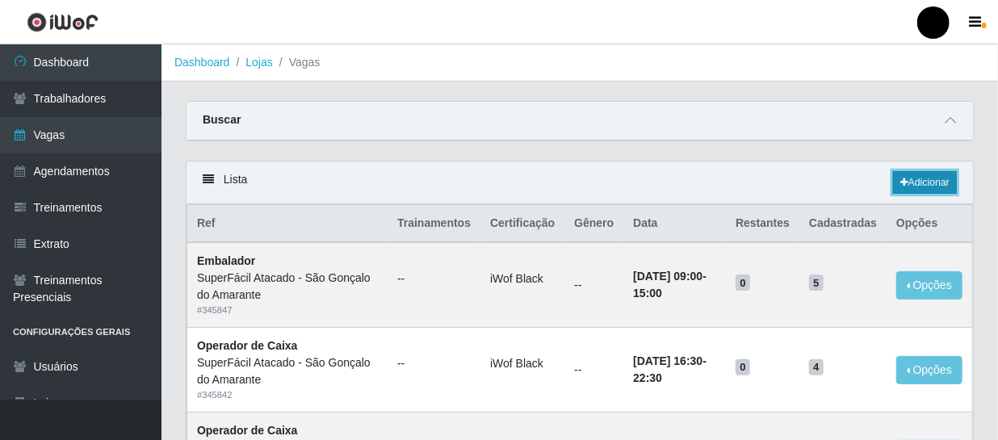
click at [943, 187] on link "Adicionar" at bounding box center [925, 182] width 64 height 23
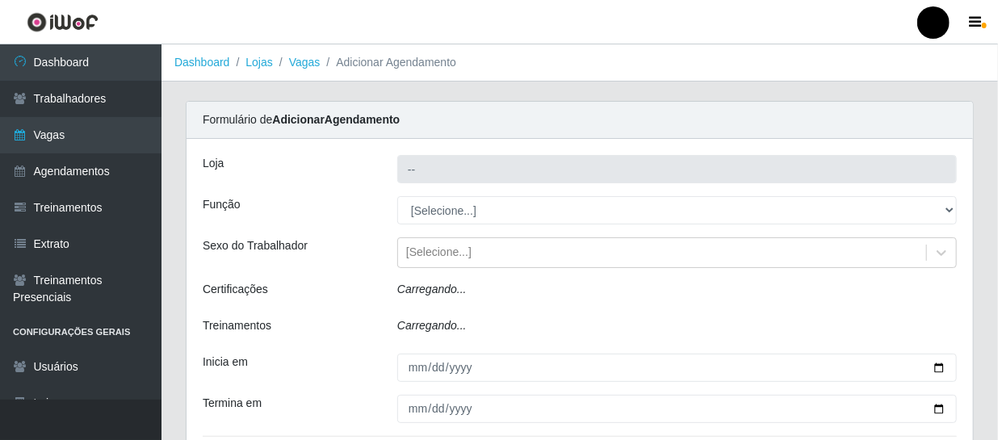
type input "SuperFácil Atacado - São Gonçalo do Amarante"
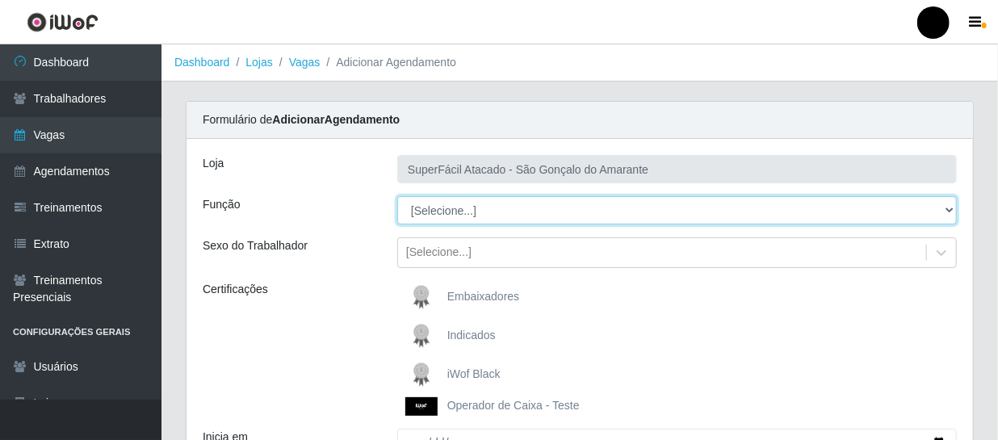
click at [946, 212] on select "[Selecione...] Auxiliar de Estacionamento Auxiliar de Estacionamento + Auxiliar…" at bounding box center [676, 210] width 559 height 28
select select "72"
click at [397, 196] on select "[Selecione...] Auxiliar de Estacionamento Auxiliar de Estacionamento + Auxiliar…" at bounding box center [676, 210] width 559 height 28
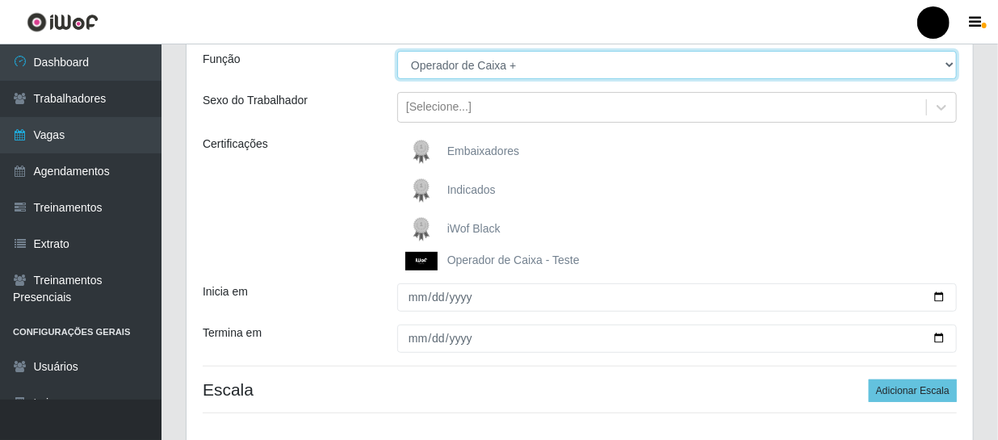
scroll to position [146, 0]
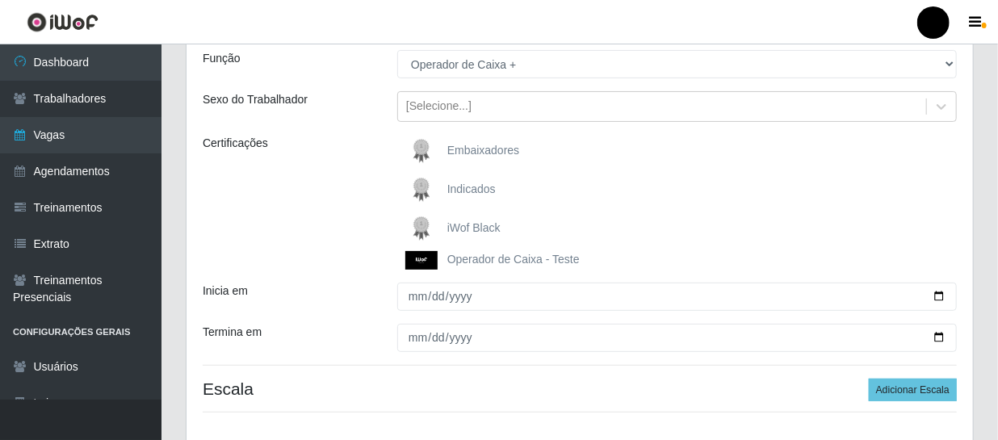
click at [491, 221] on span "iWof Black" at bounding box center [473, 227] width 53 height 13
click at [0, 0] on input "iWof Black" at bounding box center [0, 0] width 0 height 0
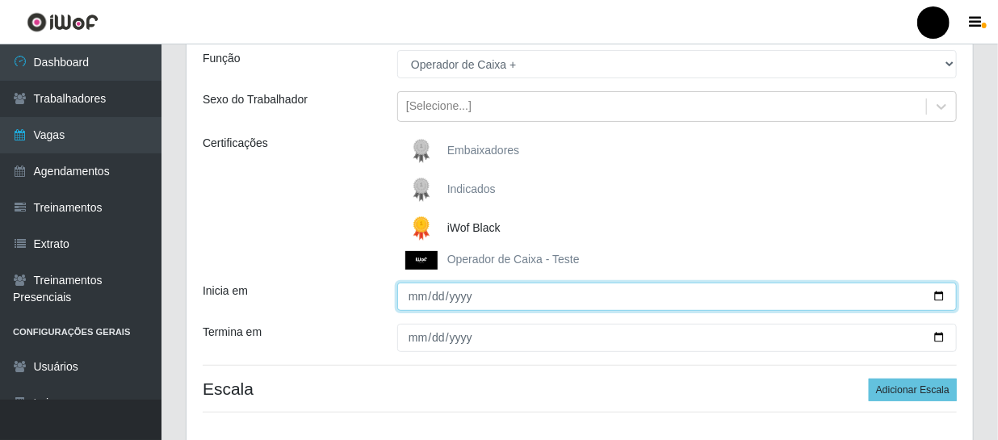
click at [941, 293] on input "Inicia em" at bounding box center [676, 297] width 559 height 28
type input "[DATE]"
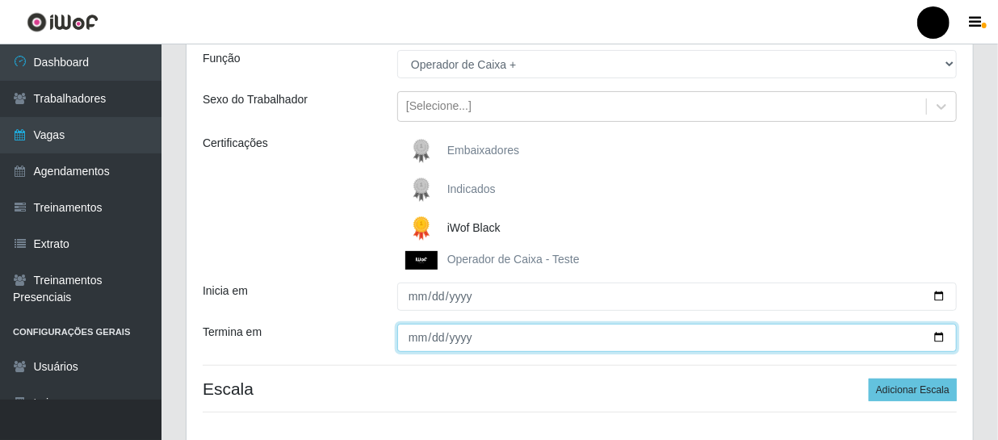
click at [936, 337] on input "Termina em" at bounding box center [676, 338] width 559 height 28
type input "[DATE]"
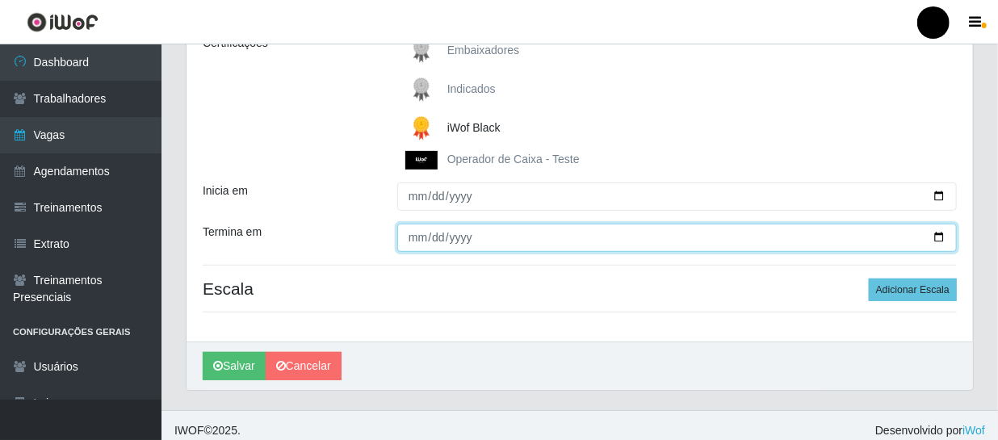
scroll to position [258, 0]
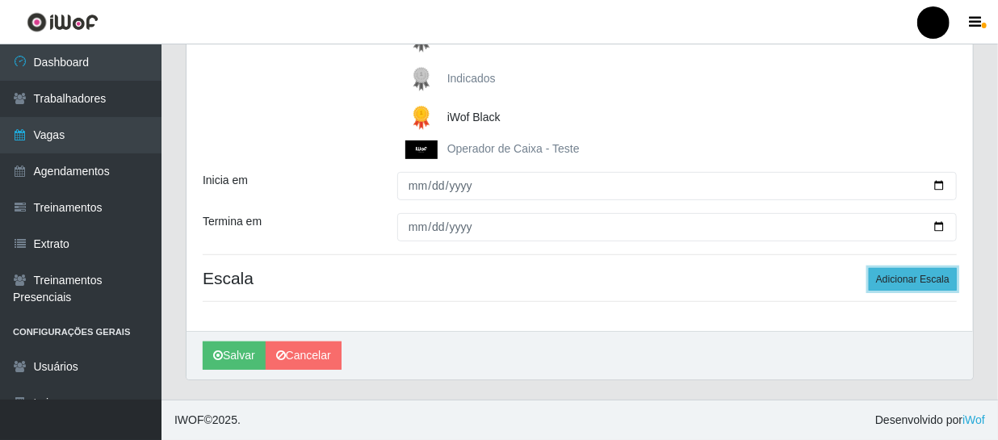
click at [895, 282] on button "Adicionar Escala" at bounding box center [913, 279] width 88 height 23
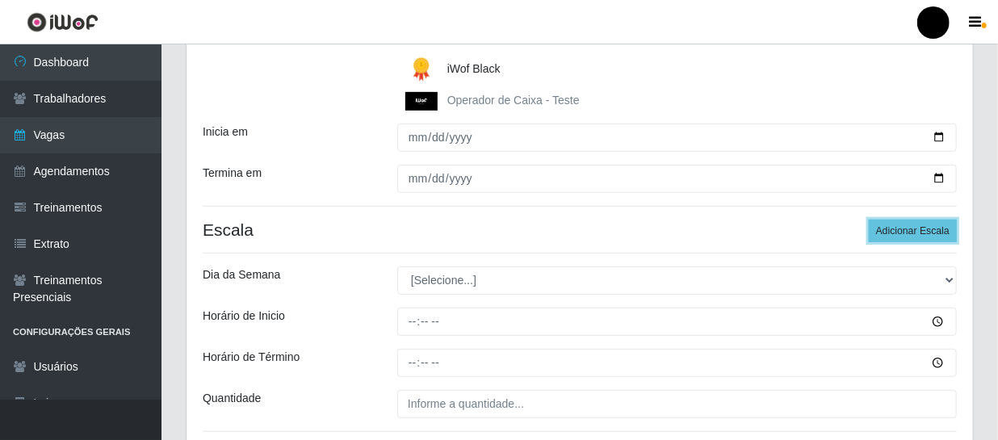
scroll to position [331, 0]
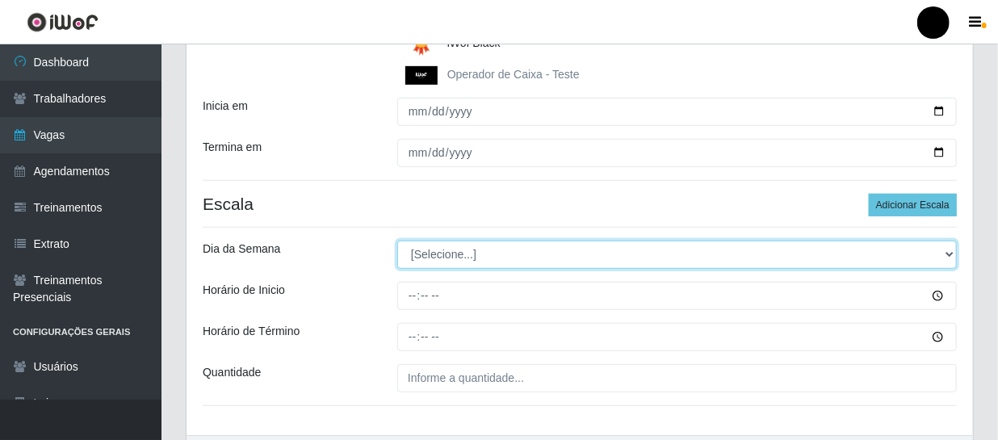
drag, startPoint x: 950, startPoint y: 250, endPoint x: 942, endPoint y: 251, distance: 8.1
click at [945, 250] on select "[Selecione...] Segunda Terça Quarta Quinta Sexta Sábado Domingo" at bounding box center [676, 255] width 559 height 28
select select "6"
click at [397, 241] on select "[Selecione...] Segunda Terça Quarta Quinta Sexta Sábado Domingo" at bounding box center [676, 255] width 559 height 28
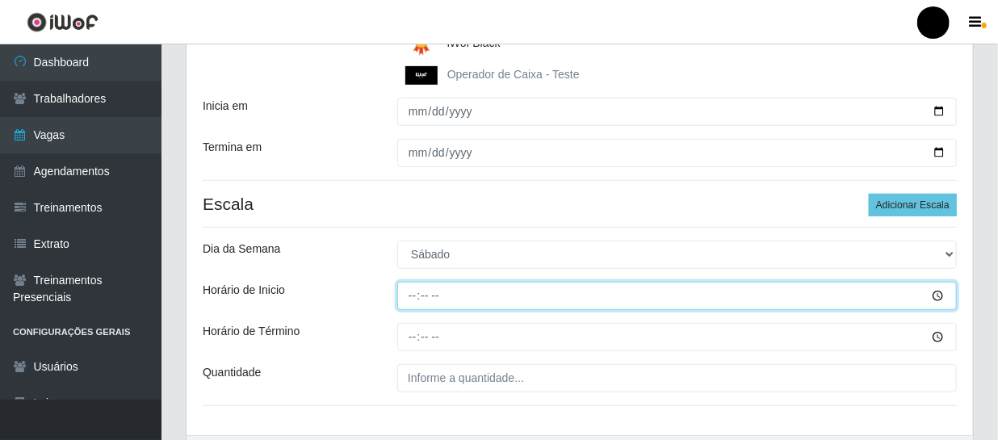
click at [411, 293] on input "Horário de Inicio" at bounding box center [676, 296] width 559 height 28
type input "16:30"
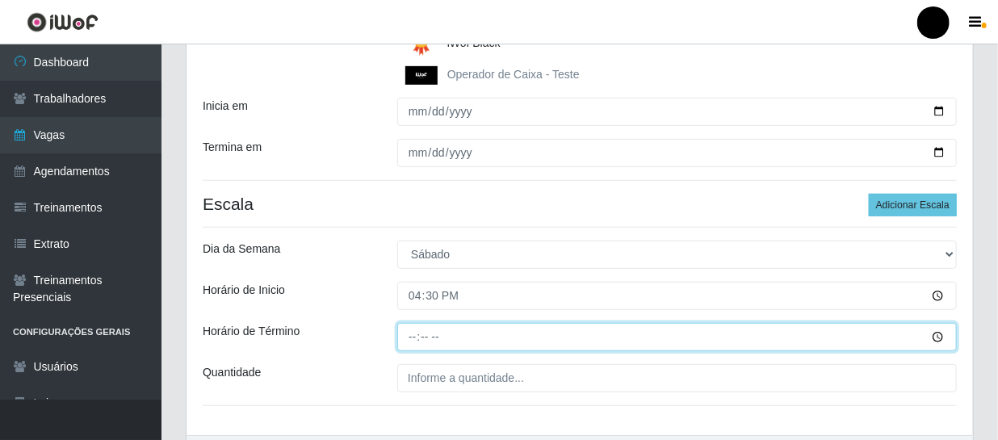
click at [410, 337] on input "Horário de Término" at bounding box center [676, 337] width 559 height 28
type input "22:30"
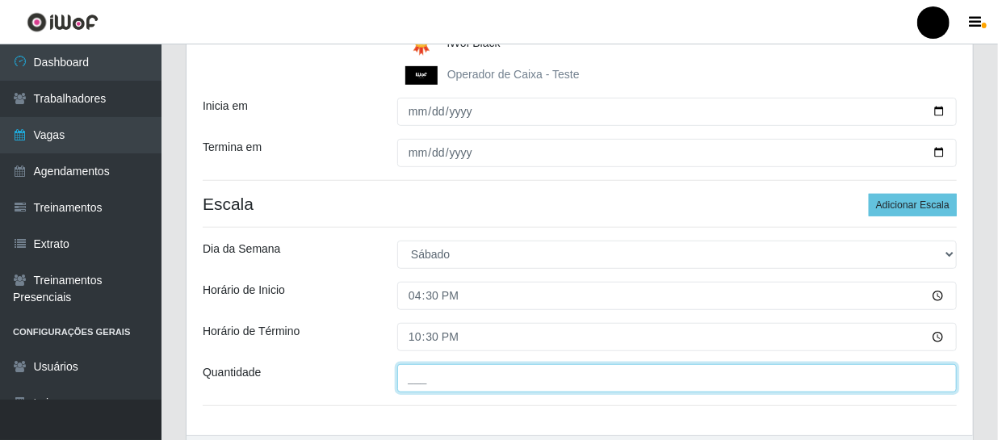
click at [400, 379] on input "___" at bounding box center [676, 378] width 559 height 28
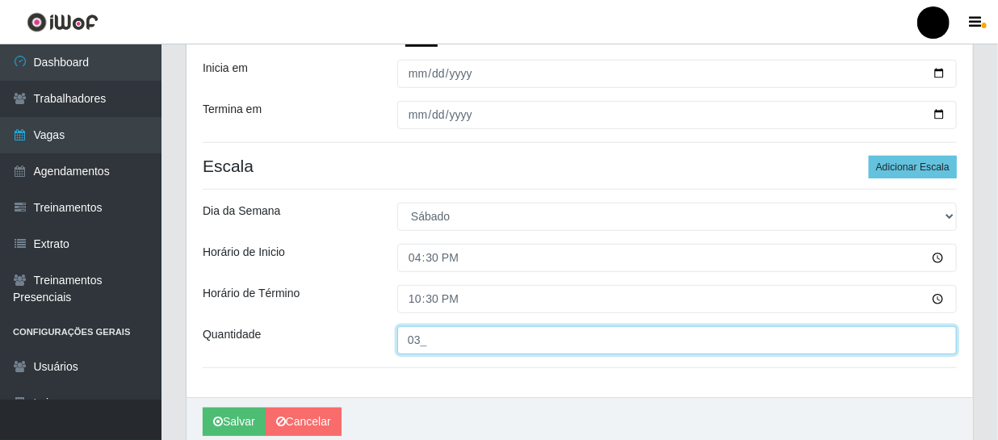
scroll to position [436, 0]
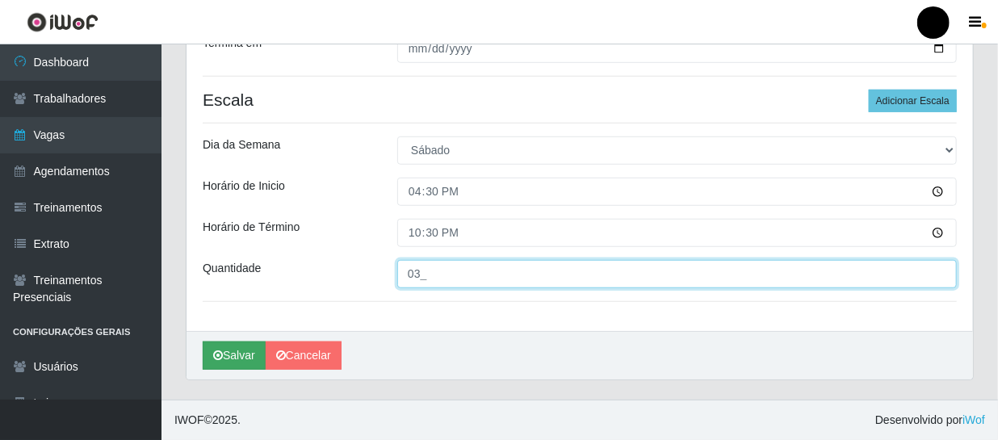
type input "03_"
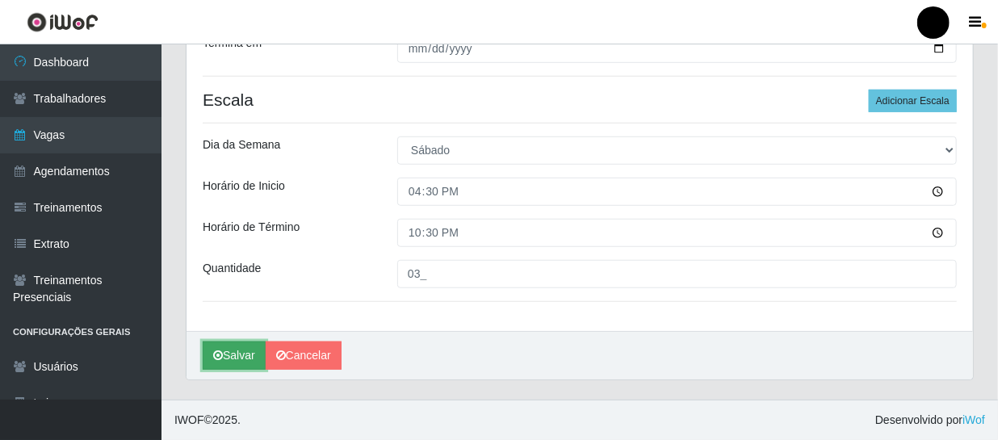
click at [226, 350] on button "Salvar" at bounding box center [234, 355] width 63 height 28
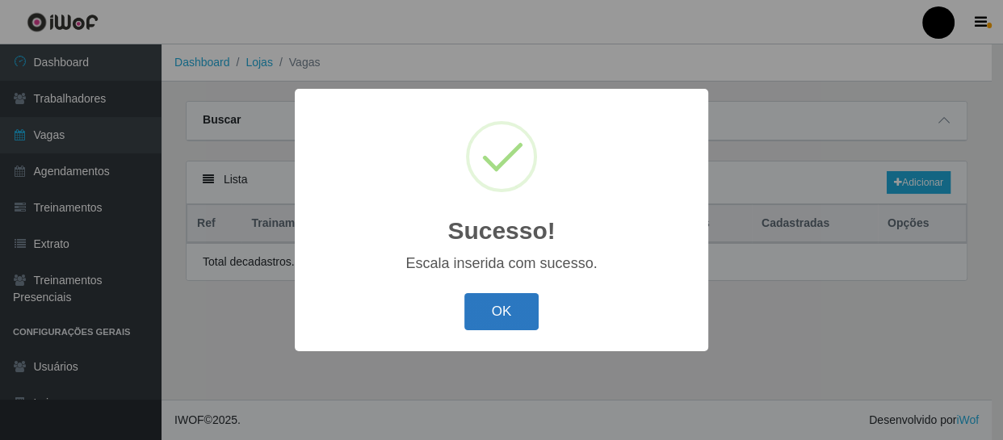
click at [521, 310] on button "OK" at bounding box center [501, 312] width 75 height 38
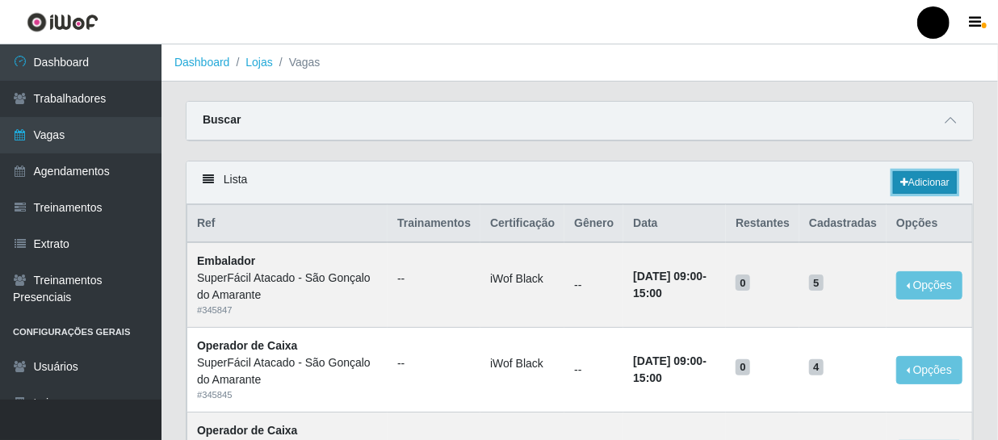
click at [913, 186] on link "Adicionar" at bounding box center [925, 182] width 64 height 23
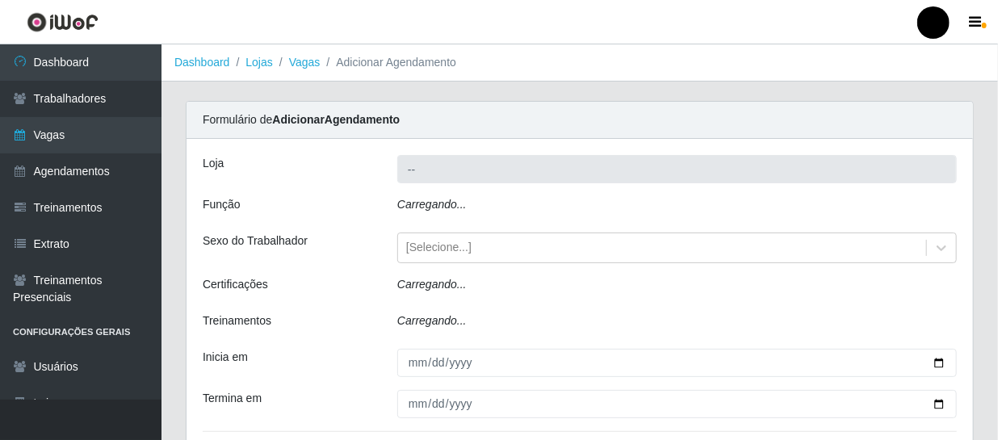
type input "SuperFácil Atacado - São Gonçalo do Amarante"
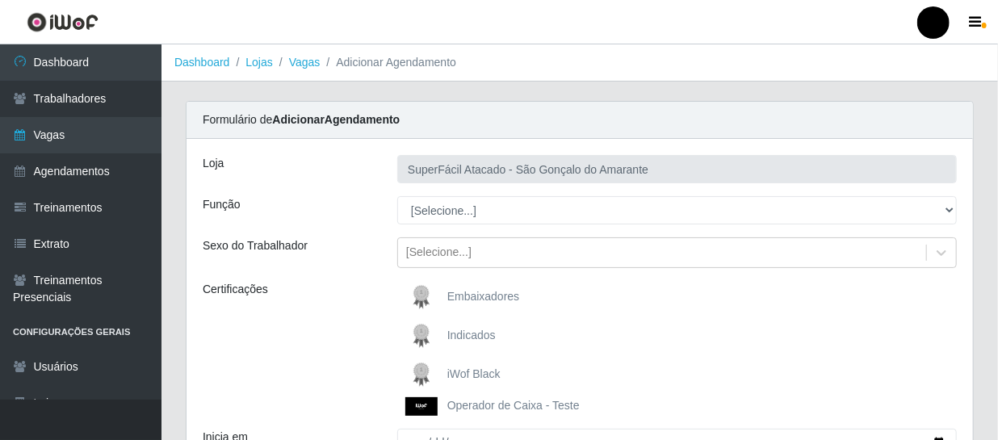
drag, startPoint x: 475, startPoint y: 375, endPoint x: 489, endPoint y: 362, distance: 18.3
click at [475, 374] on span "iWof Black" at bounding box center [473, 373] width 53 height 13
click at [0, 0] on input "iWof Black" at bounding box center [0, 0] width 0 height 0
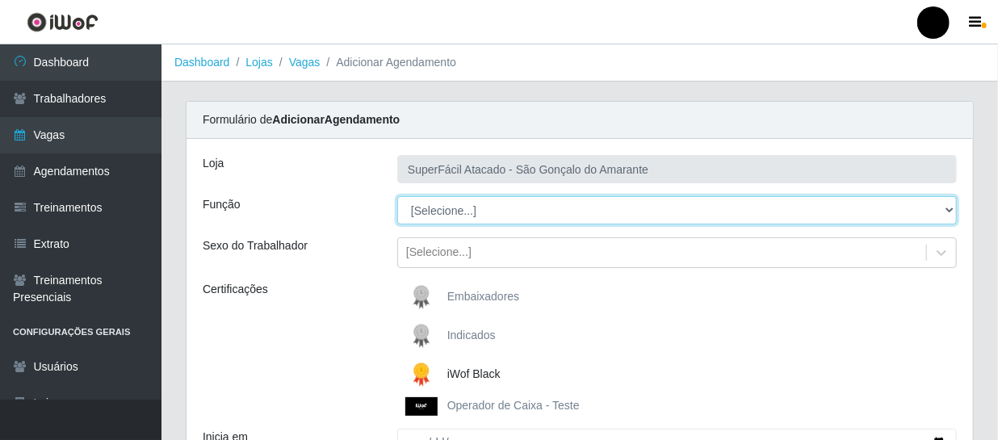
click at [951, 211] on select "[Selecione...] Auxiliar de Estacionamento Auxiliar de Estacionamento + Auxiliar…" at bounding box center [676, 210] width 559 height 28
select select "73"
click at [397, 196] on select "[Selecione...] Auxiliar de Estacionamento Auxiliar de Estacionamento + Auxiliar…" at bounding box center [676, 210] width 559 height 28
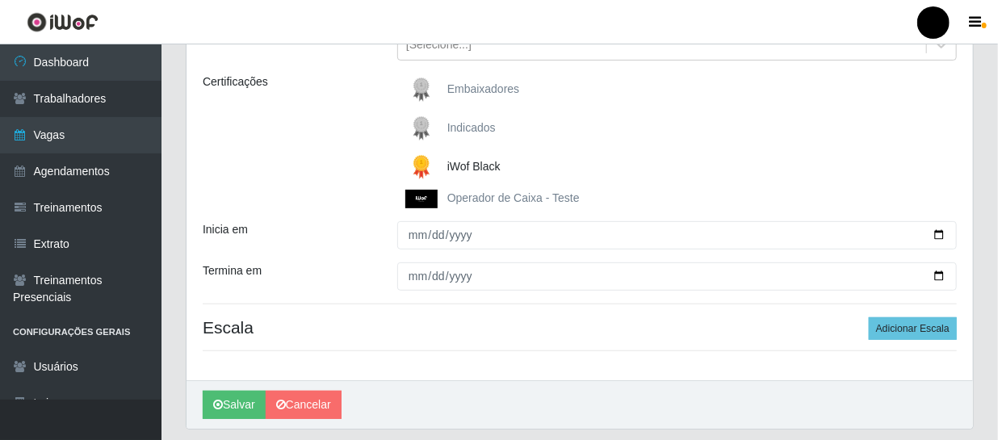
scroll to position [220, 0]
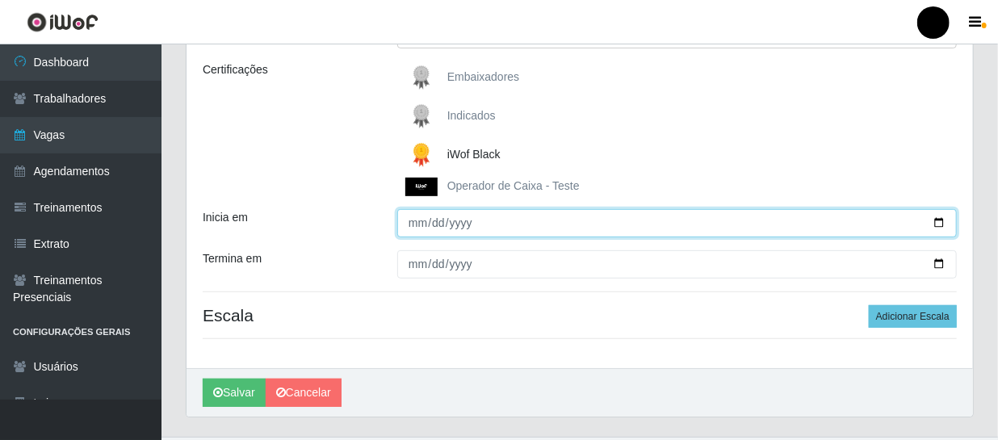
click at [936, 222] on input "Inicia em" at bounding box center [676, 223] width 559 height 28
type input "[DATE]"
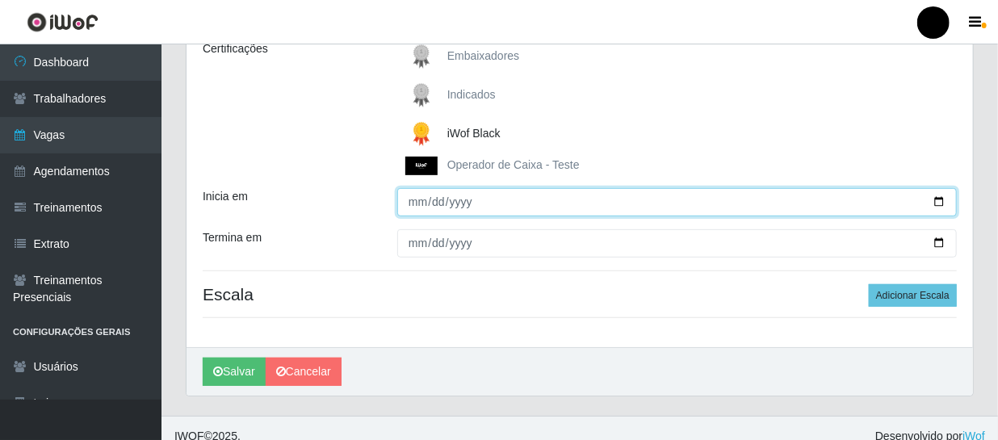
scroll to position [258, 0]
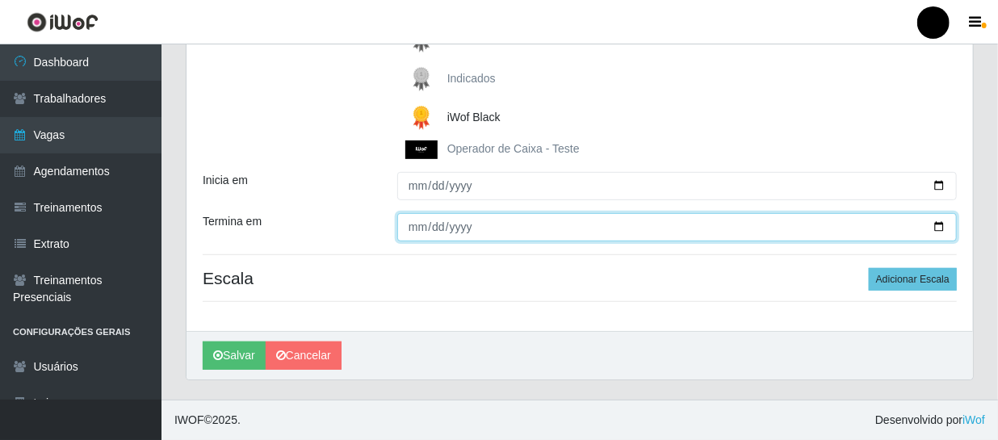
click at [936, 228] on input "Termina em" at bounding box center [676, 227] width 559 height 28
type input "[DATE]"
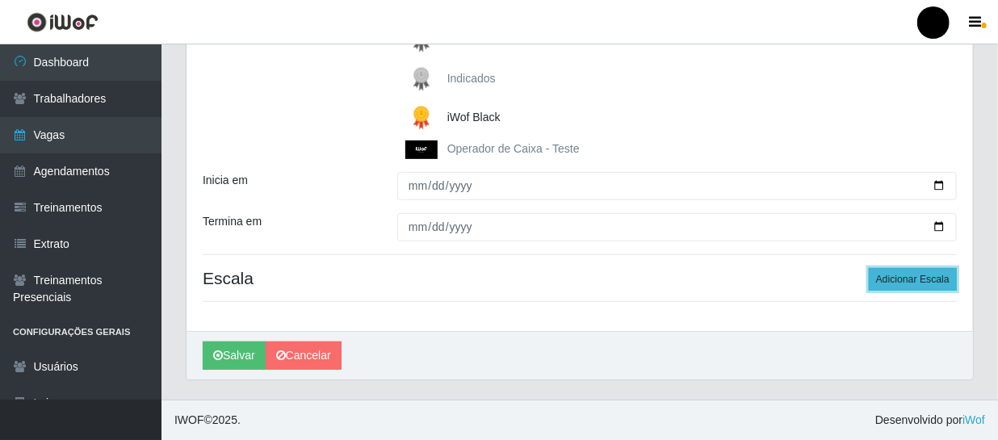
click at [885, 277] on button "Adicionar Escala" at bounding box center [913, 279] width 88 height 23
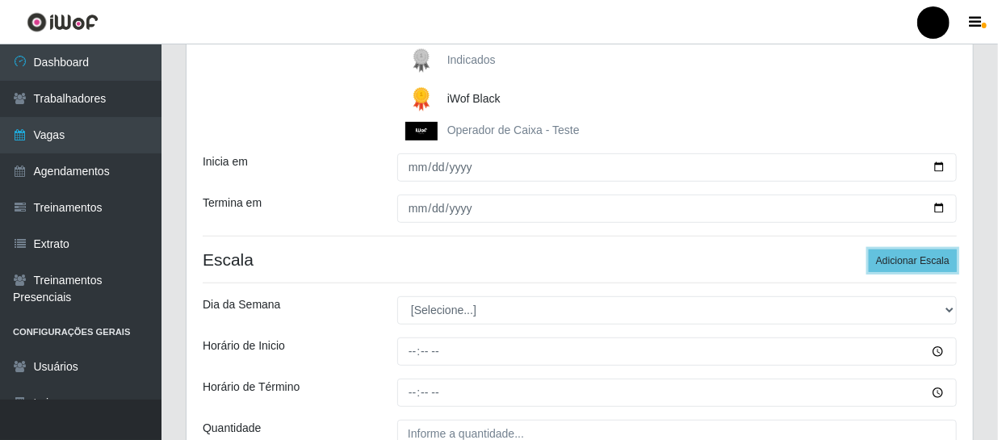
scroll to position [404, 0]
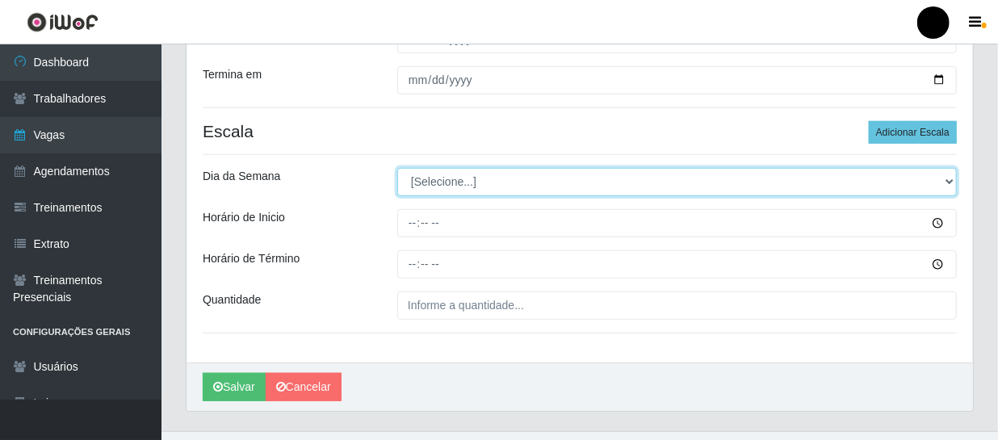
click at [944, 179] on select "[Selecione...] Segunda Terça Quarta Quinta Sexta Sábado Domingo" at bounding box center [676, 182] width 559 height 28
select select "0"
click at [397, 168] on select "[Selecione...] Segunda Terça Quarta Quinta Sexta Sábado Domingo" at bounding box center [676, 182] width 559 height 28
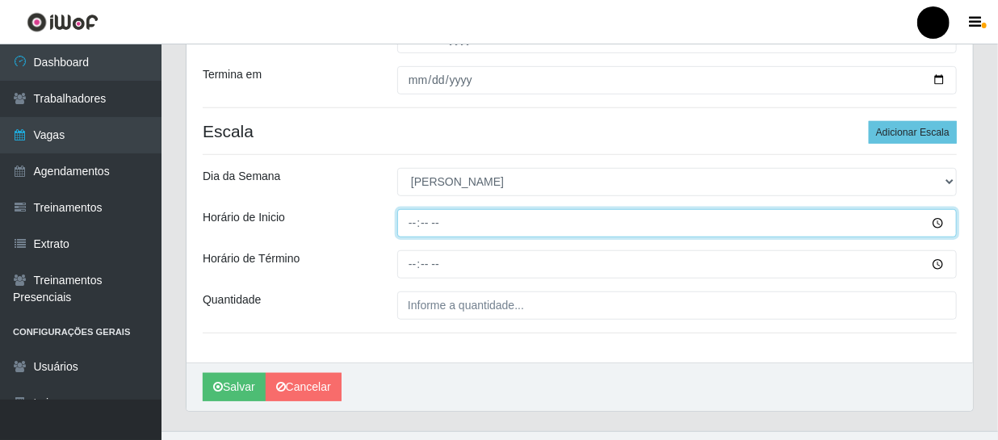
click at [408, 220] on input "Horário de Inicio" at bounding box center [676, 223] width 559 height 28
type input "10:00"
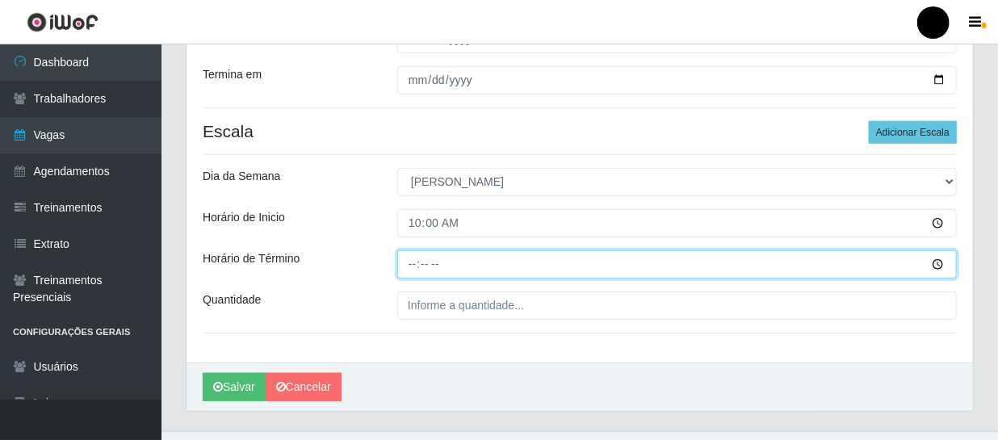
click at [402, 271] on input "Horário de Término" at bounding box center [676, 264] width 559 height 28
type input "16:00"
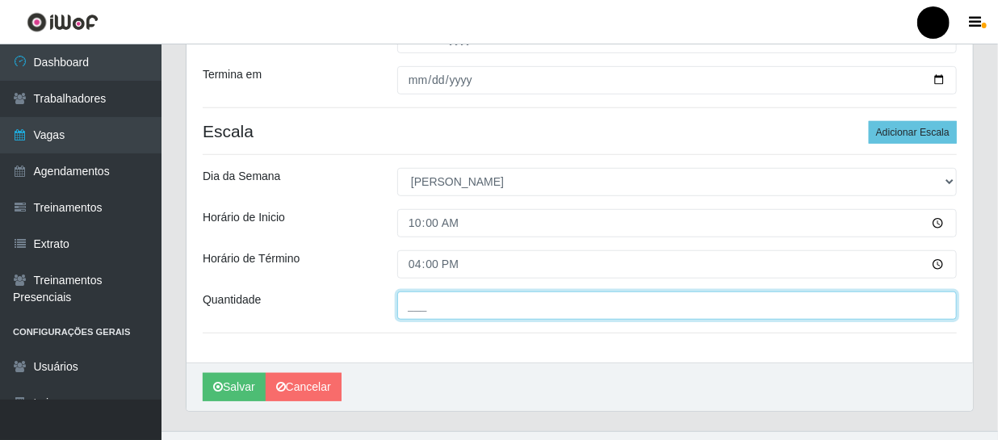
click at [408, 304] on input "___" at bounding box center [676, 305] width 559 height 28
type input "02_"
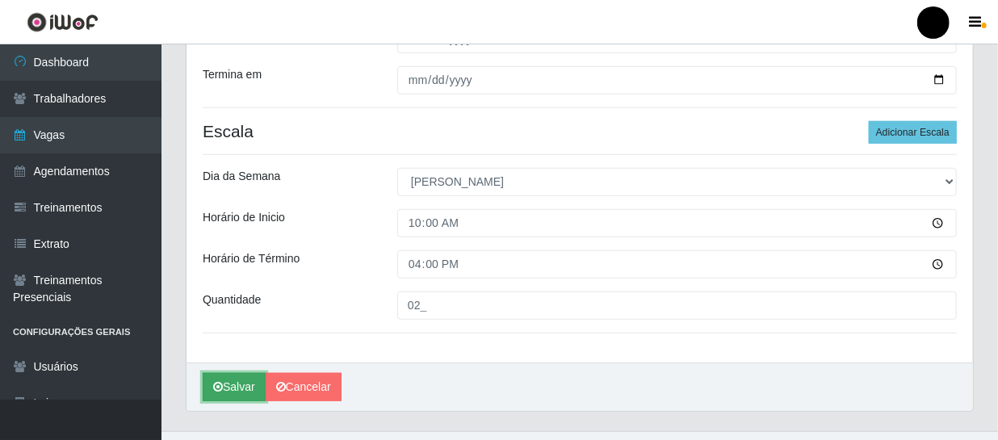
click at [245, 383] on button "Salvar" at bounding box center [234, 387] width 63 height 28
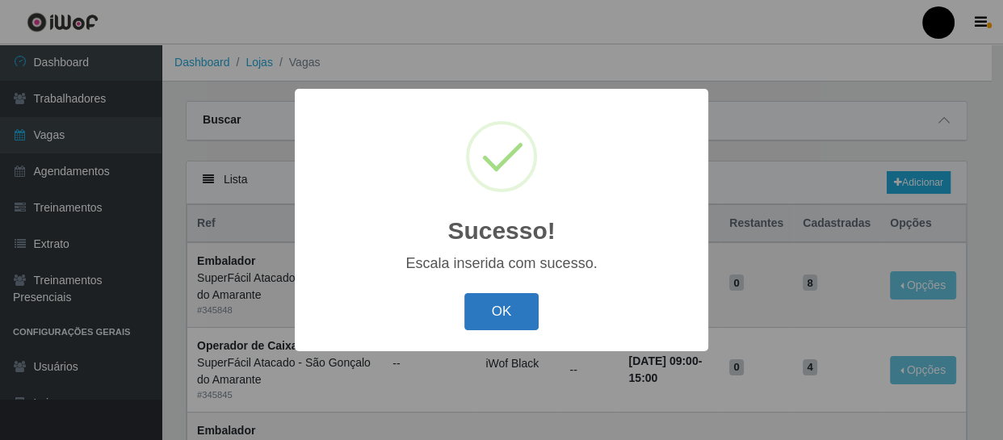
click at [486, 314] on button "OK" at bounding box center [501, 312] width 75 height 38
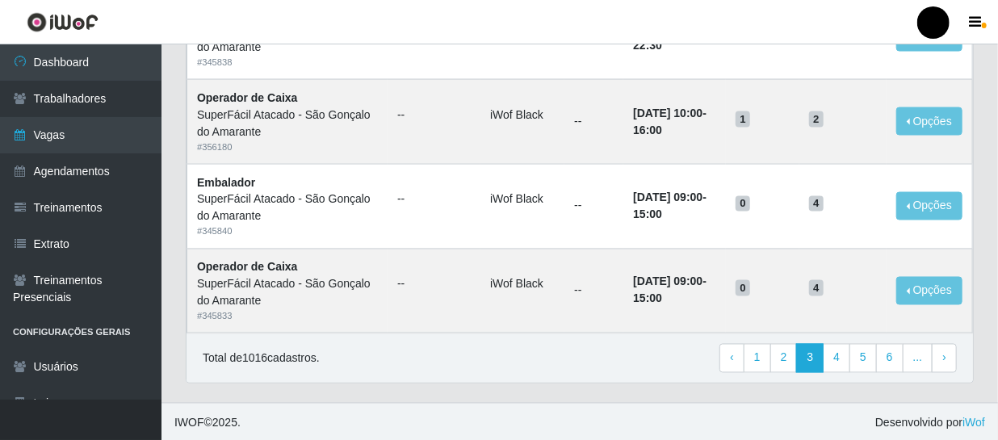
scroll to position [1180, 0]
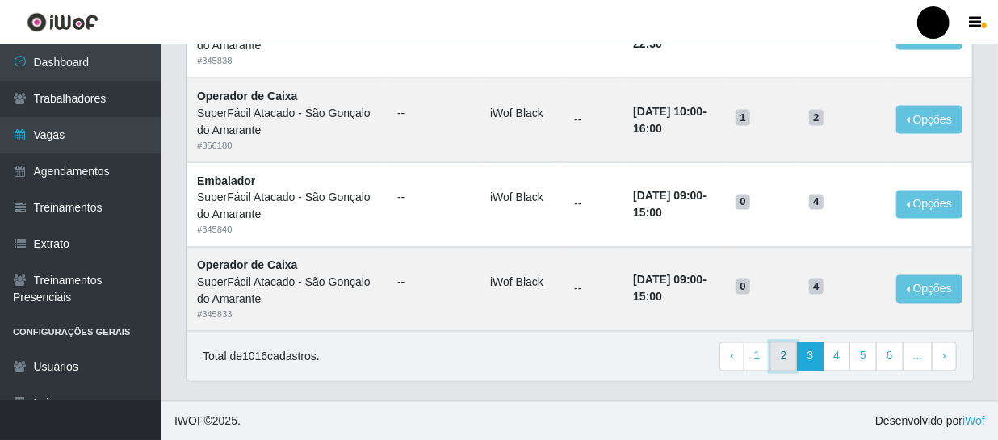
click at [790, 350] on link "2" at bounding box center [783, 356] width 27 height 29
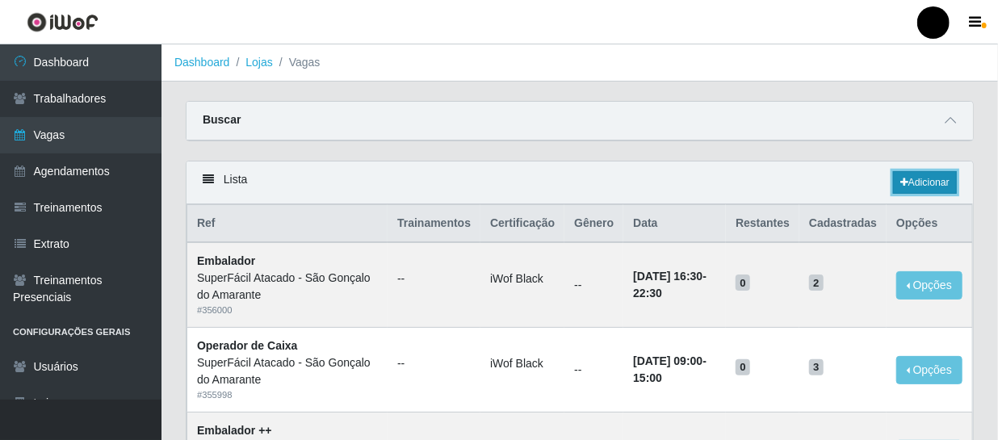
click at [923, 185] on link "Adicionar" at bounding box center [925, 182] width 64 height 23
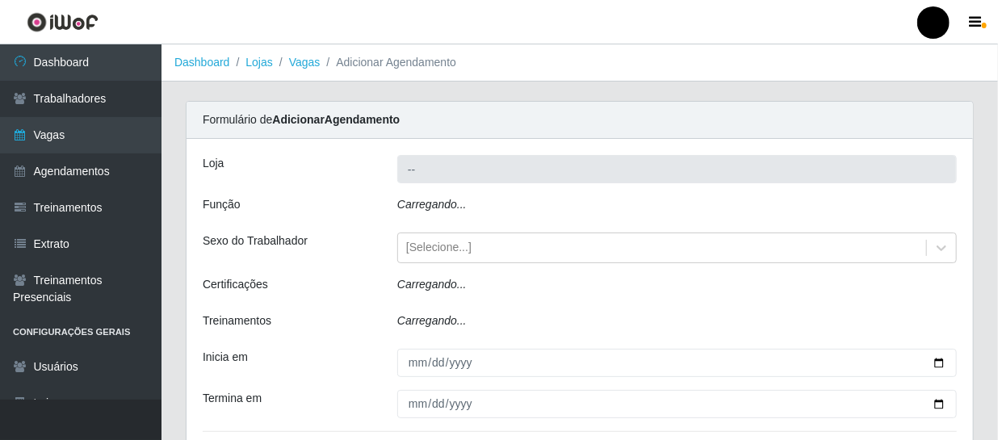
type input "SuperFácil Atacado - São Gonçalo do Amarante"
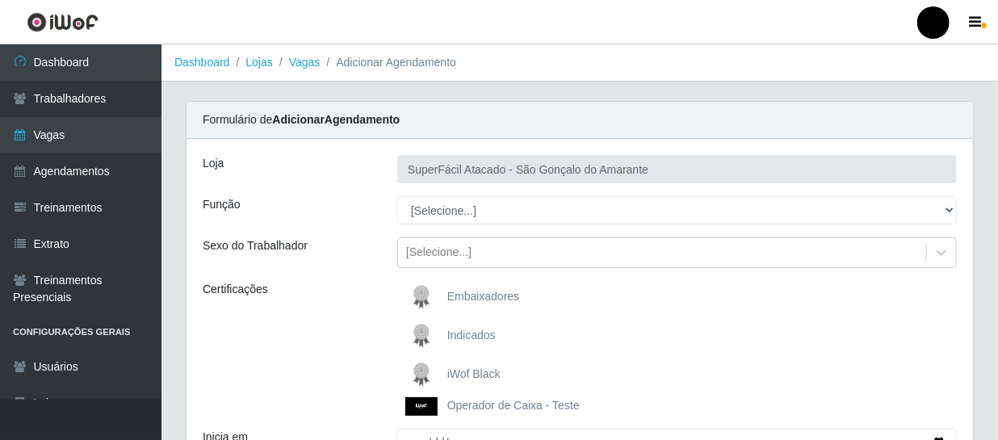
click at [467, 371] on span "iWof Black" at bounding box center [473, 373] width 53 height 13
click at [0, 0] on input "iWof Black" at bounding box center [0, 0] width 0 height 0
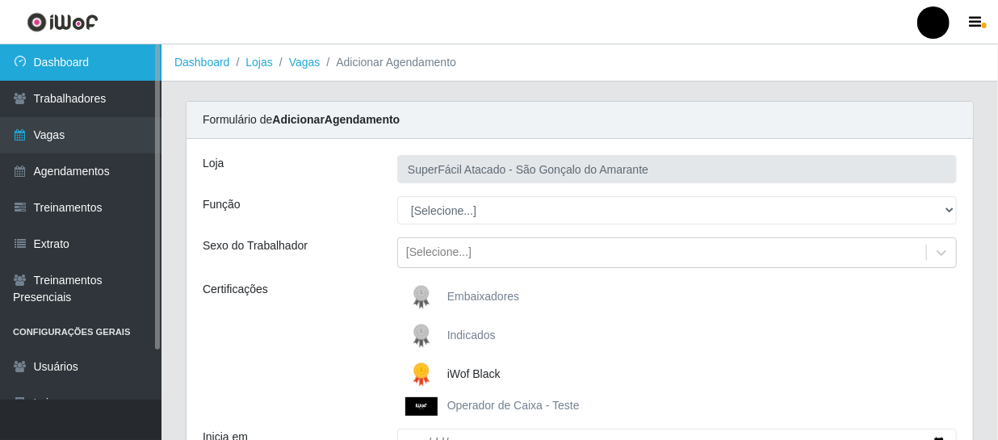
click at [30, 64] on link "Dashboard" at bounding box center [80, 62] width 161 height 36
